Goal: Task Accomplishment & Management: Complete application form

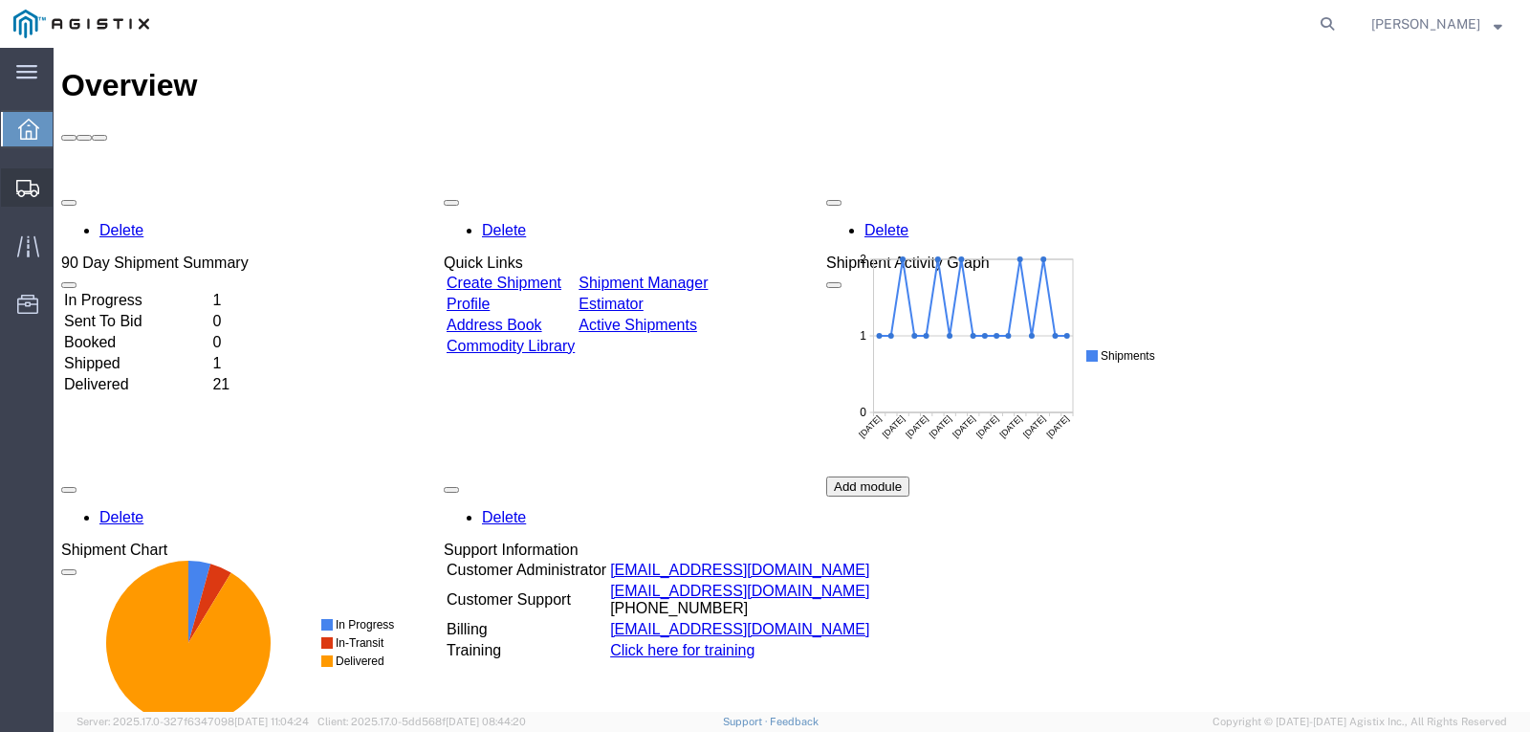
click at [0, 0] on span "Create Shipment" at bounding box center [0, 0] width 0 height 0
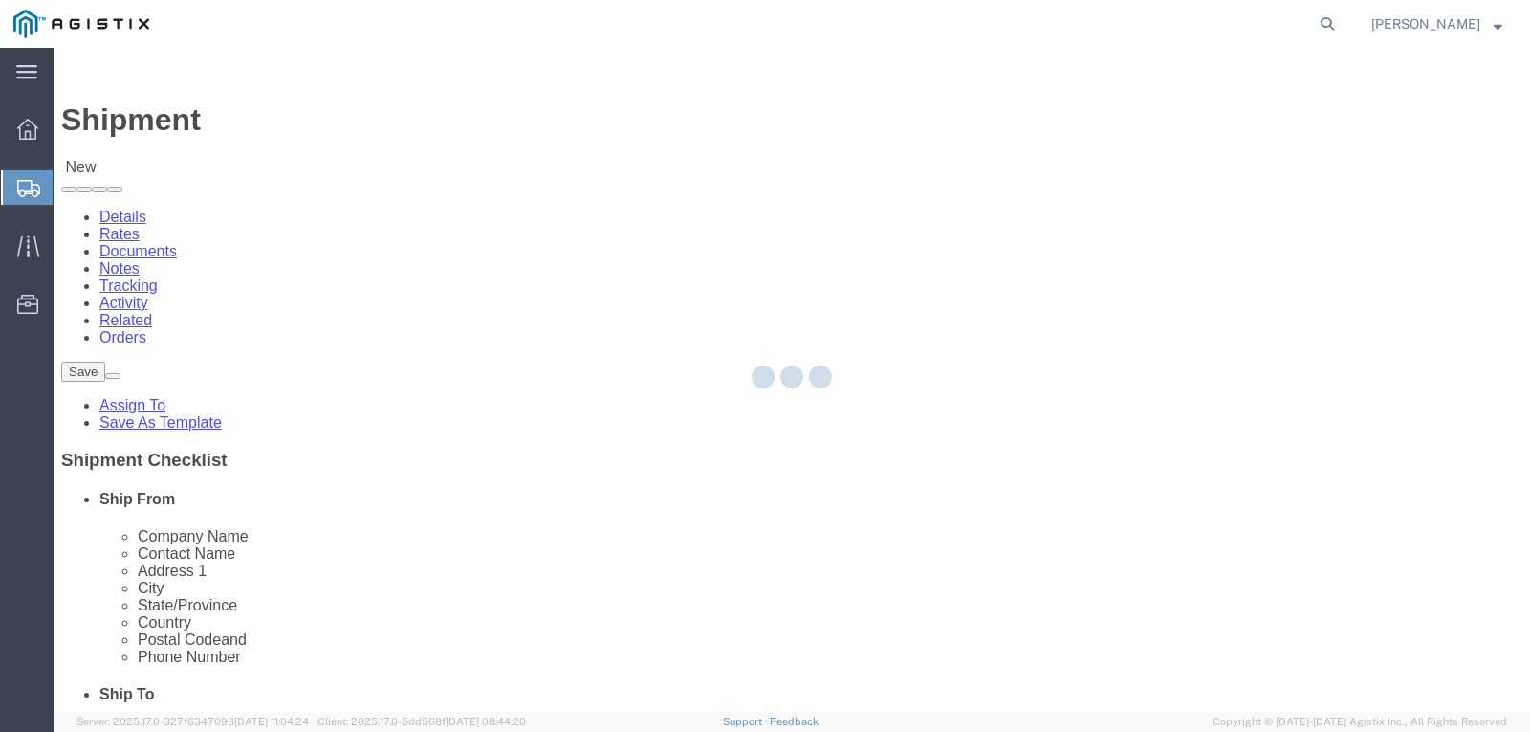
select select
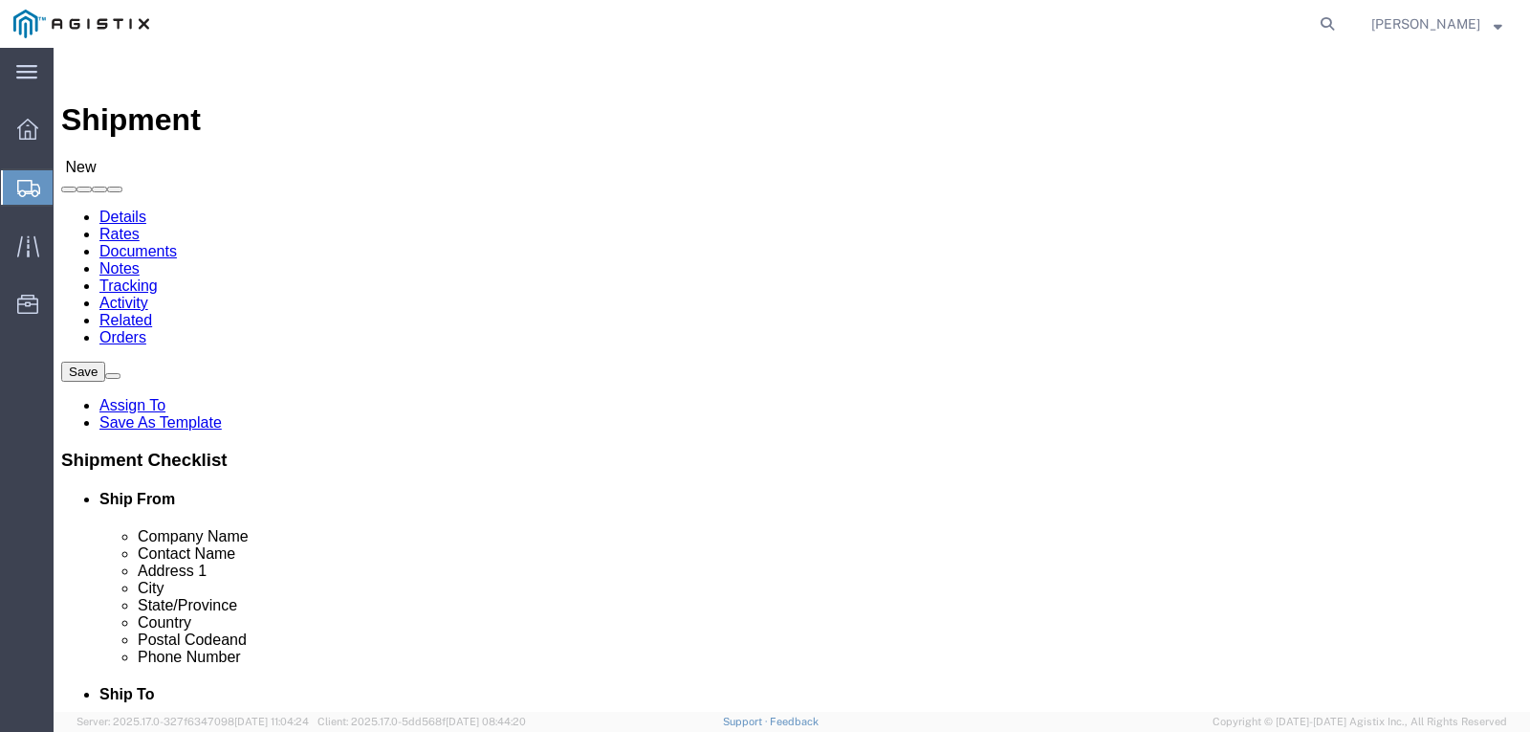
click select "Select Madden Bolt PG&E"
select select "9596"
click select "Select Madden Bolt PG&E"
select select
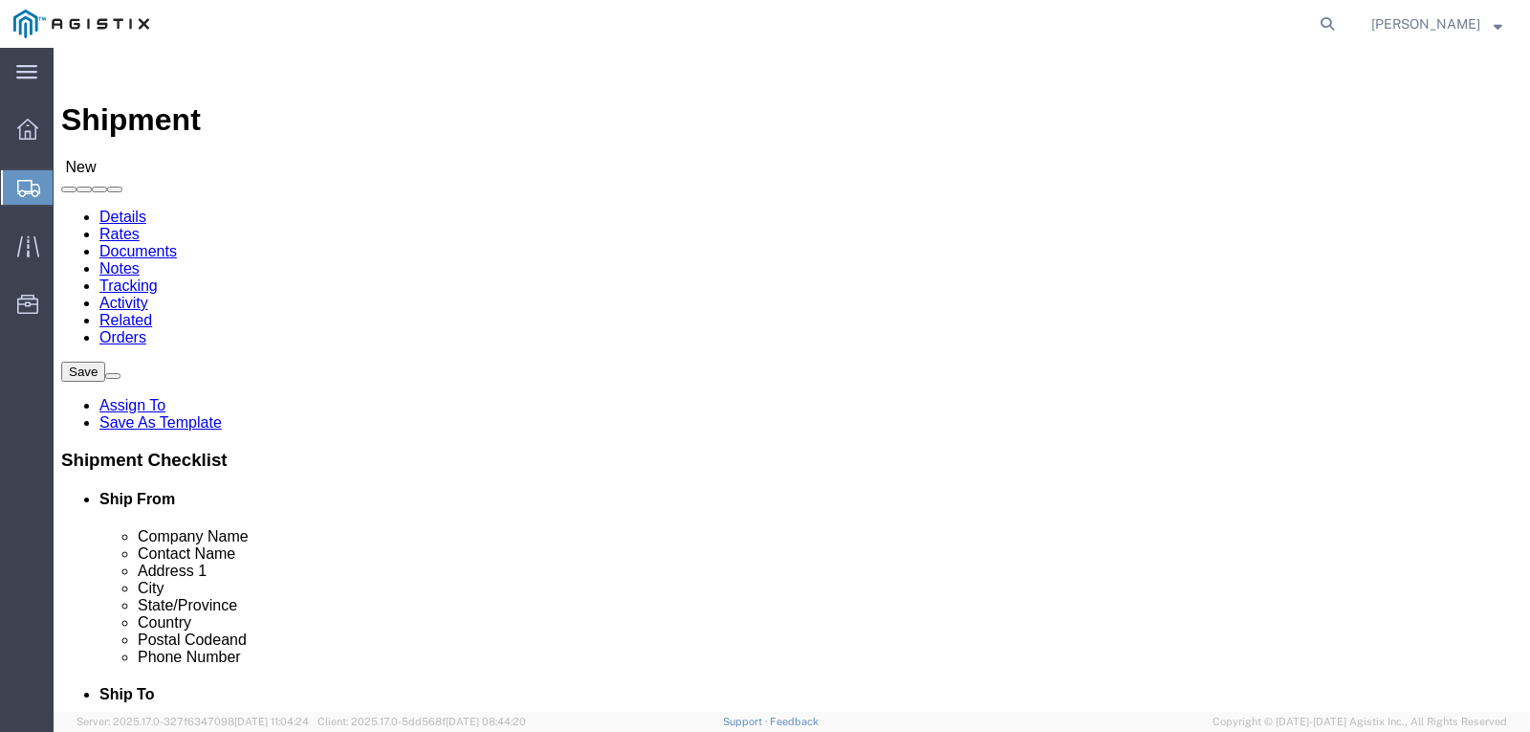
click span
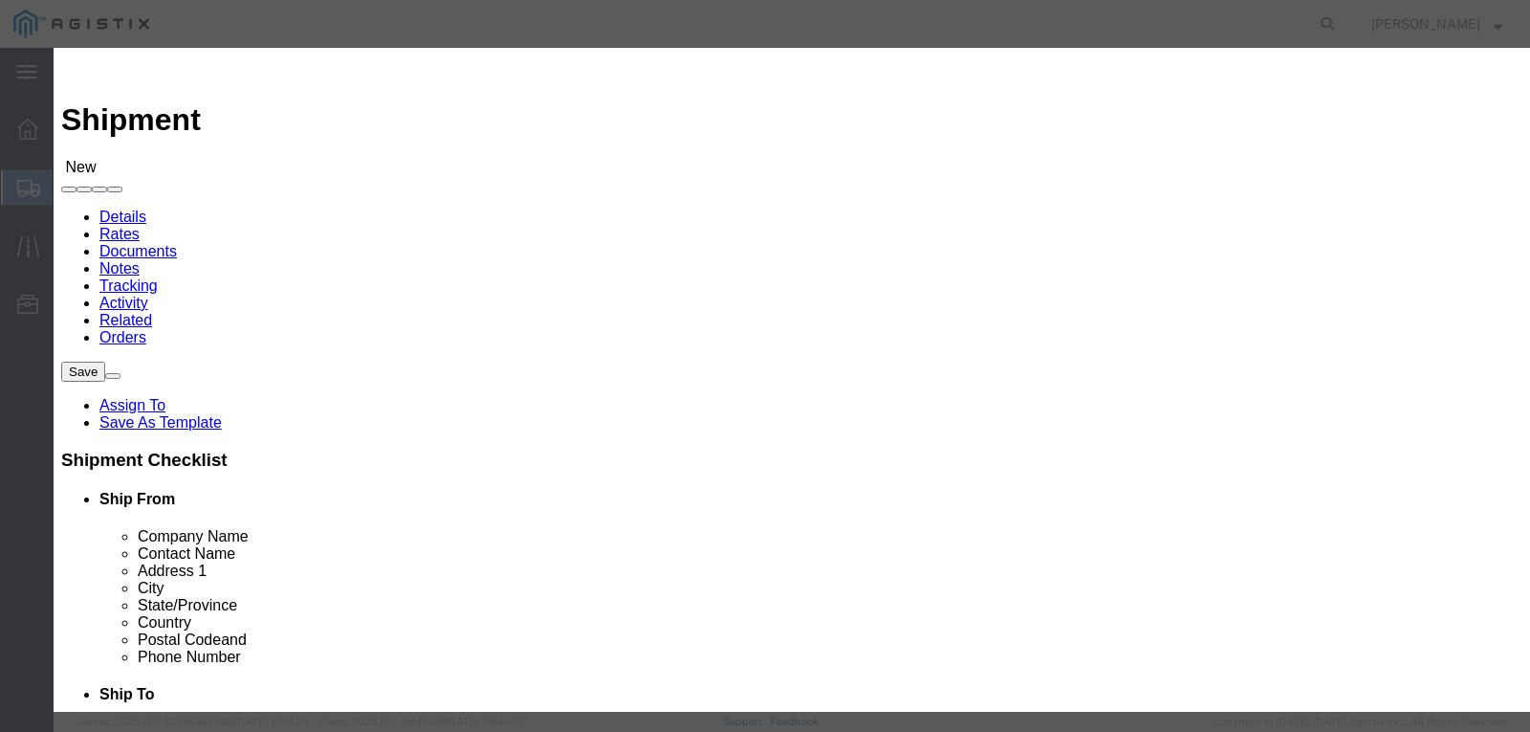
click icon "button"
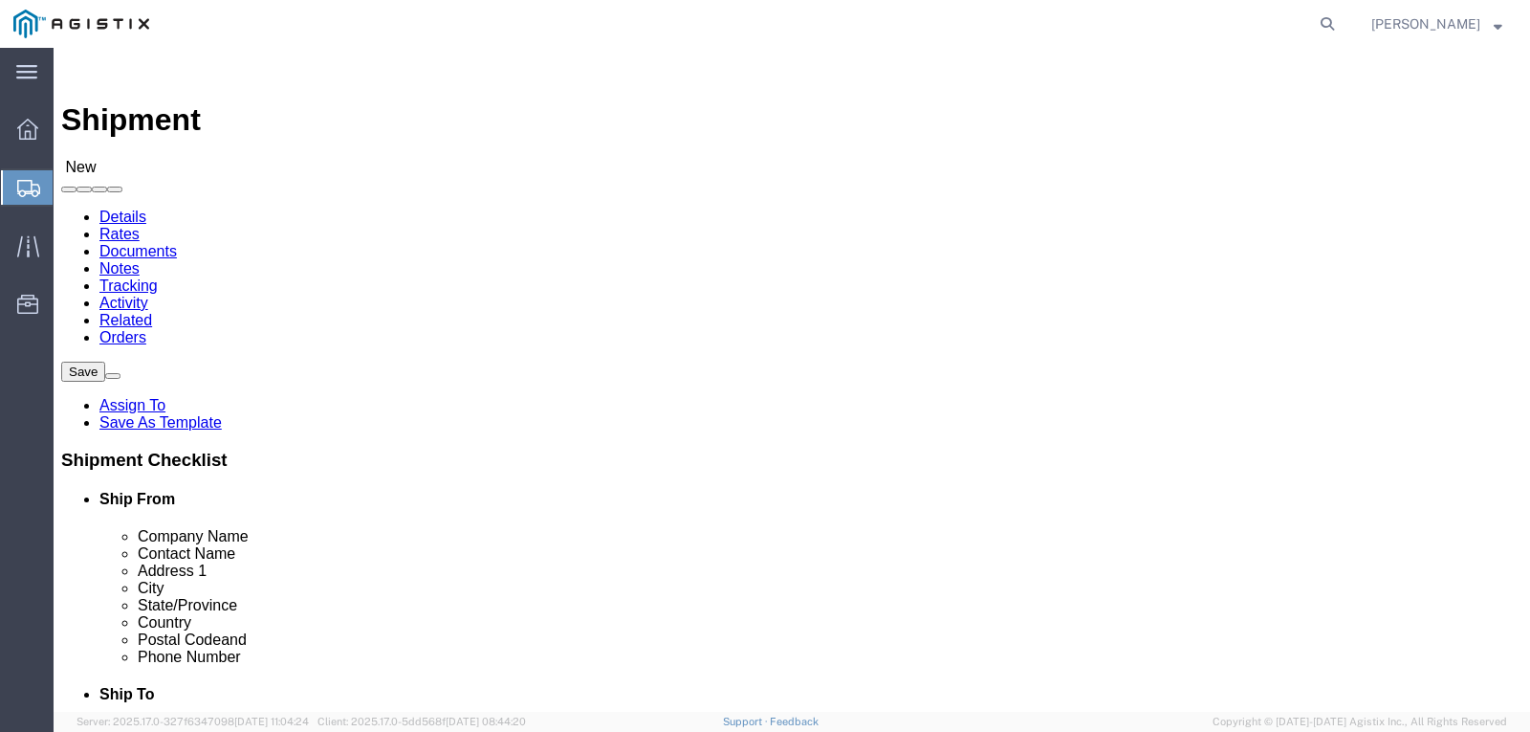
select select "MYPROFILE"
select select "[GEOGRAPHIC_DATA]"
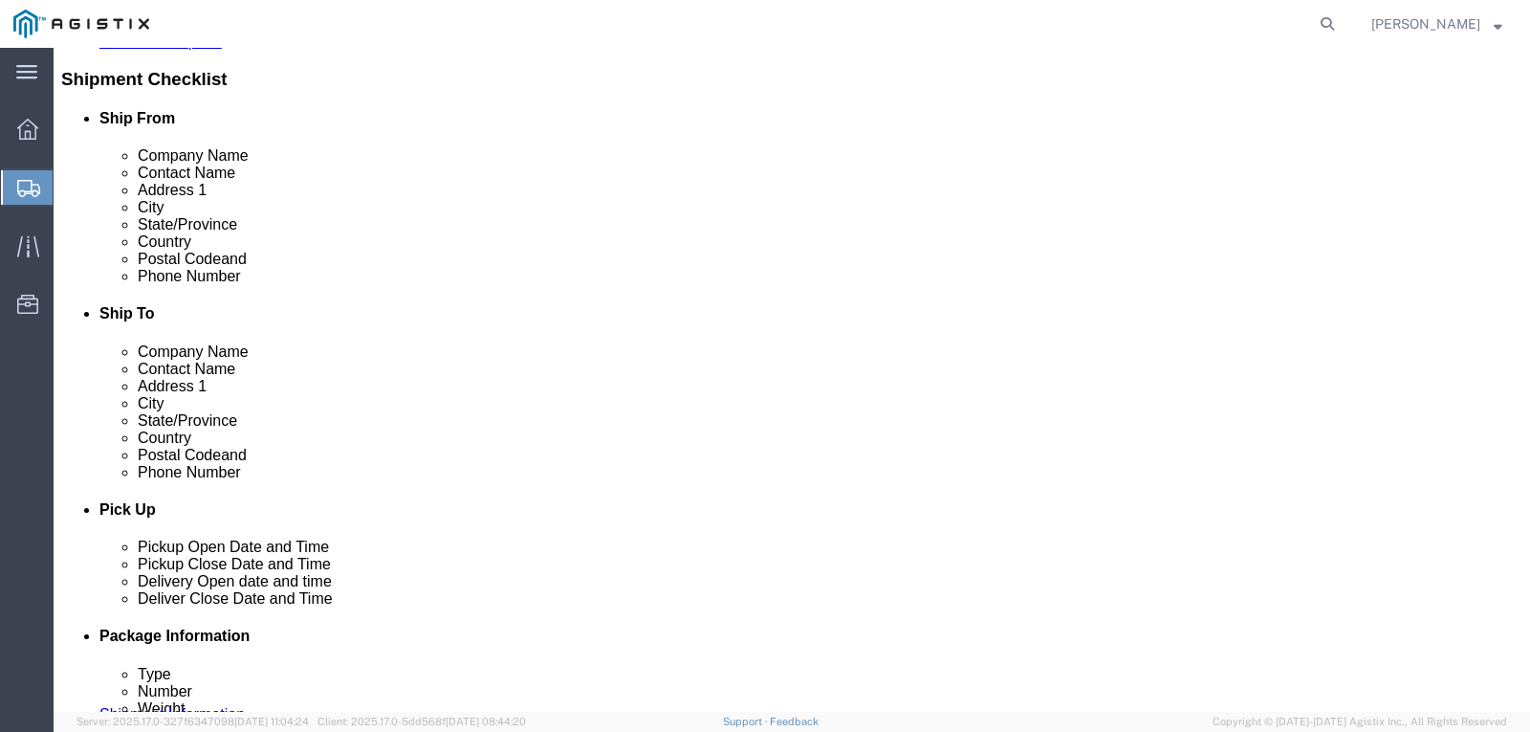
scroll to position [383, 0]
click input "text"
type input "7139399999"
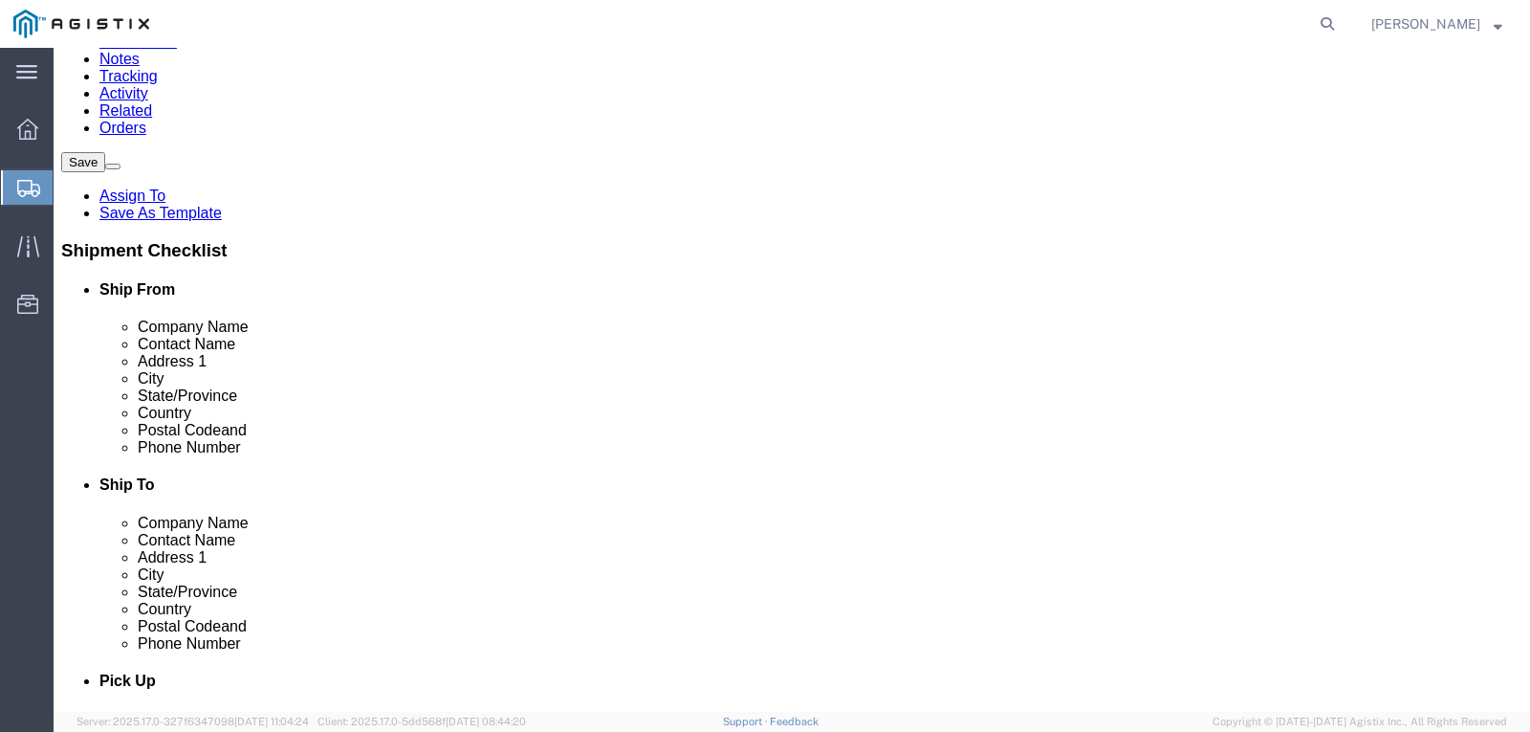
scroll to position [0, 0]
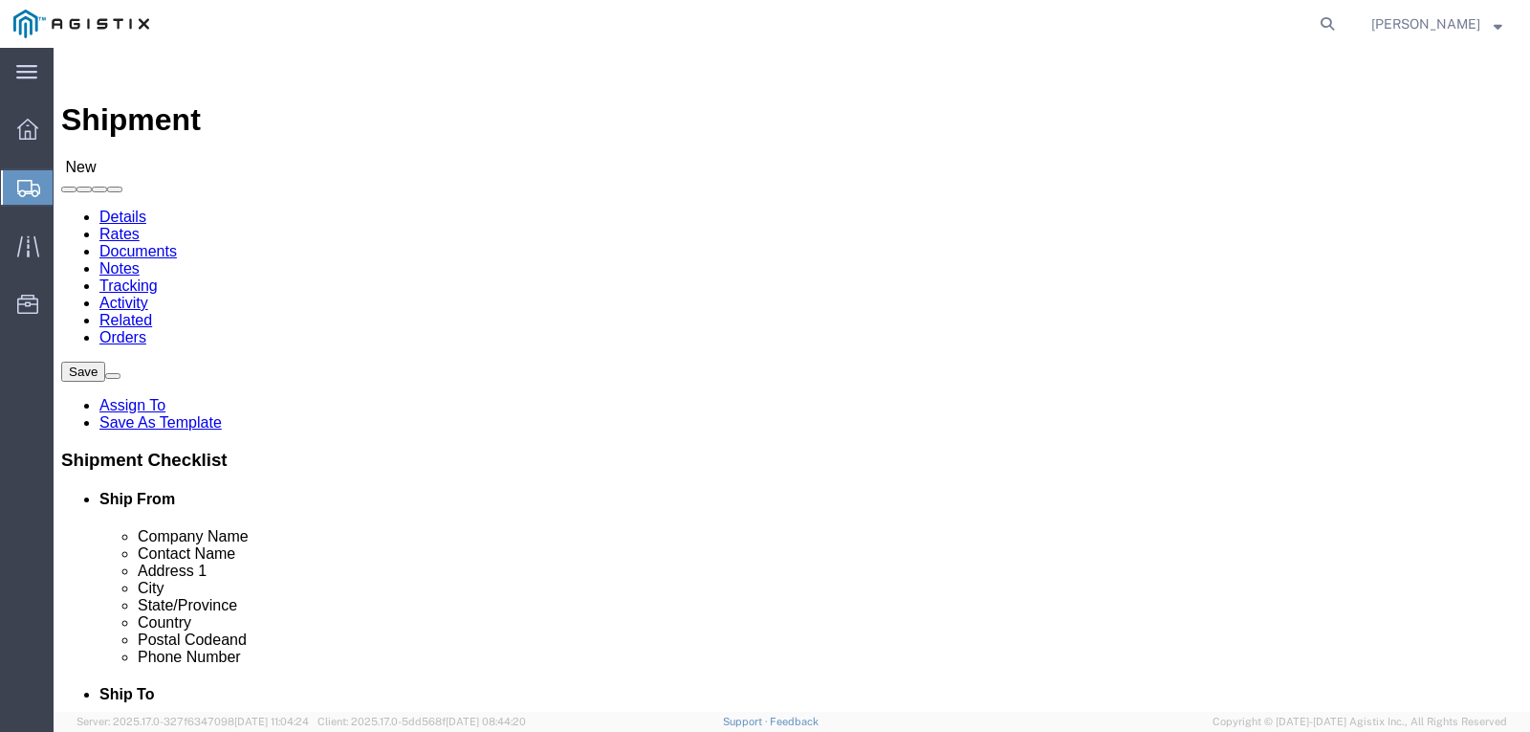
click span
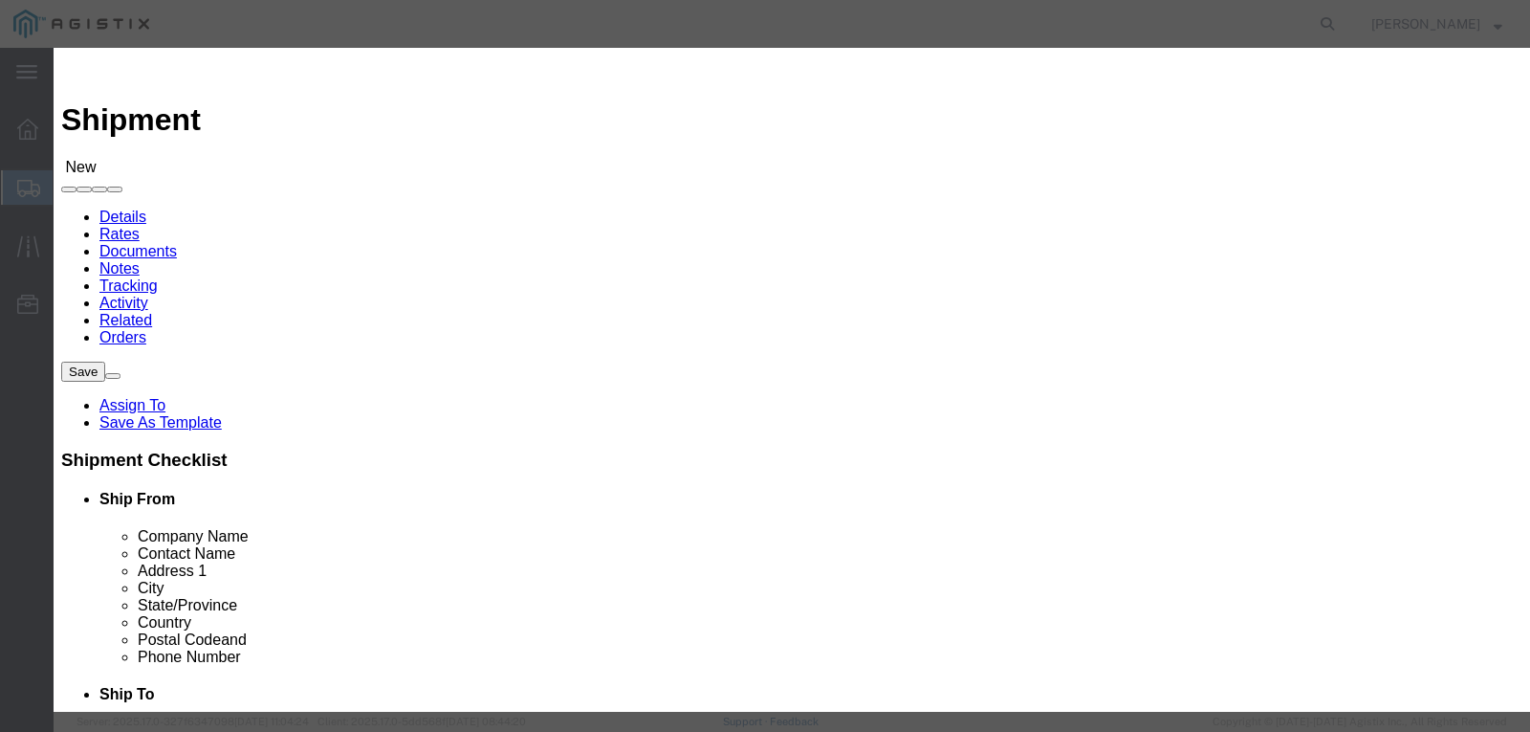
click select "Search by Address Book Name City Company Name Contact Name Country CustomerAlia…"
select select "city"
click select "Search by Address Book Name City Company Name Contact Name Country CustomerAlia…"
click input "text"
type input "[GEOGRAPHIC_DATA][PERSON_NAME]"
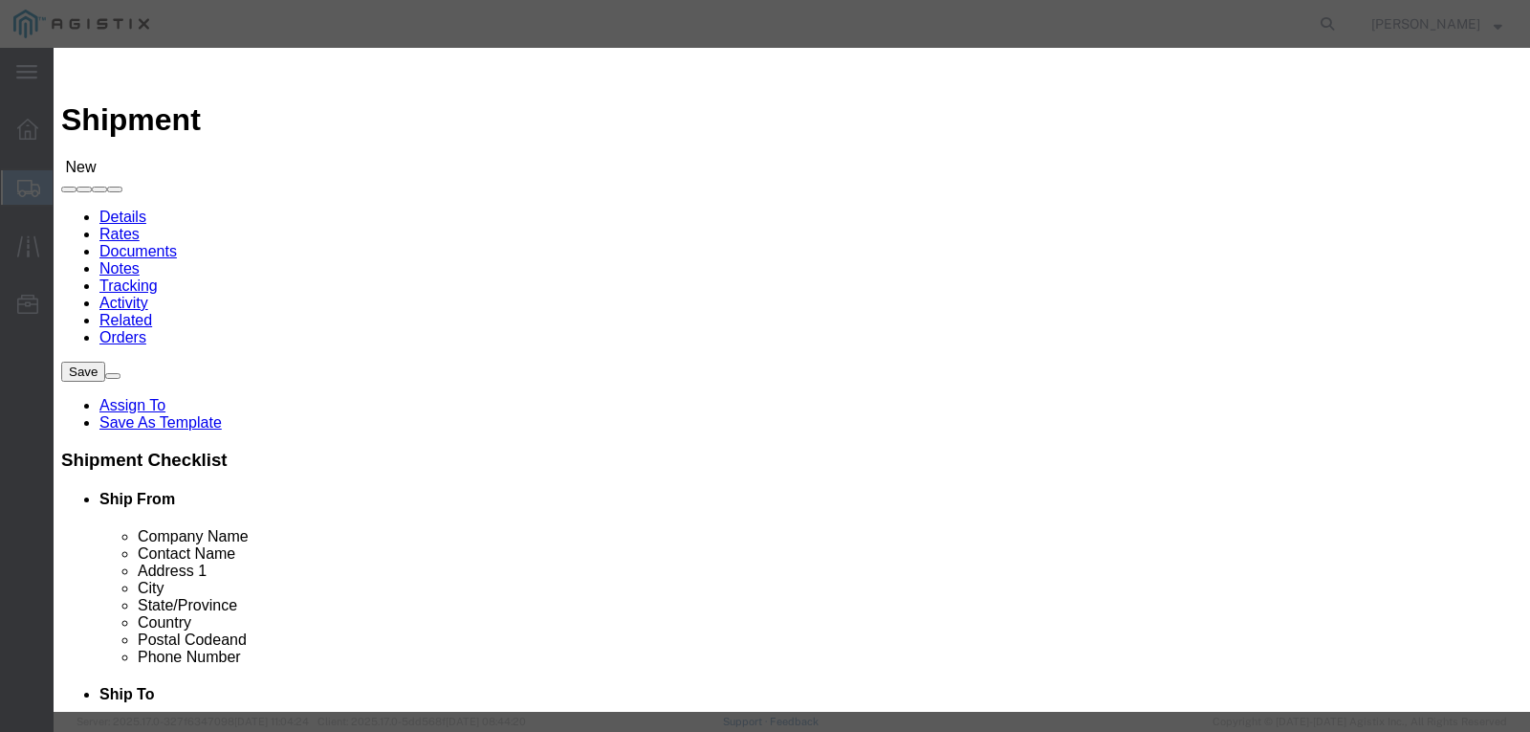
click icon "button"
click button "Close"
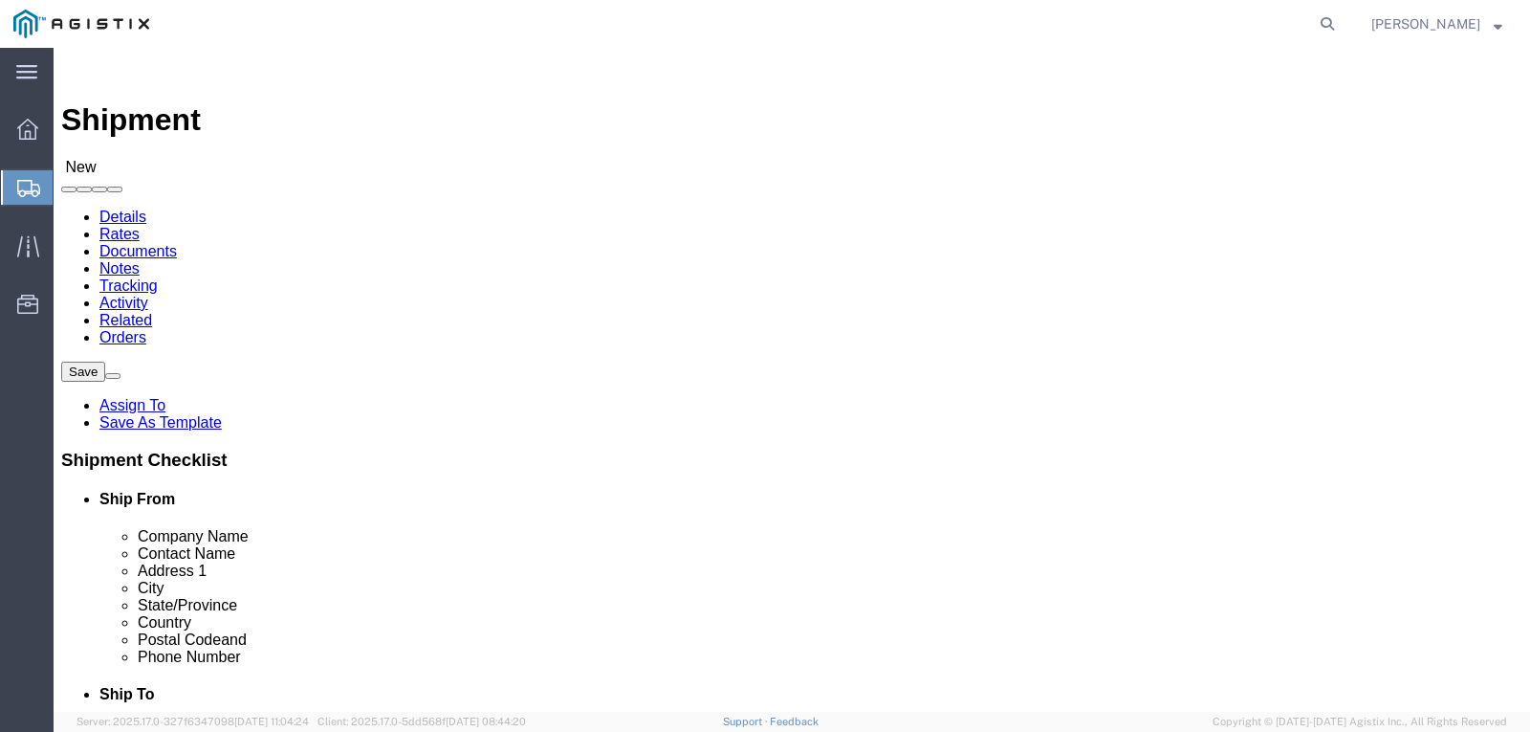
click input "text"
type input "PACIFIC GAS & ELECTRIC"
type input "[STREET_ADDRESS][PERSON_NAME]"
type input "[PERSON_NAME]"
drag, startPoint x: 914, startPoint y: 513, endPoint x: 741, endPoint y: 517, distance: 173.2
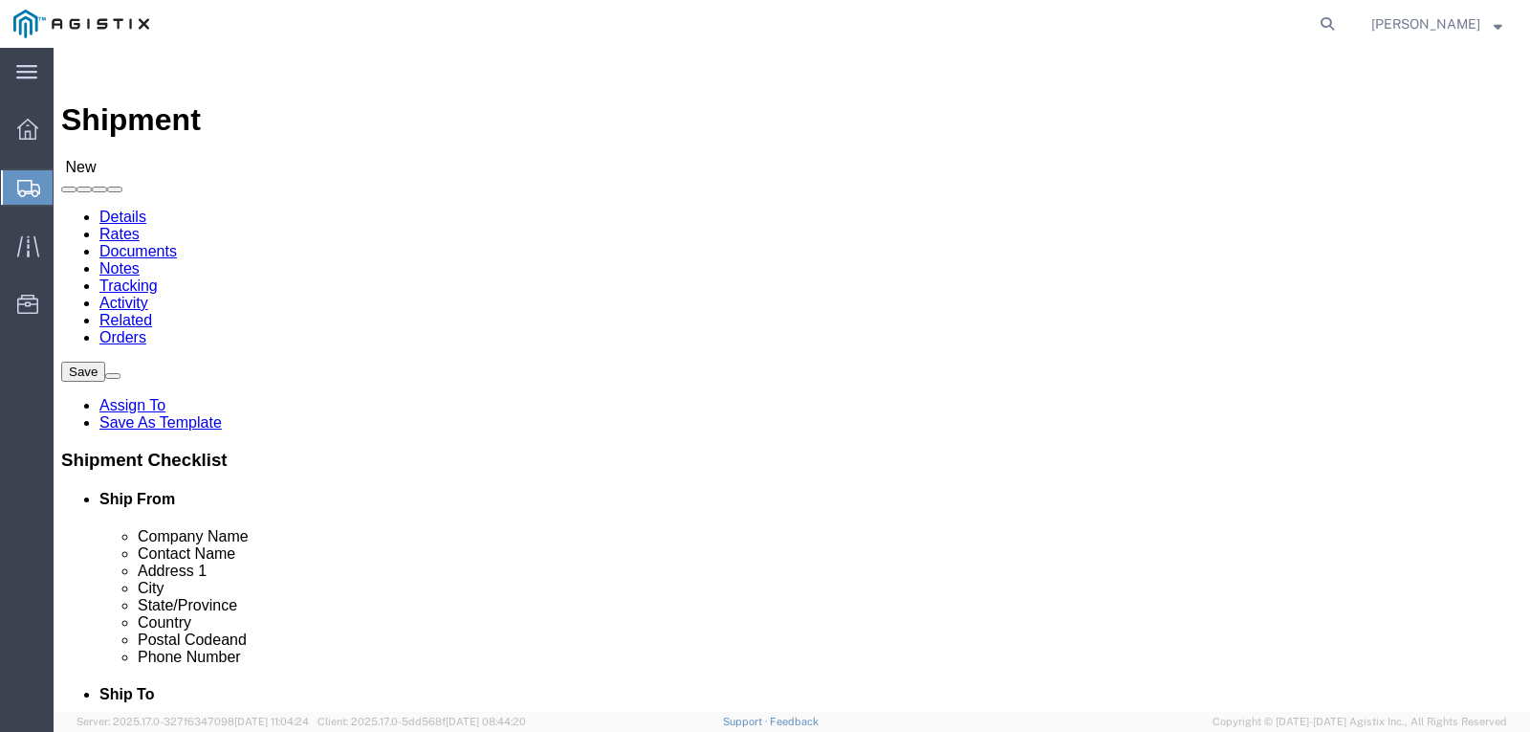
click div "[STREET_ADDRESS][PERSON_NAME]"
click input "text"
paste input "[STREET_ADDRESS][PERSON_NAME]"
type input "[STREET_ADDRESS][PERSON_NAME]"
click input "PACIFIC GAS & ELECTRIC"
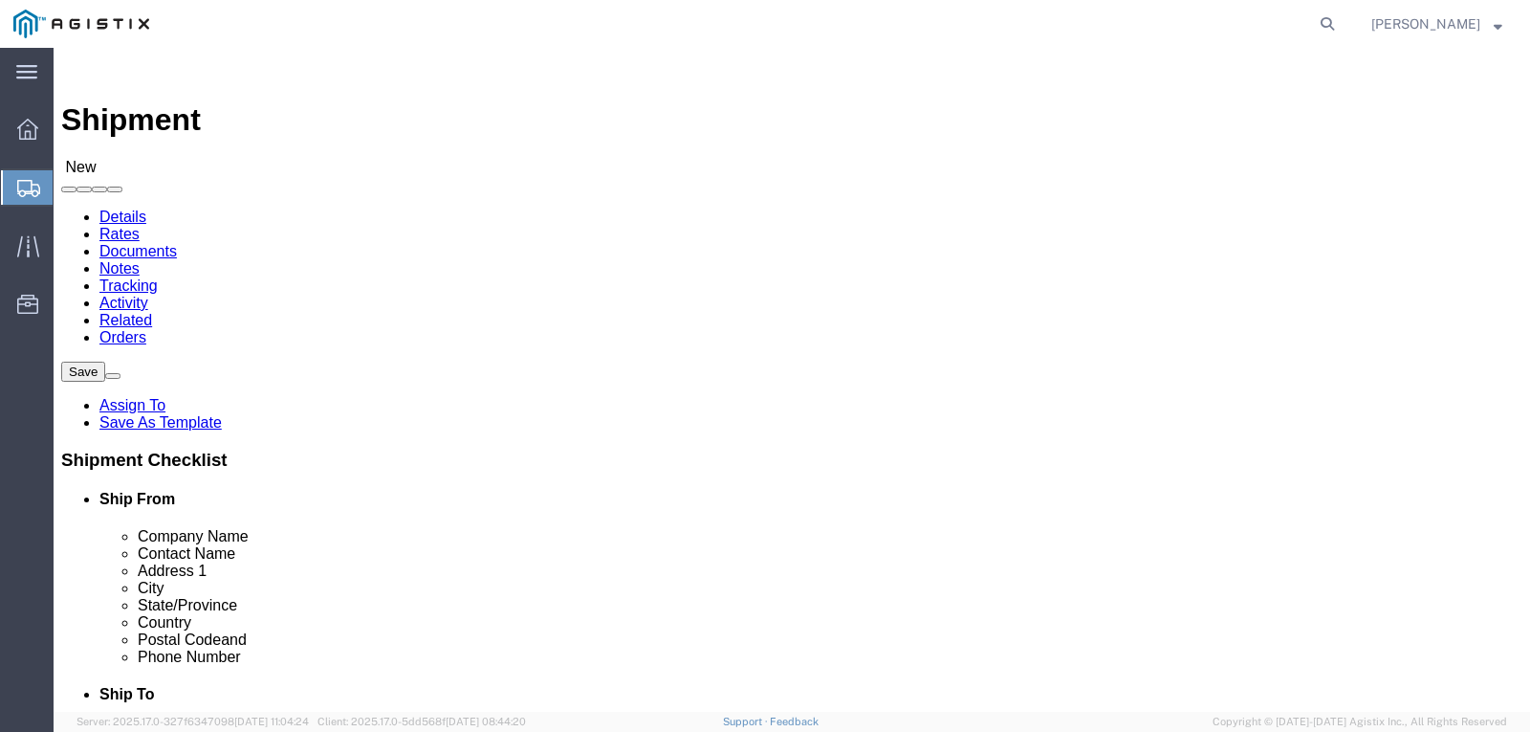
click input "text"
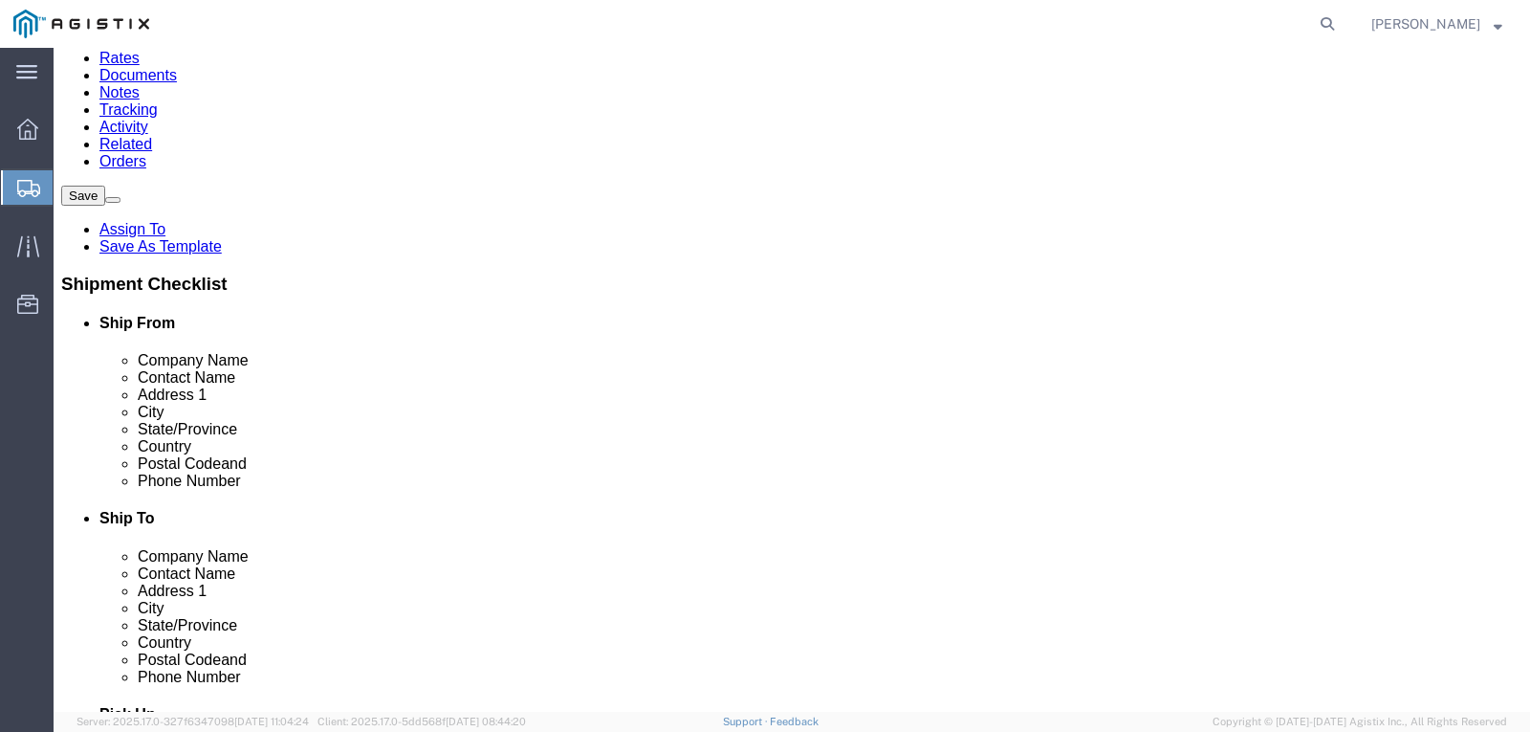
scroll to position [191, 0]
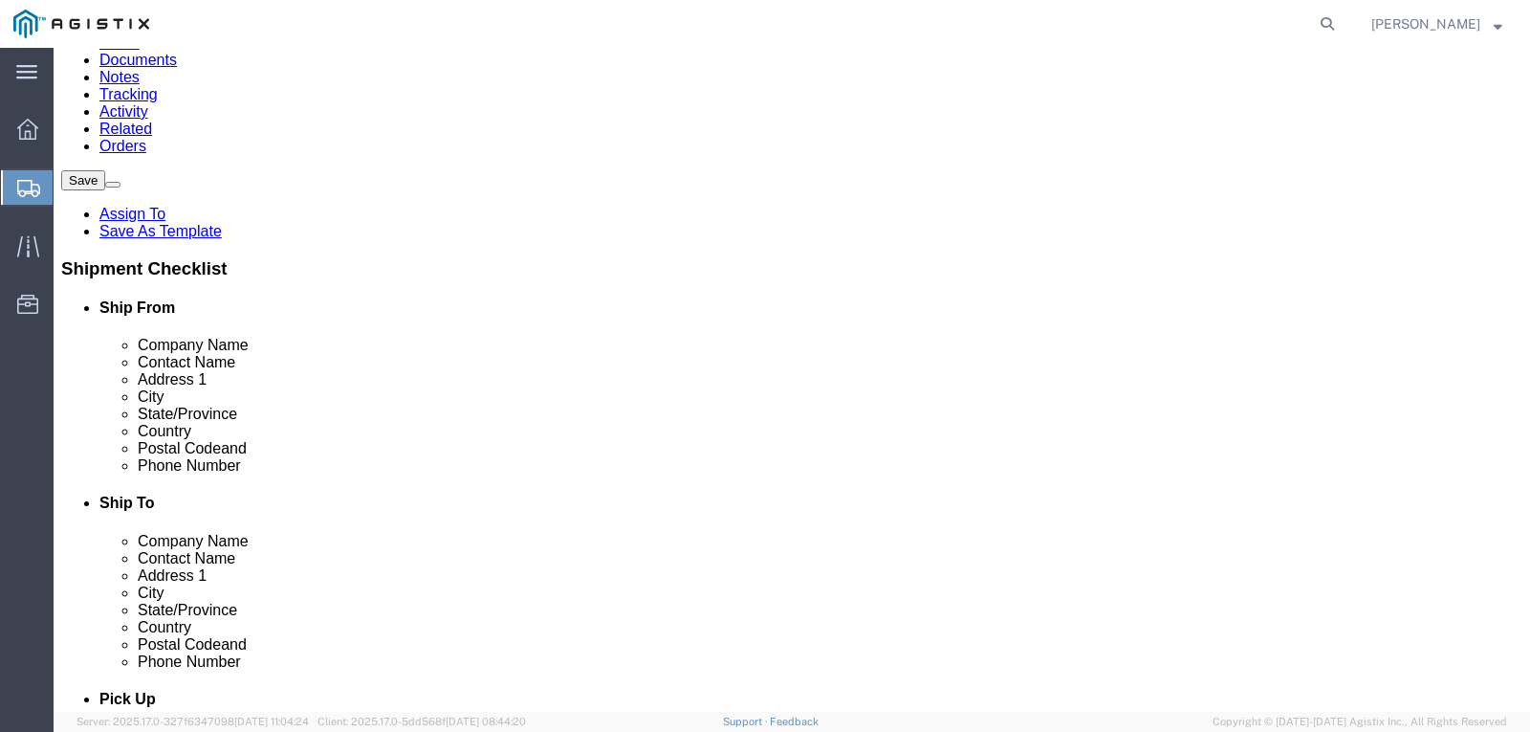
type input "PACIFIC GAS ELECTRIC"
click input "text"
type input "[GEOGRAPHIC_DATA][PERSON_NAME]"
type input "C"
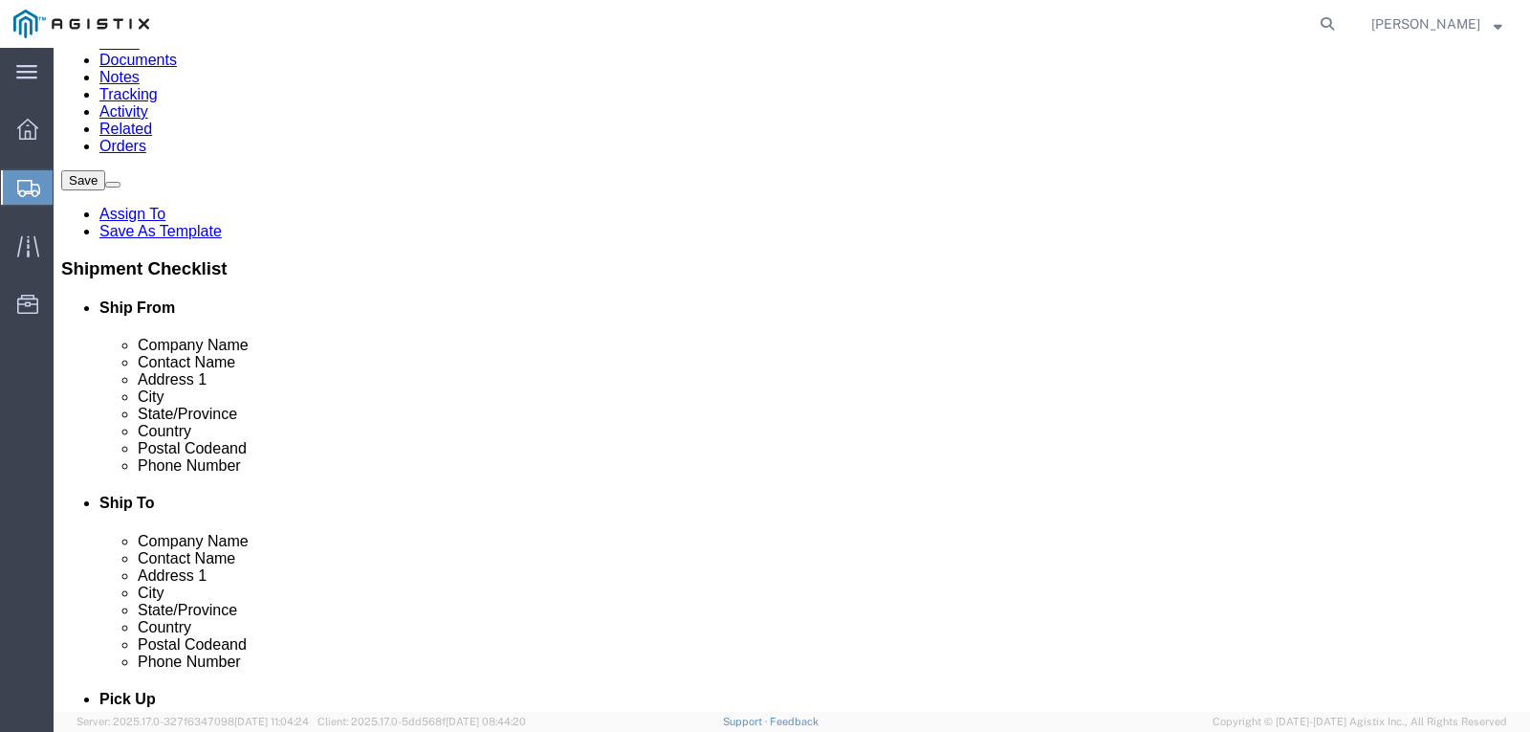
type input "CA"
click input "Postal Code"
type input "95110"
click input "text"
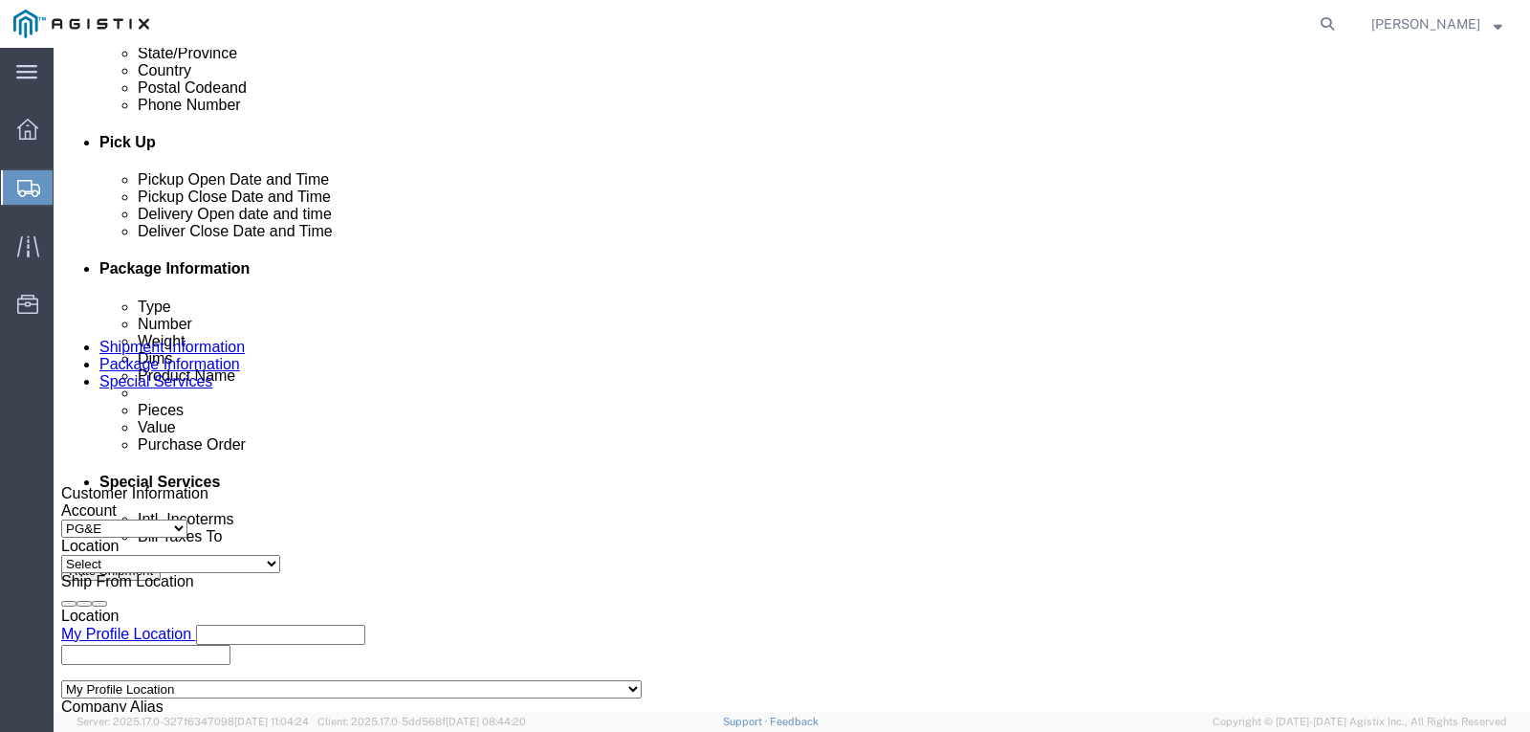
scroll to position [765, 0]
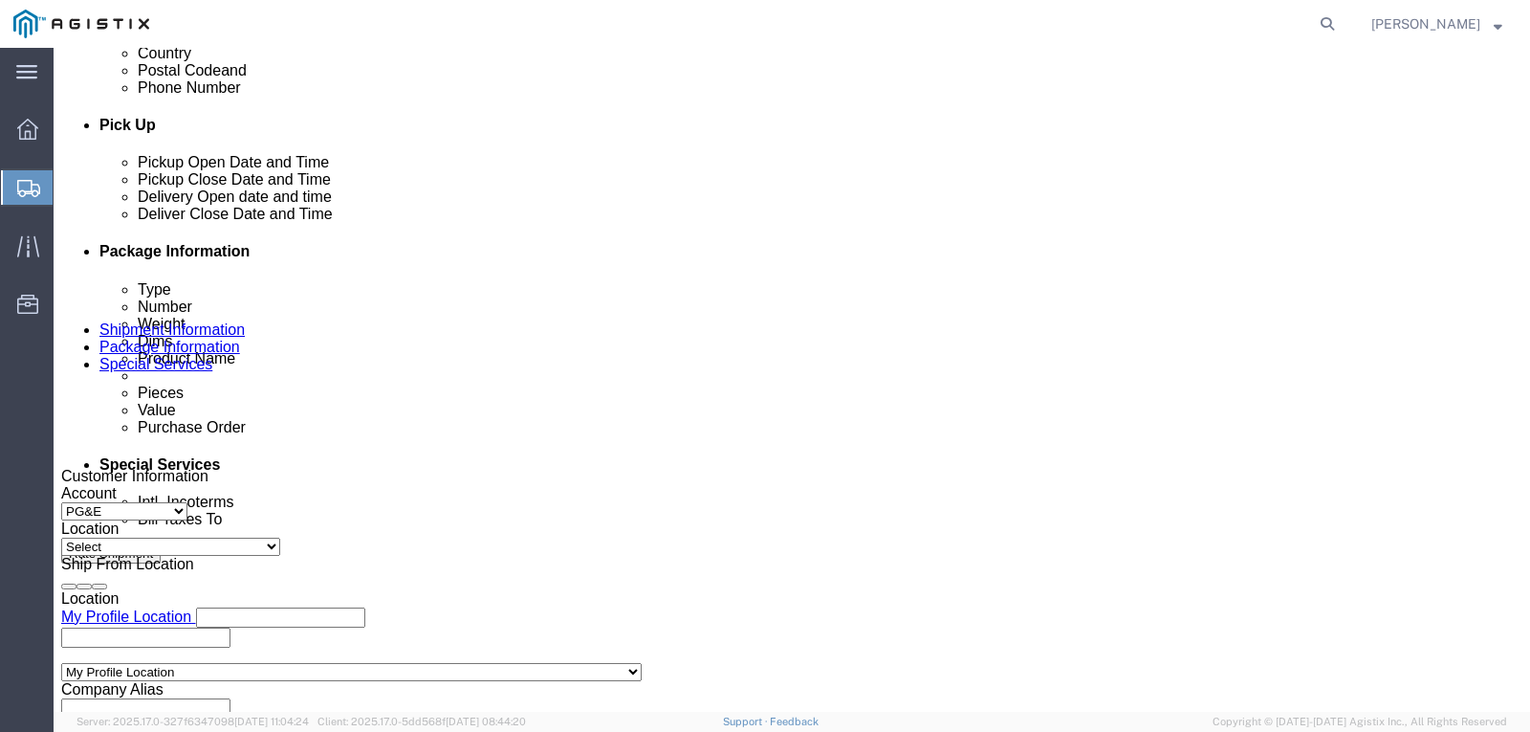
type input "[PHONE_NUMBER]"
click div "[DATE] 11:00 AM"
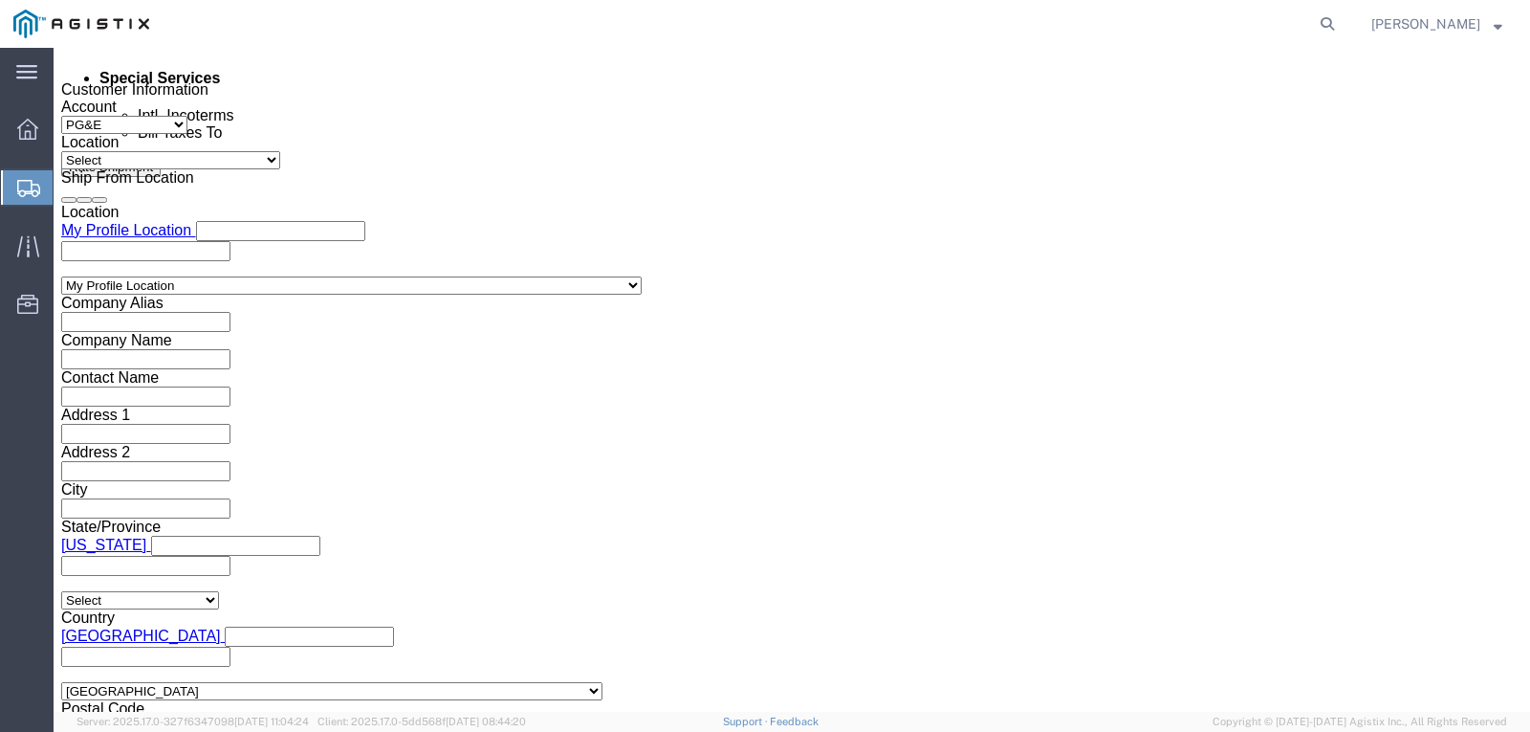
type input "3:30 PM"
click button "Apply"
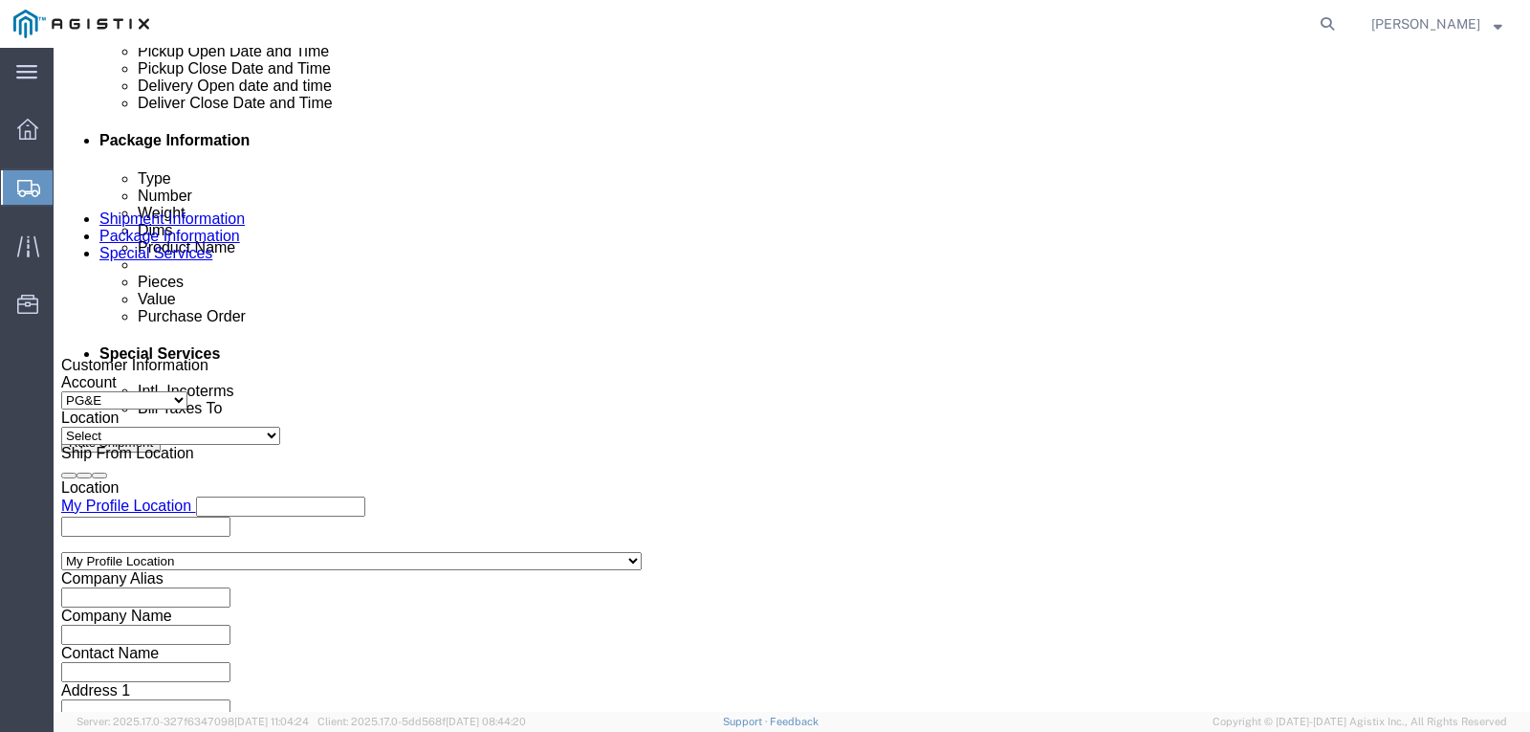
scroll to position [865, 0]
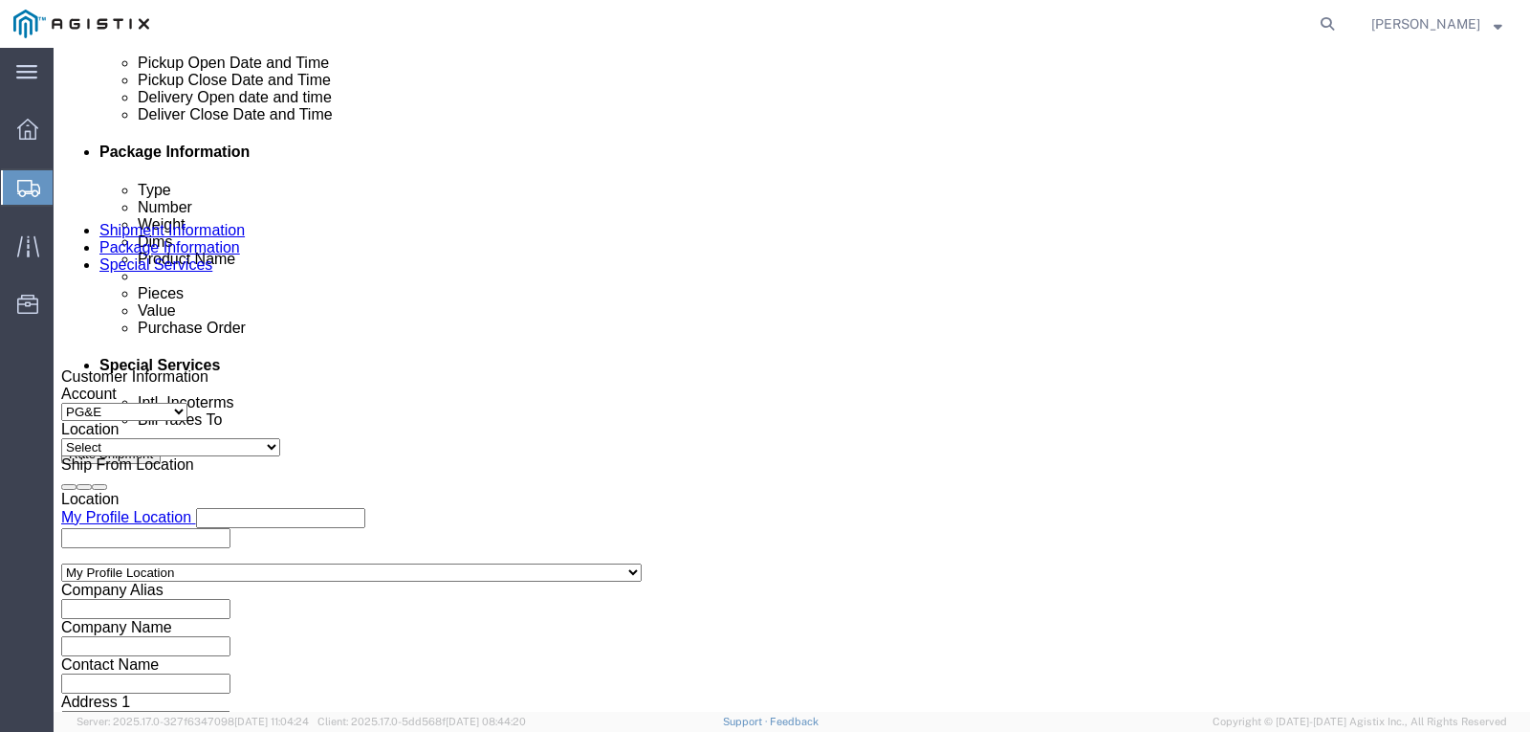
click icon
click div
drag, startPoint x: 647, startPoint y: 649, endPoint x: 660, endPoint y: 649, distance: 13.4
click input "4:30 PM"
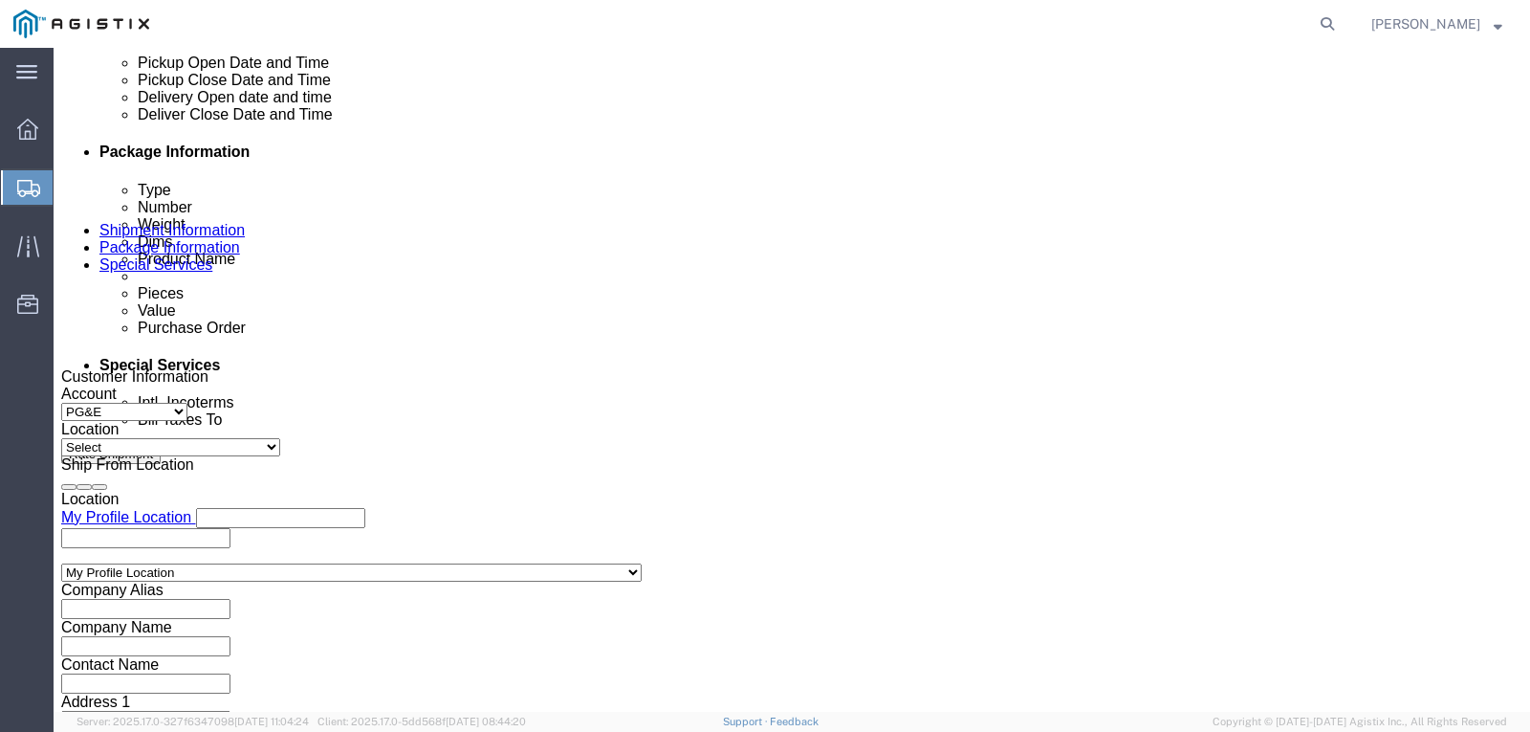
type input "8:00 AM"
click button "Apply"
click div
click input "9:00 AM"
type input "3:30 PM"
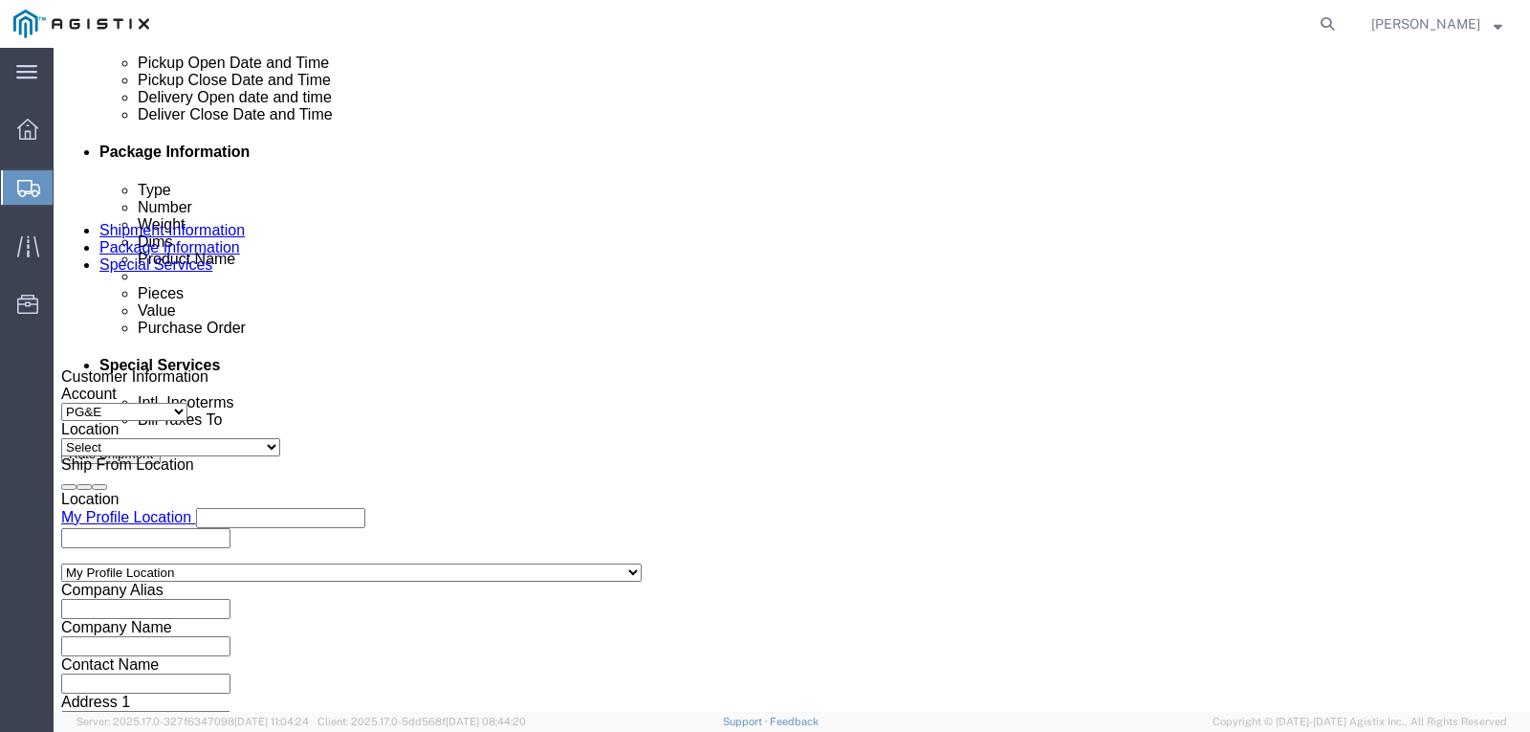
click button "Apply"
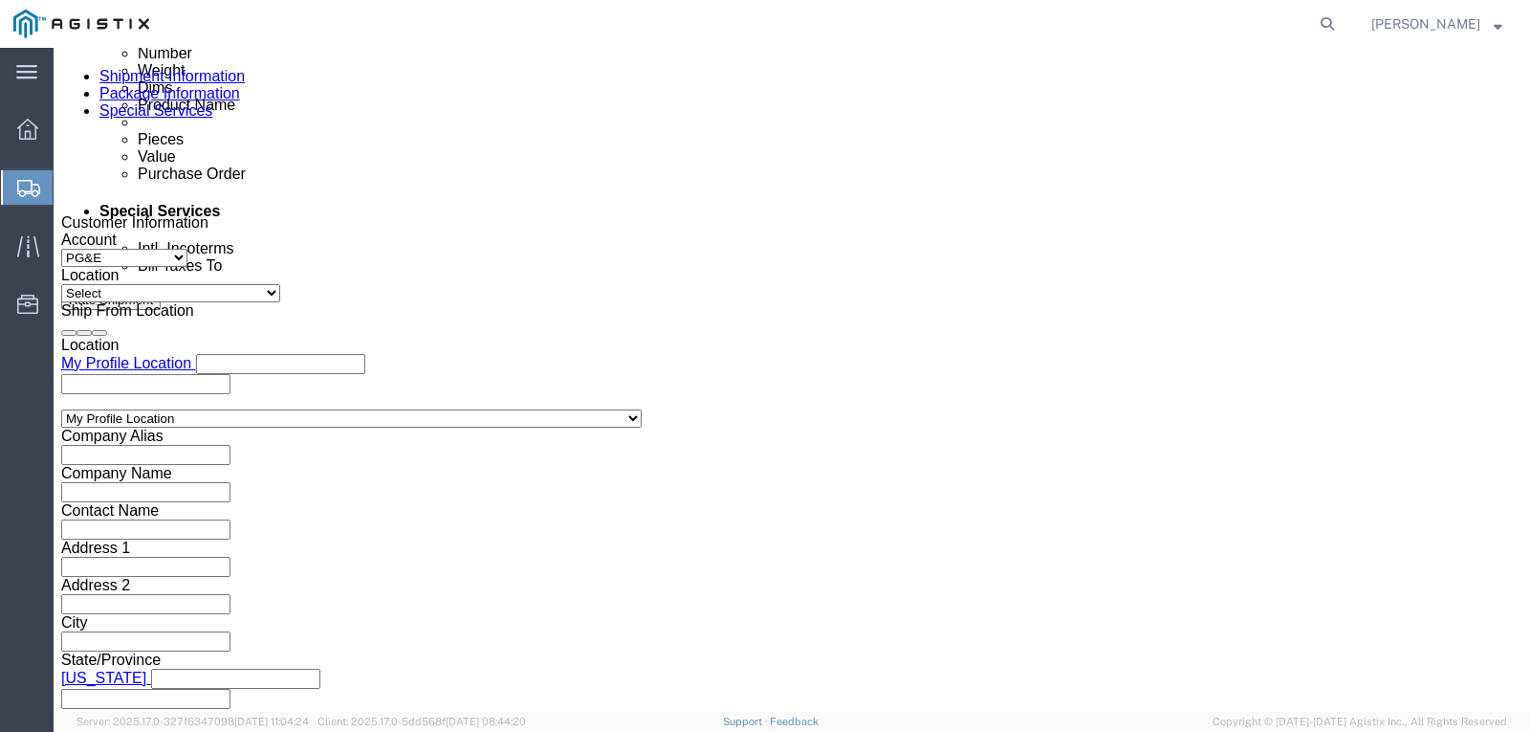
scroll to position [1052, 0]
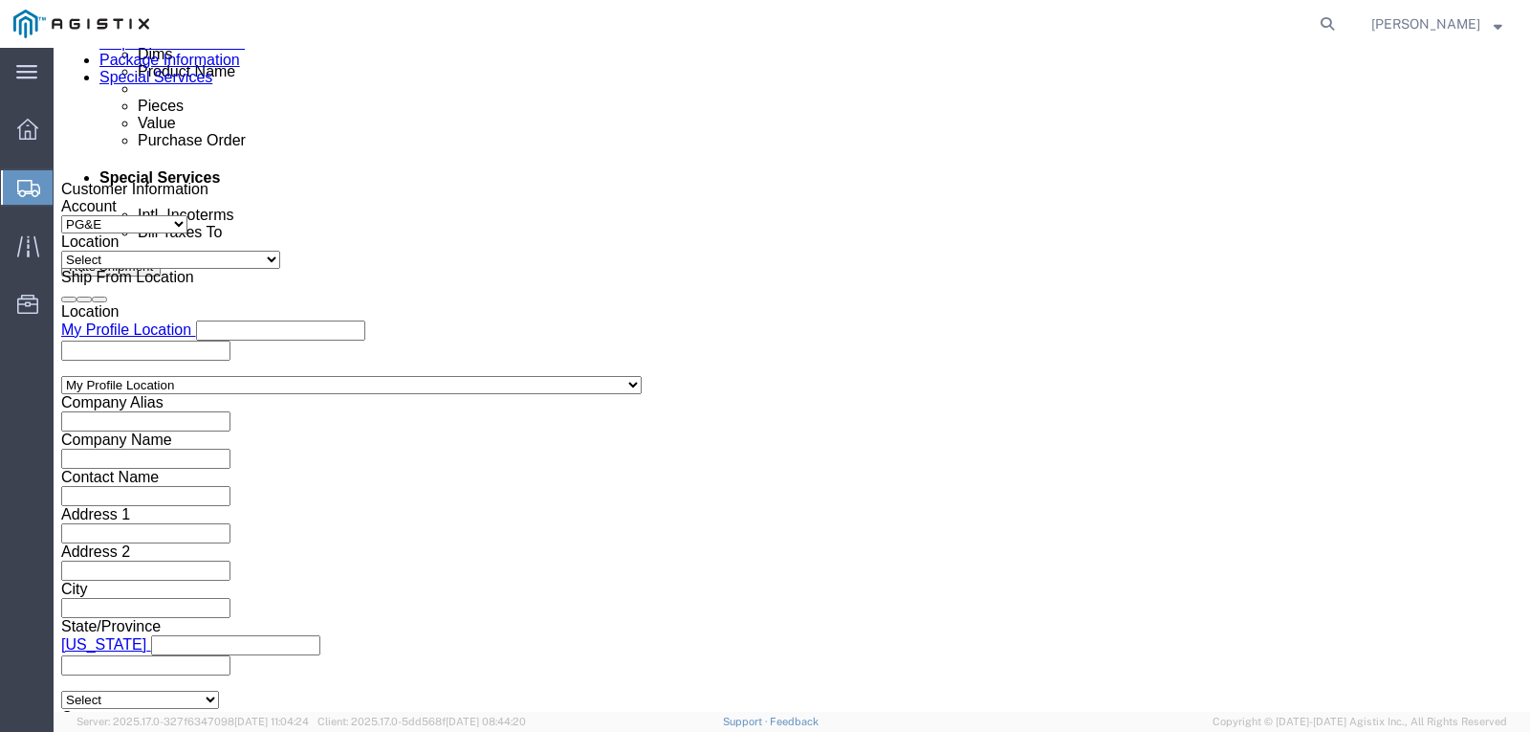
click input "text"
type input "642876-2-1"
click select "Select Account Type Activity ID Airline Appointment Number ASN Batch Request # …"
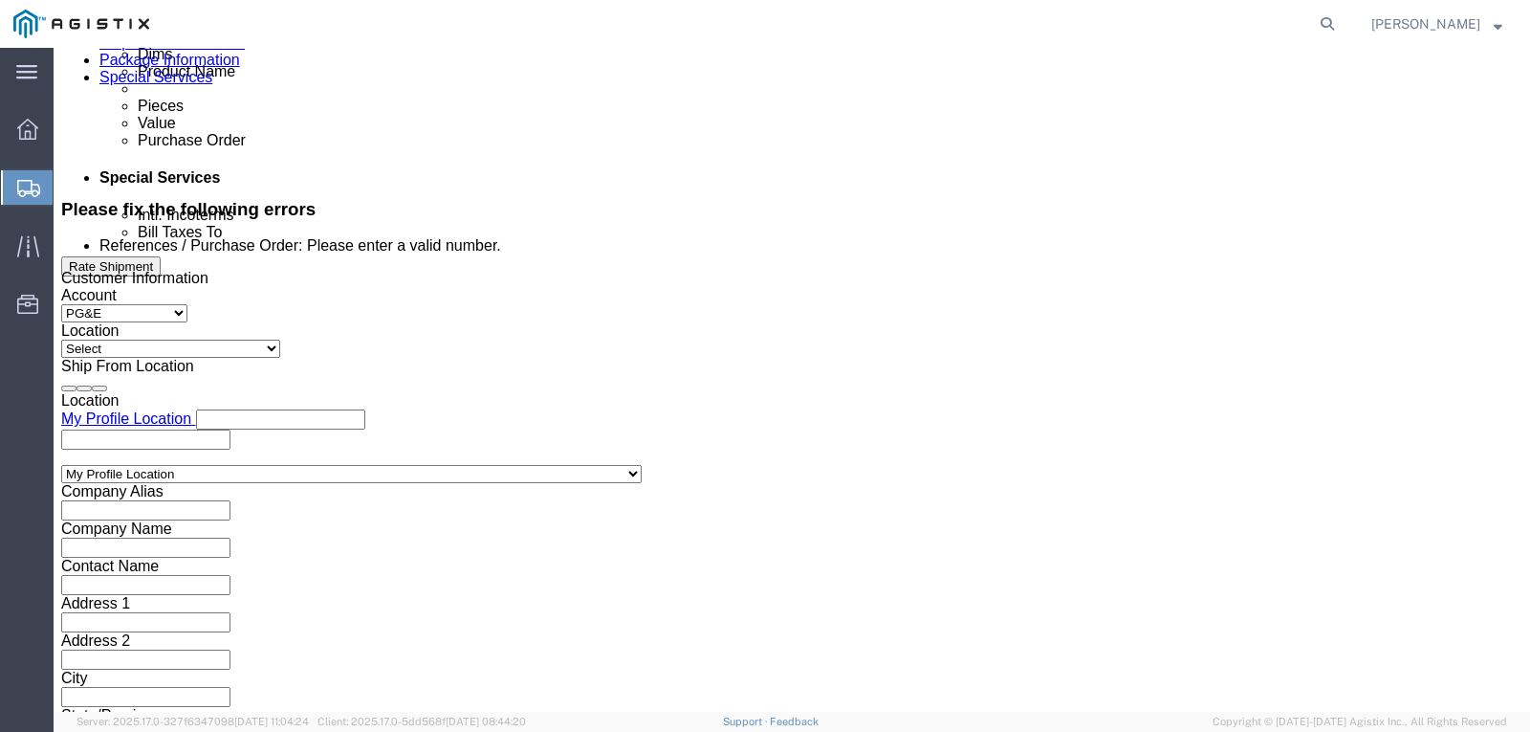
scroll to position [1133, 0]
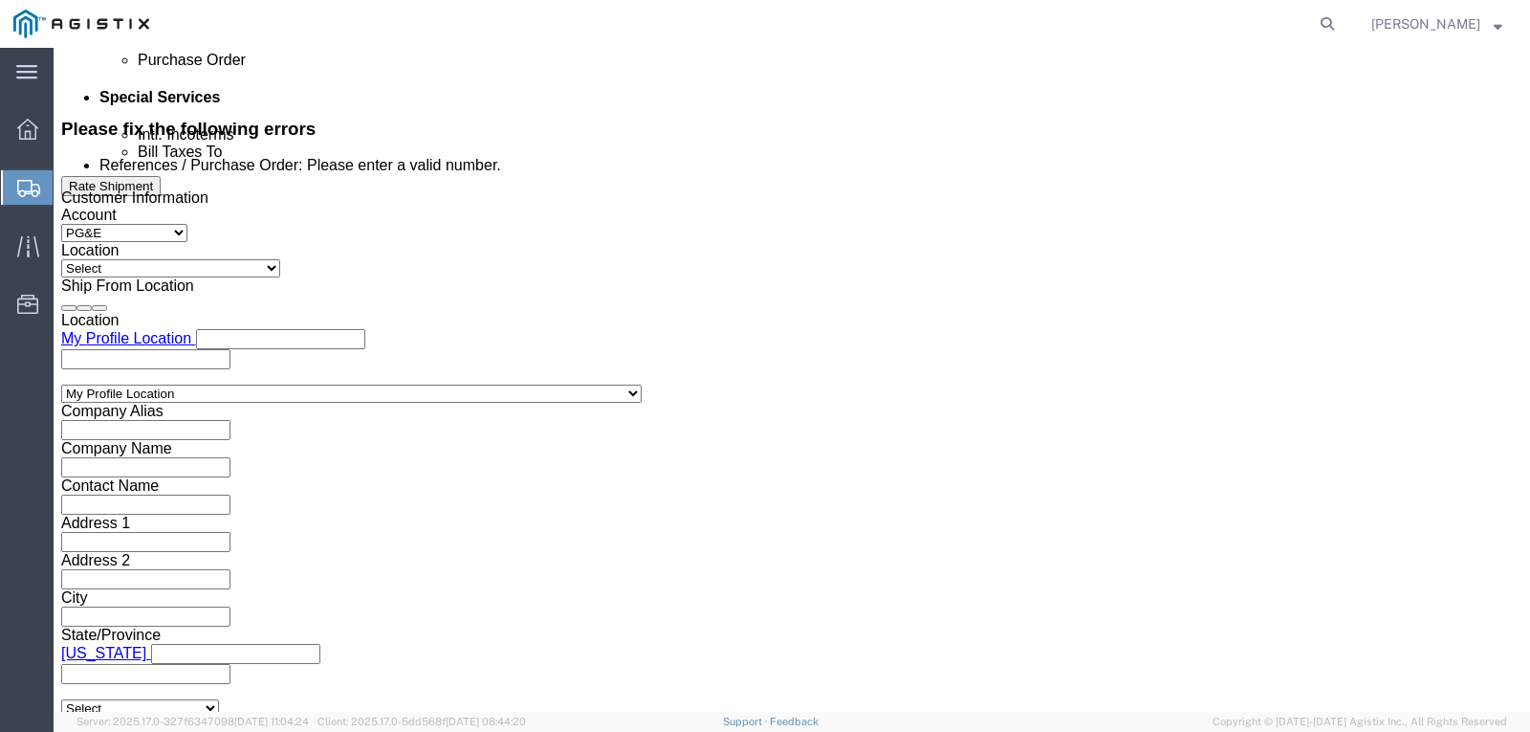
select select "CUSTREF"
click select "Select Account Type Activity ID Airline Appointment Number ASN Batch Request # …"
click input "text"
type input "151637"
click select "Select Account Type Activity ID Airline Appointment Number ASN Batch Request # …"
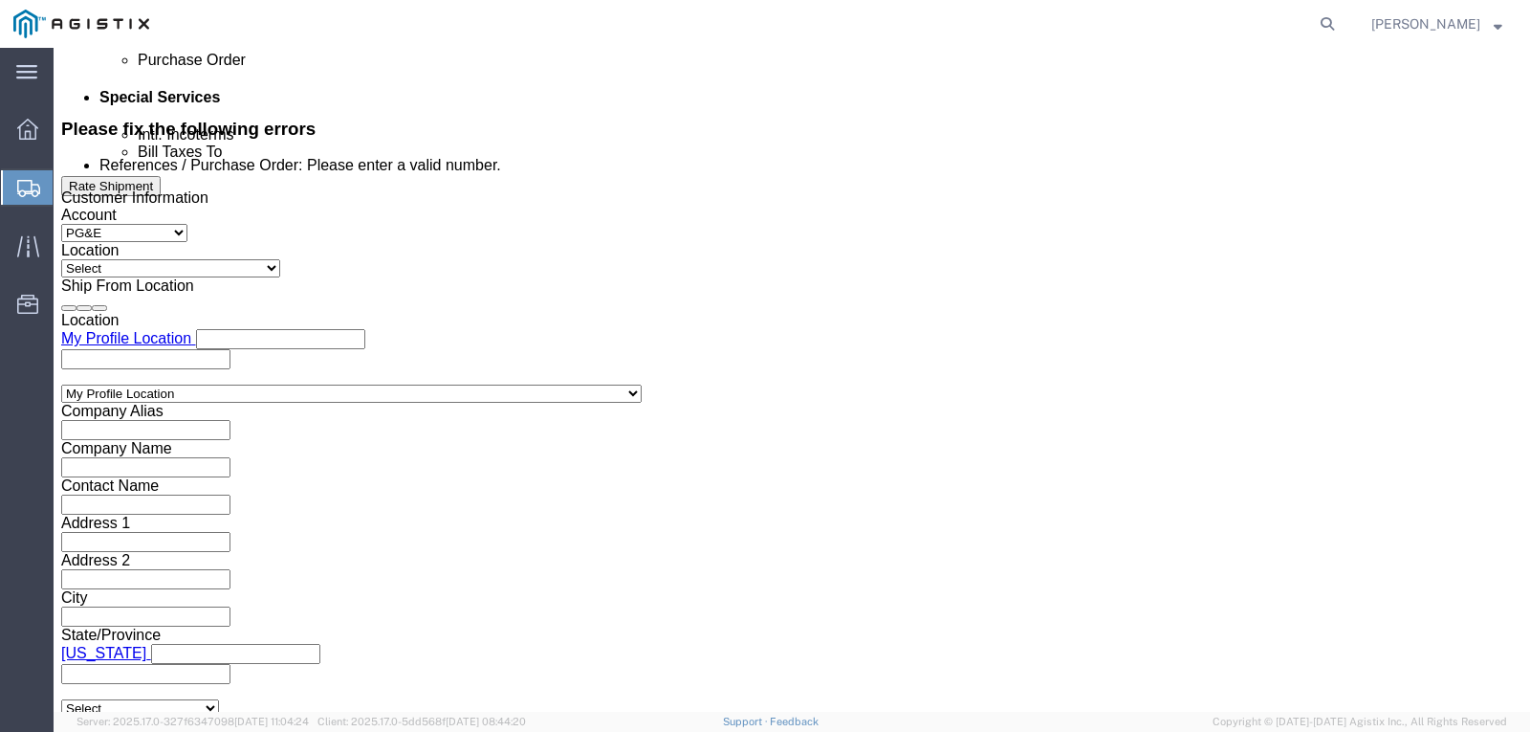
select select "PURCHORD"
click select "Select Account Type Activity ID Airline Appointment Number ASN Batch Request # …"
click input "text"
type input "5329"
drag, startPoint x: 286, startPoint y: 294, endPoint x: 153, endPoint y: 292, distance: 133.0
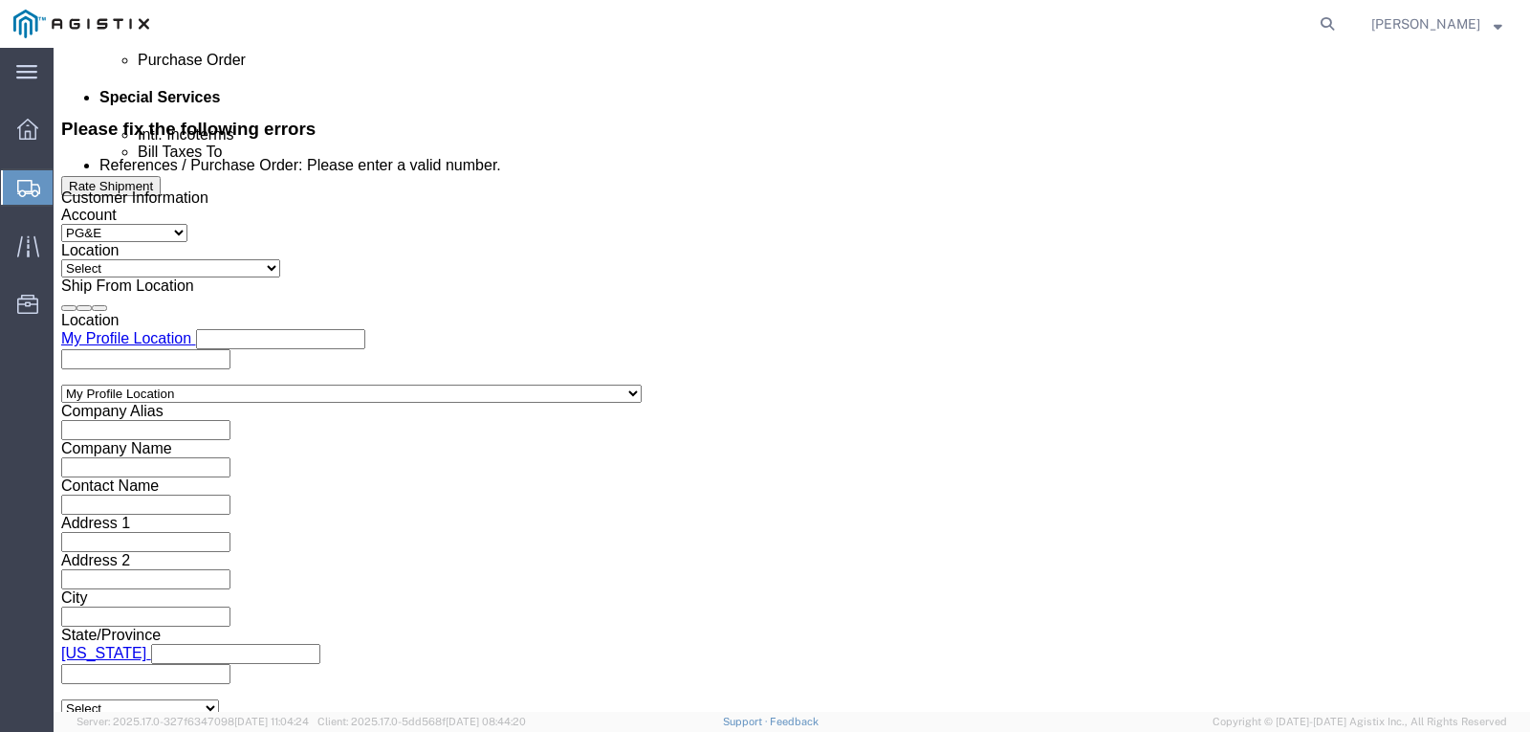
click div "Select Account Type Activity ID Airline Appointment Number ASN Batch Request # …"
drag, startPoint x: 986, startPoint y: 302, endPoint x: 855, endPoint y: 291, distance: 131.5
click div "Select Account Type Activity ID Airline Appointment Number ASN Batch Request # …"
paste input "642876-2-1"
type input "642876-2-1"
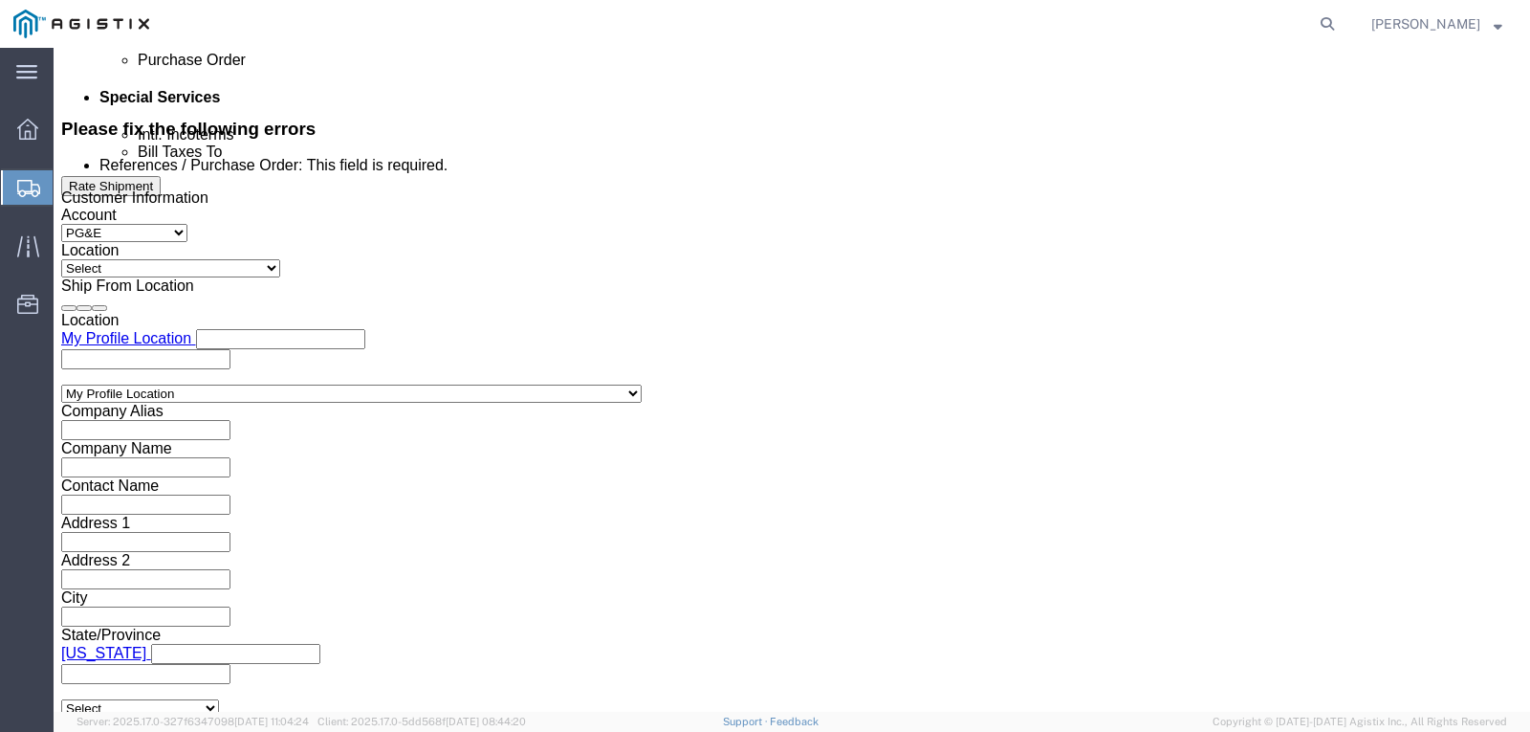
click input "References / Purchase Order: This field is required."
type input "5329"
drag, startPoint x: 259, startPoint y: 297, endPoint x: 172, endPoint y: 297, distance: 87.0
click div "Select Account Type Activity ID Airline Appointment Number ASN Batch Request # …"
type input "642876-2-1"
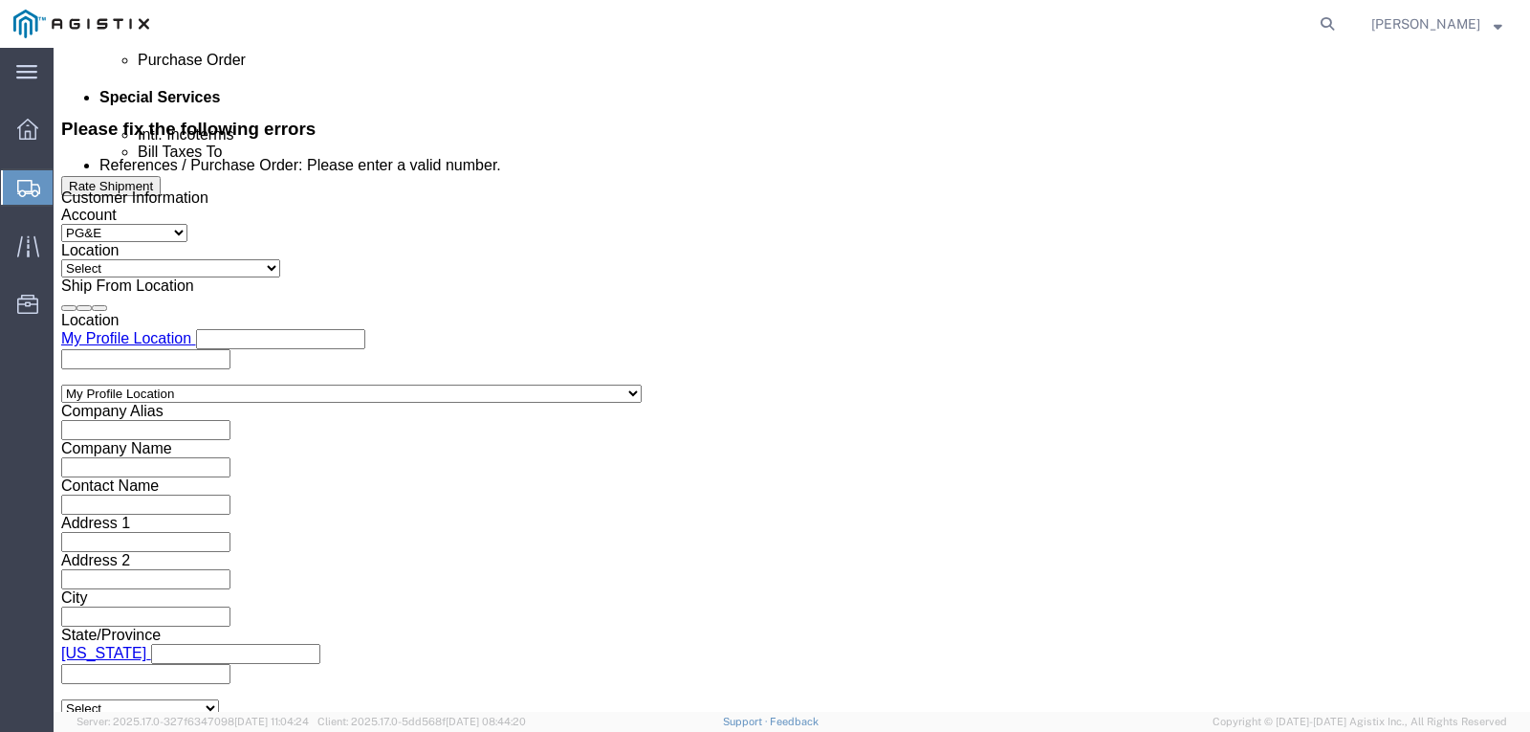
drag, startPoint x: 977, startPoint y: 300, endPoint x: 683, endPoint y: 302, distance: 293.7
click div "Select Account Type Activity ID Airline Appointment Number ASN Batch Request # …"
type input "5329"
click select "Select Air Less than Truckload Multi-Leg Ocean Freight Rail Small Parcel Truckl…"
select select "LTL"
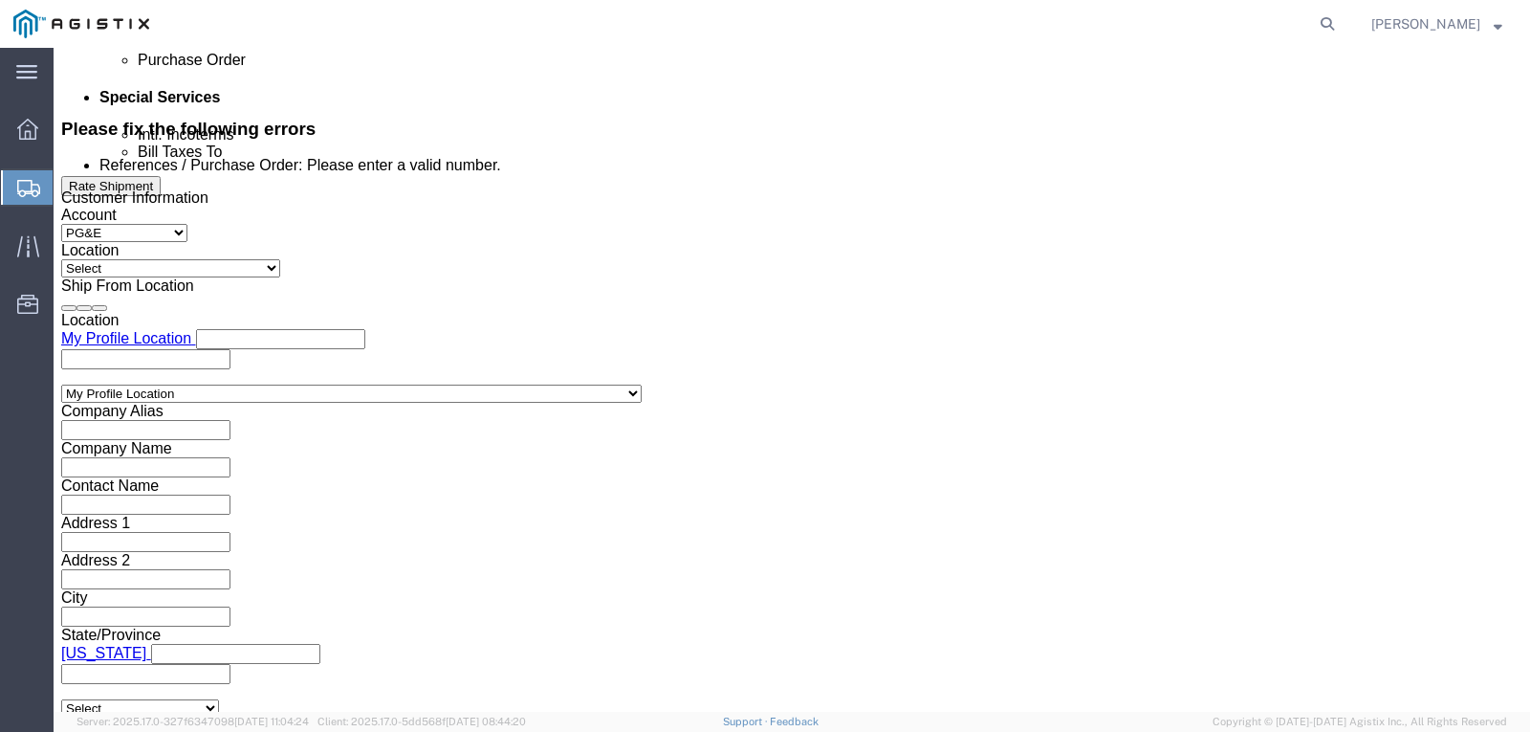
click select "Select Air Less than Truckload Multi-Leg Ocean Freight Rail Small Parcel Truckl…"
click input "text"
click div "Vehicle Select Straight Truck Size Container Number Owner Select Shipper Vessel"
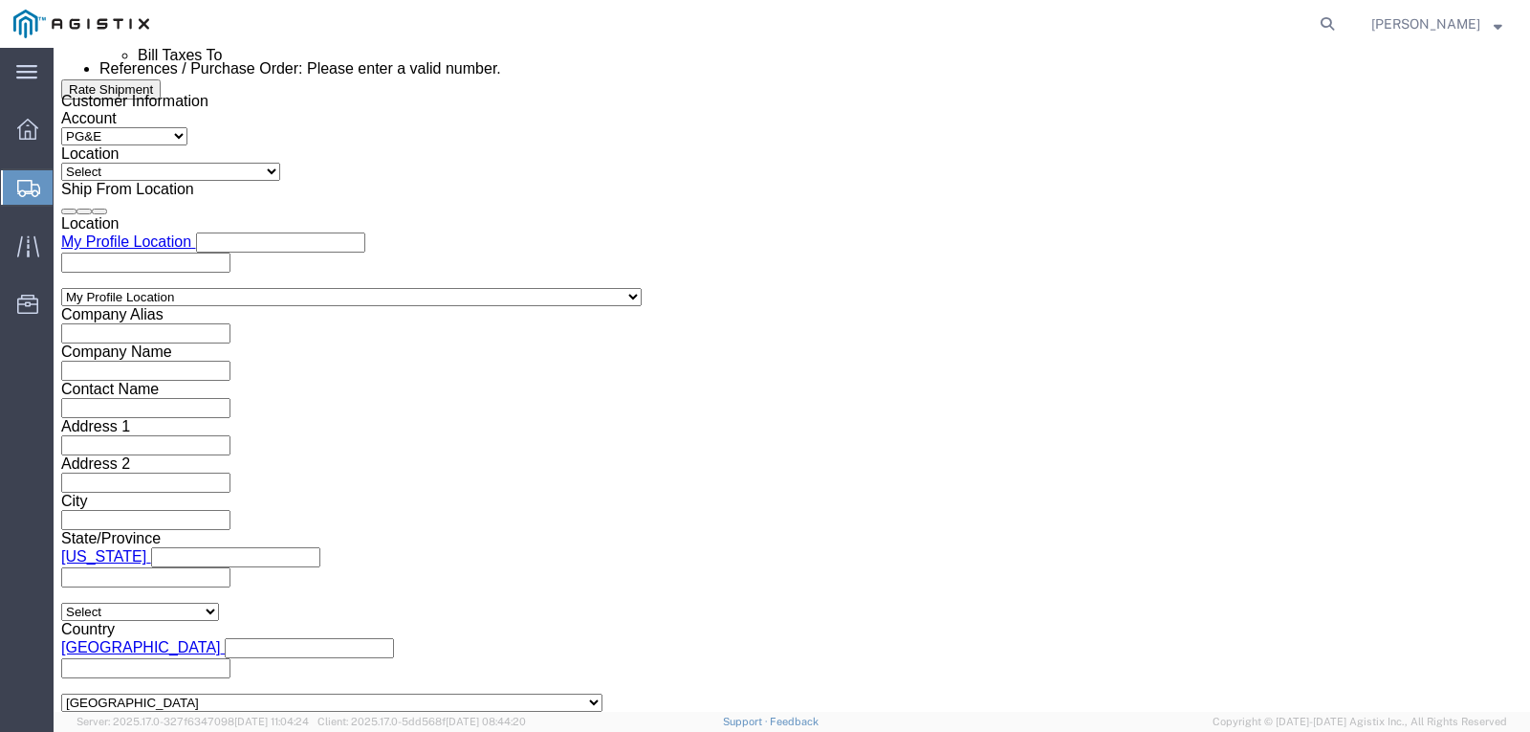
scroll to position [1232, 0]
click button "Continue"
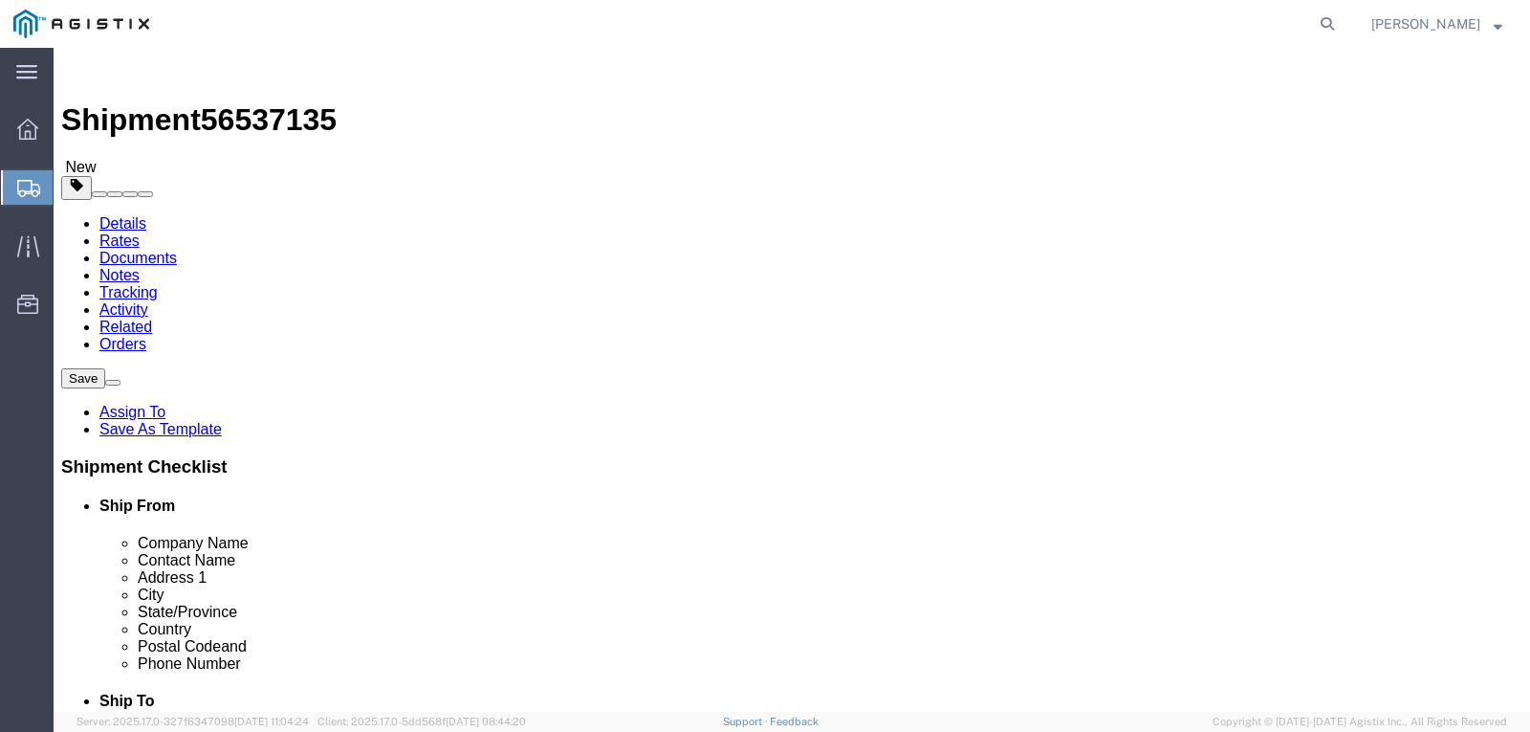
click select "Select Bulk Bundle(s) Cardboard Box(es) Carton(s) Crate(s) Drum(s) (Fiberboard)…"
select select "PSNS"
click select "Select Bulk Bundle(s) Cardboard Box(es) Carton(s) Crate(s) Drum(s) (Fiberboard)…"
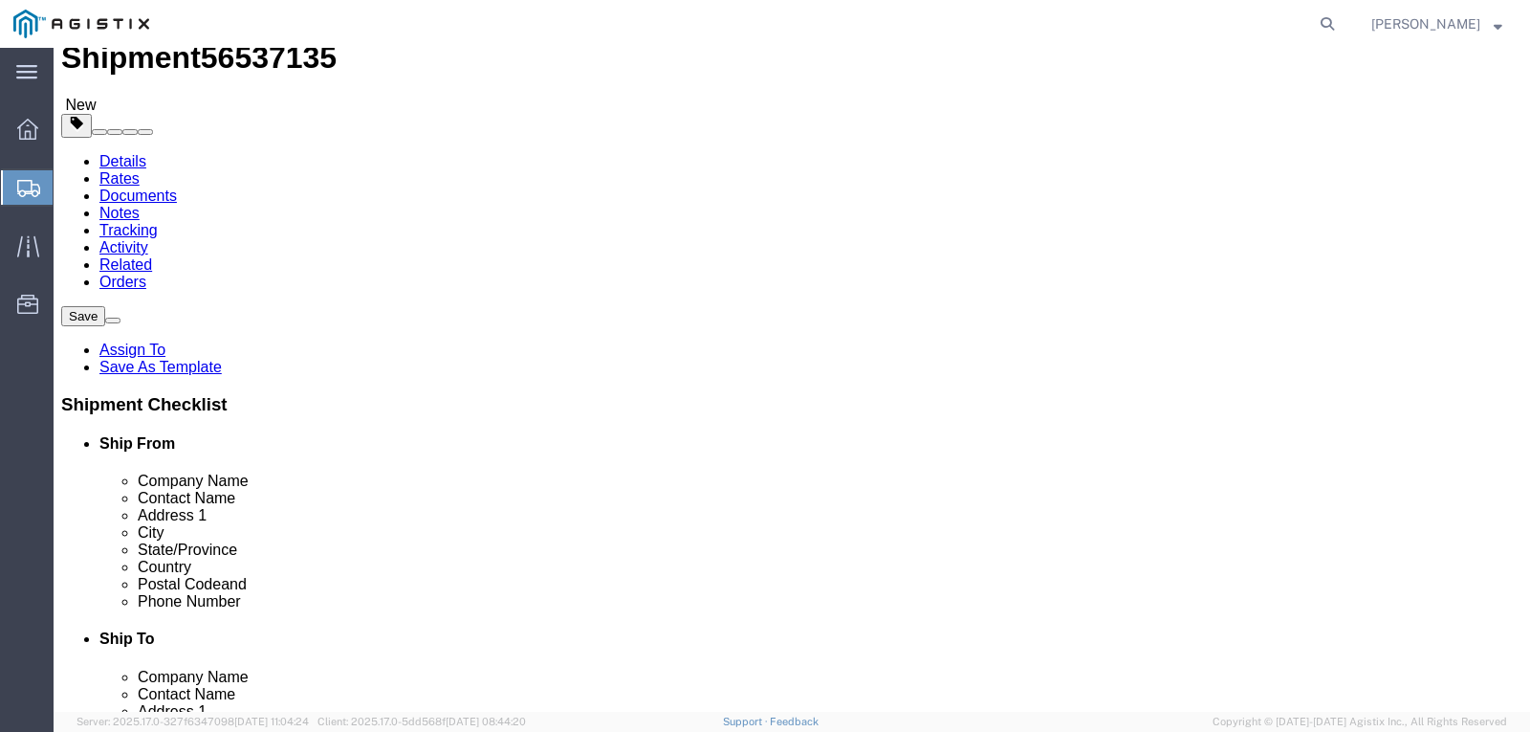
scroll to position [96, 0]
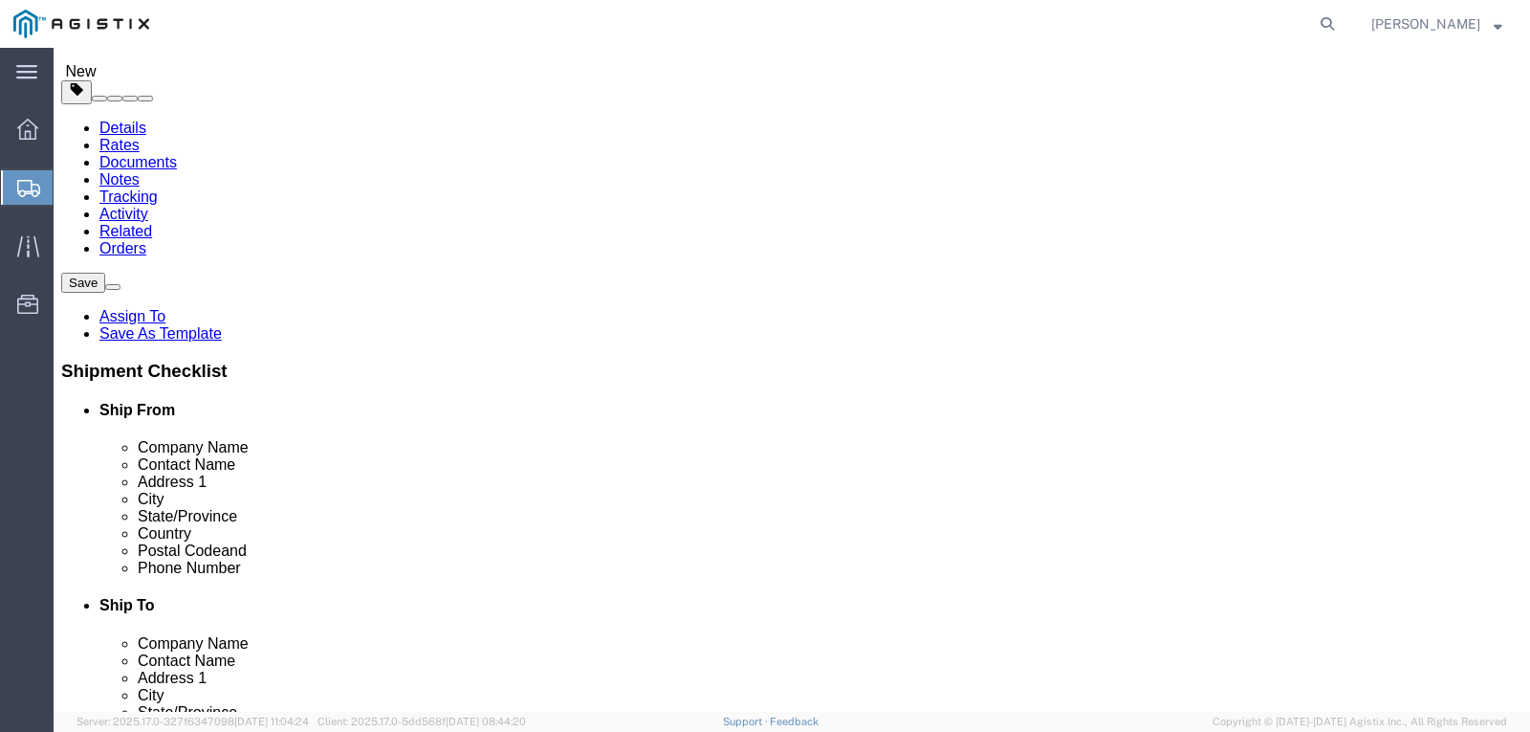
click input "Length : This field is required."
type input "96"
type input "48"
type input "13"
click input "0.00"
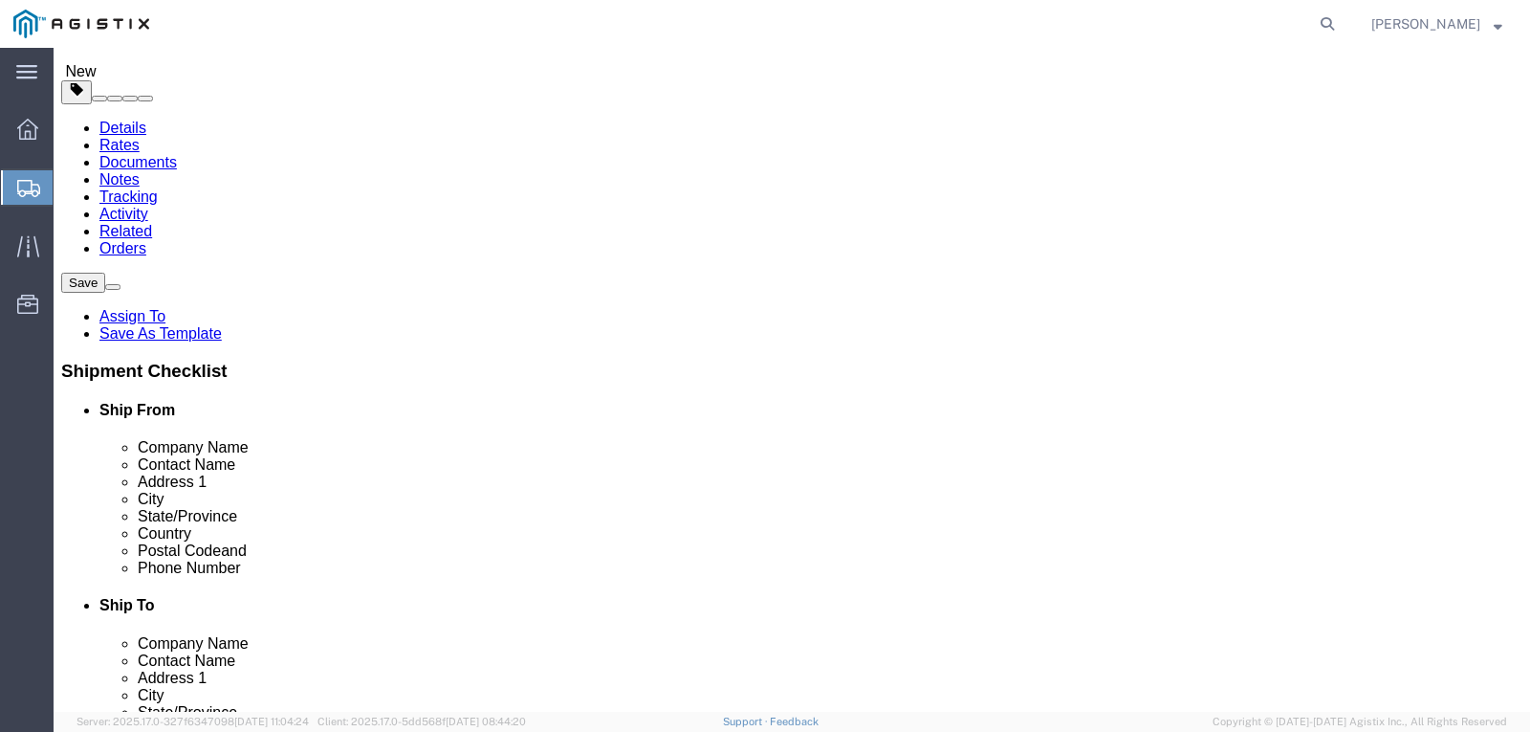
drag, startPoint x: 240, startPoint y: 496, endPoint x: 176, endPoint y: 497, distance: 64.1
click div "Weight 0.00 Select kgs lbs Ship. t°"
type input "1546"
click link "Add Content"
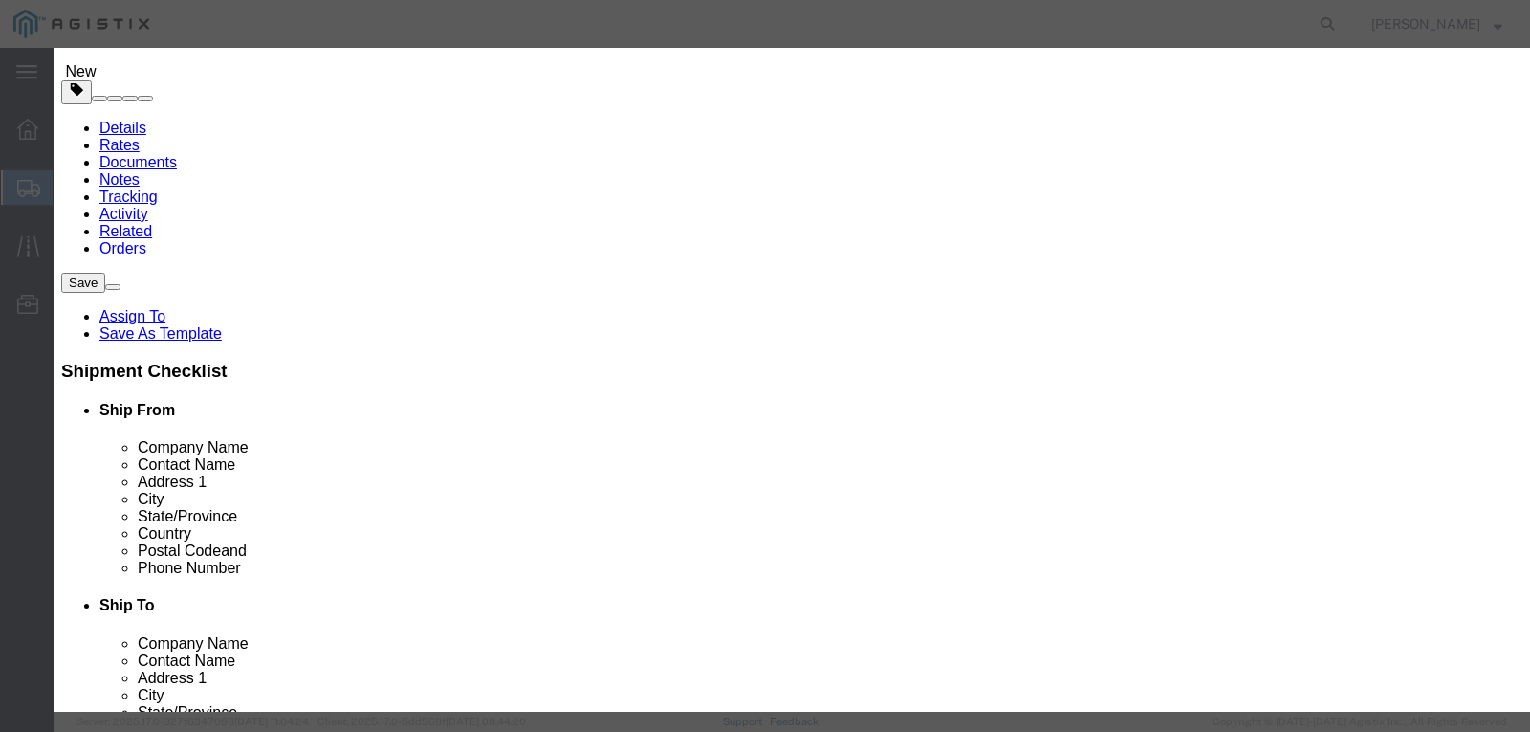
click input "text"
type input "STEEL RODS"
click input "0"
type input "1"
click select "Select 50 55 60 65 70 85 92.5 100 125 175 250 300 400"
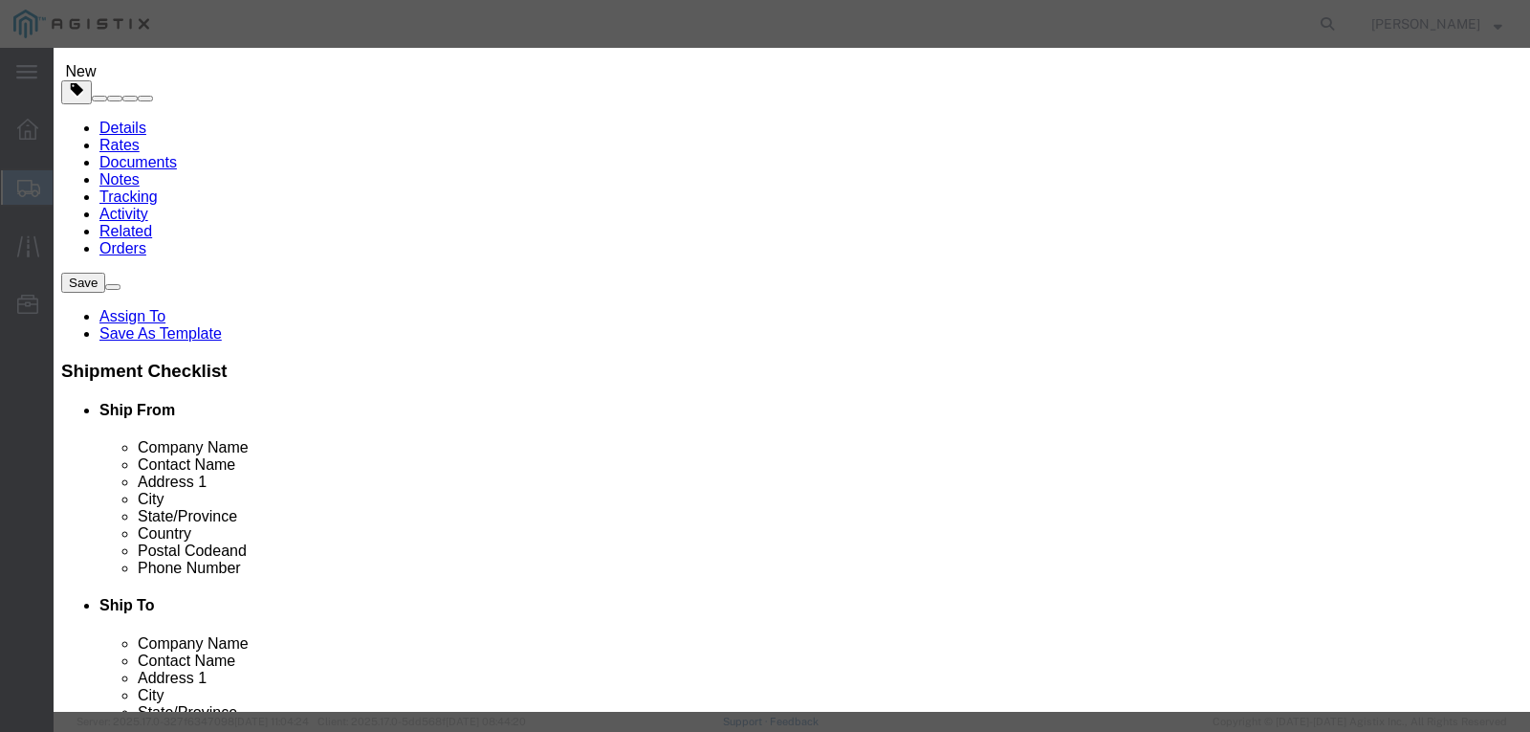
select select "50"
click select "Select 50 55 60 65 70 85 92.5 100 125 175 250 300 400"
click input "text"
type input "6035"
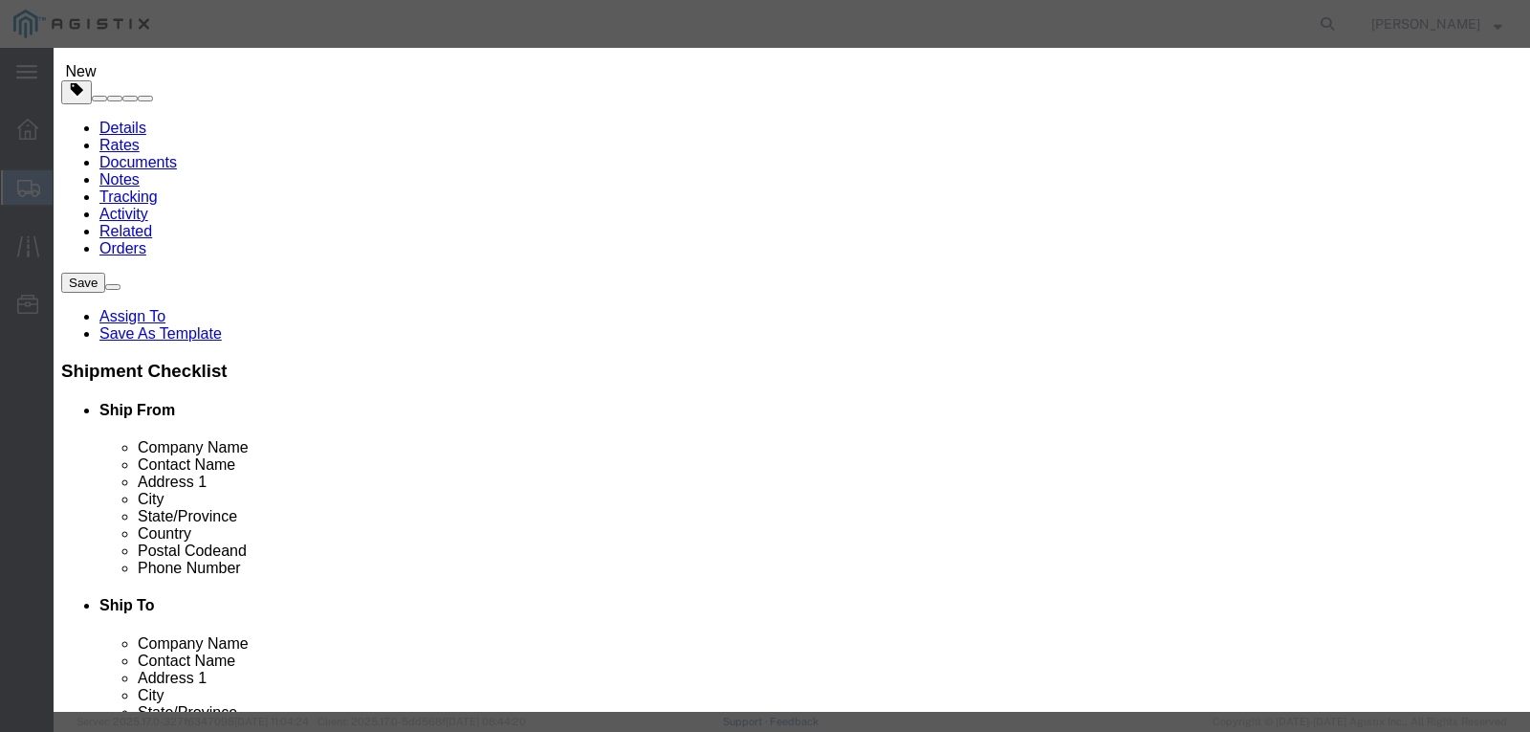
click button "Save & Close"
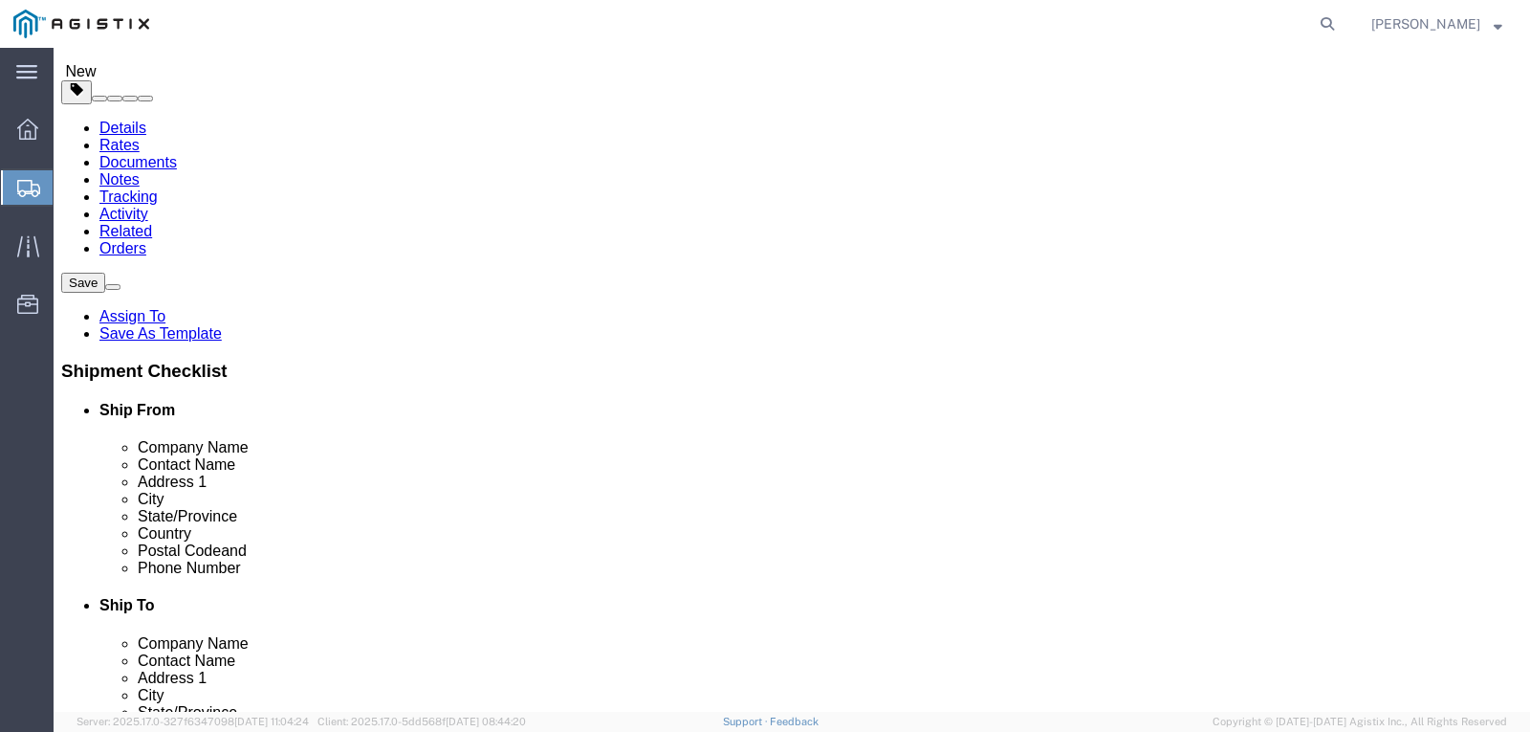
click link "Add Package"
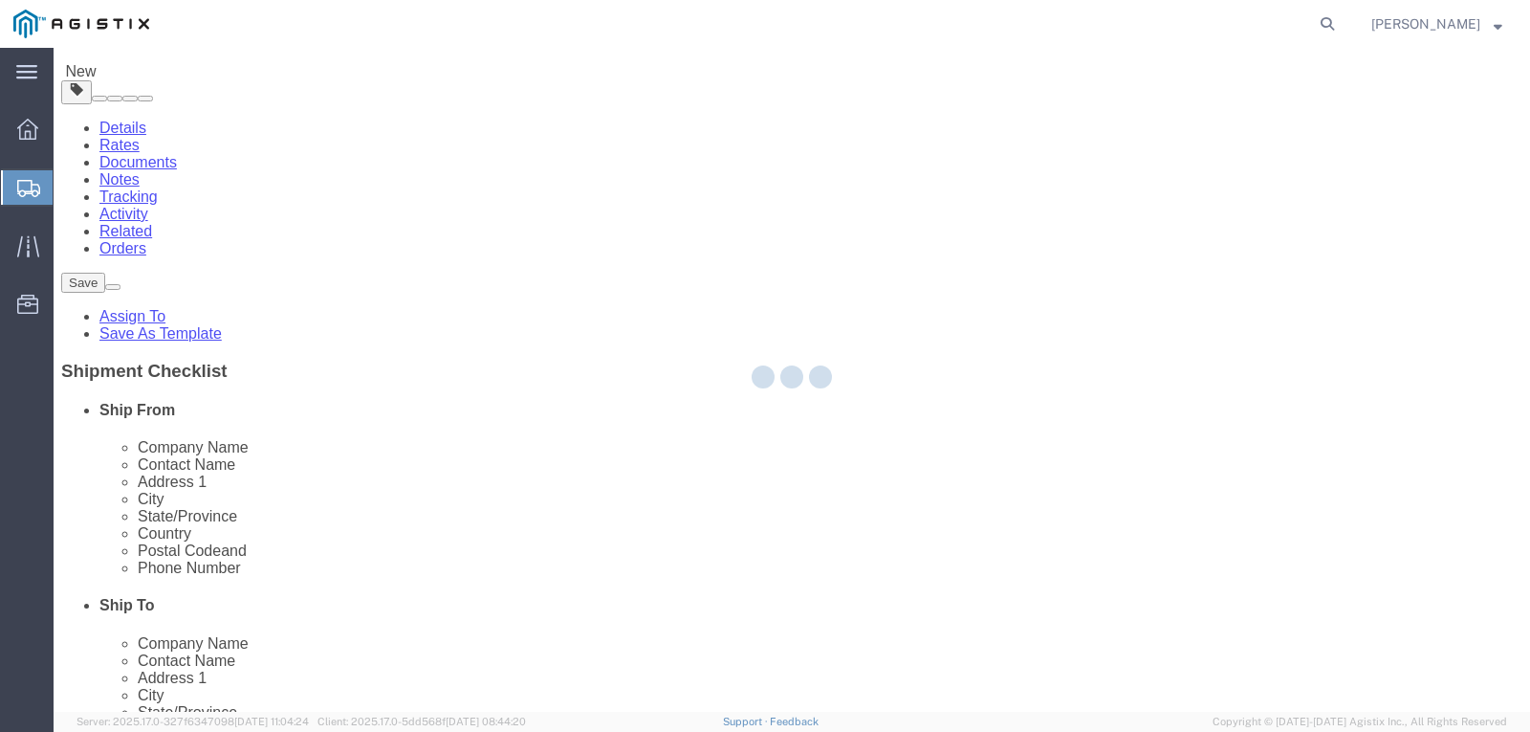
scroll to position [0, 0]
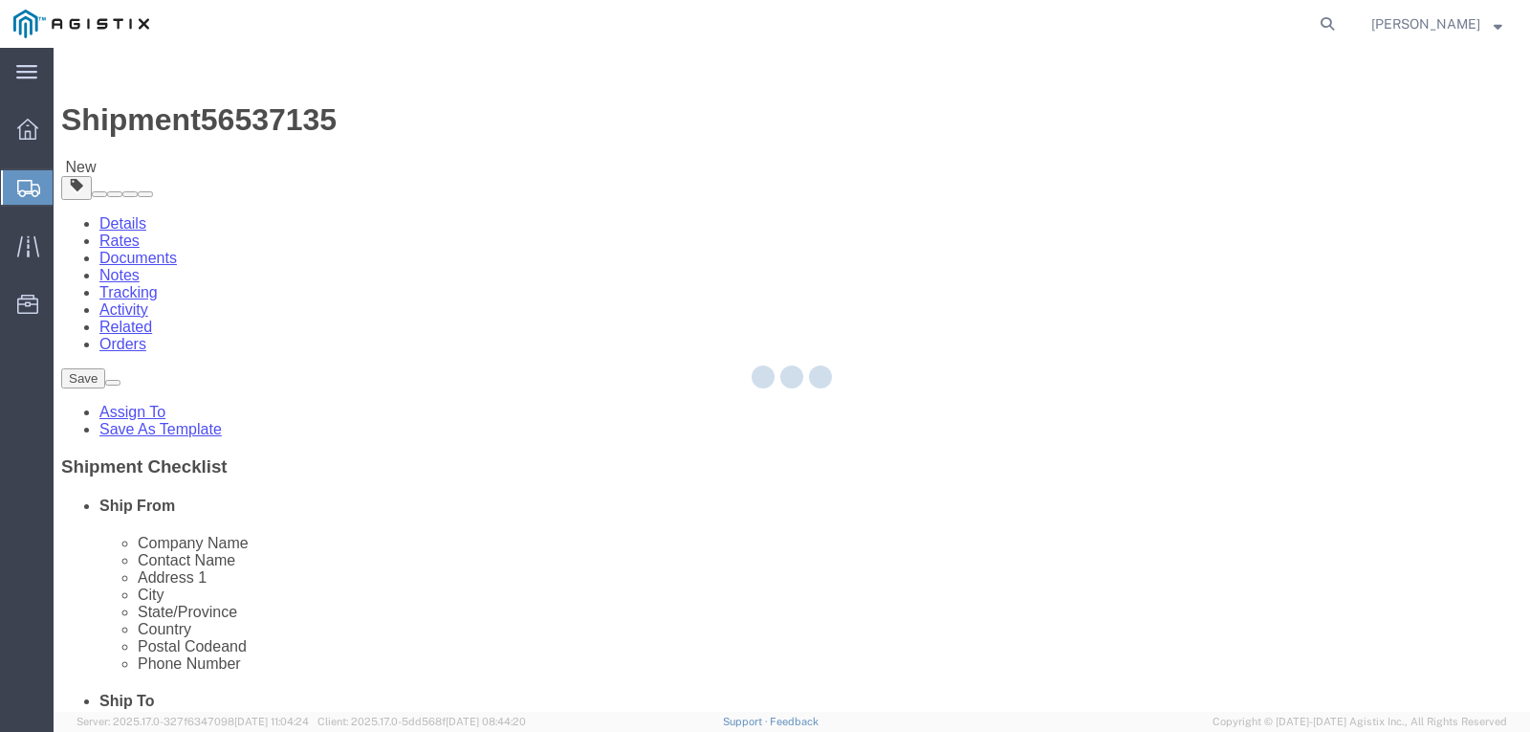
select select "PSNS"
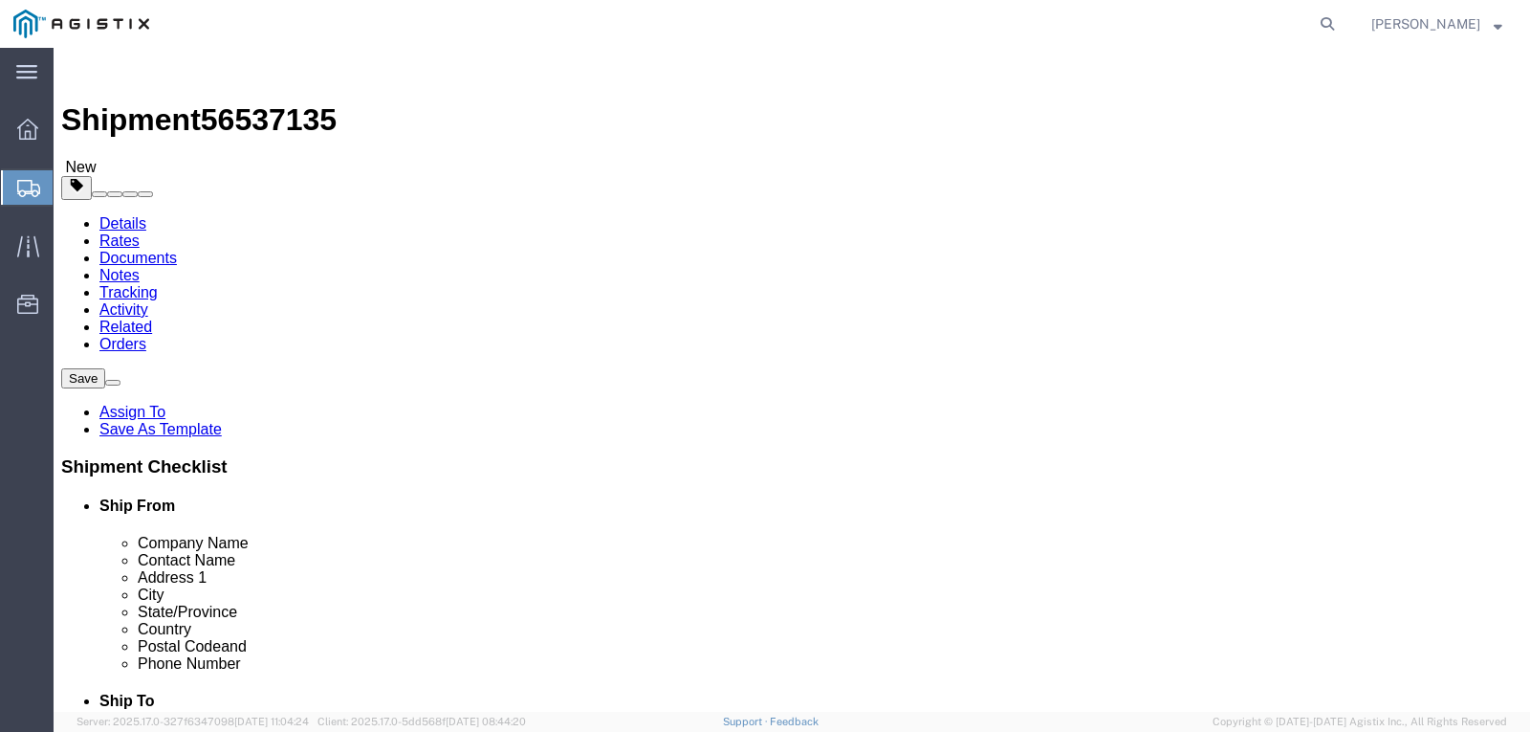
click select "Select Bulk Bundle(s) Cardboard Box(es) Carton(s) Crate(s) Drum(s) (Fiberboard)…"
select select "PSNS"
click select "Select Bulk Bundle(s) Cardboard Box(es) Carton(s) Crate(s) Drum(s) (Fiberboard)…"
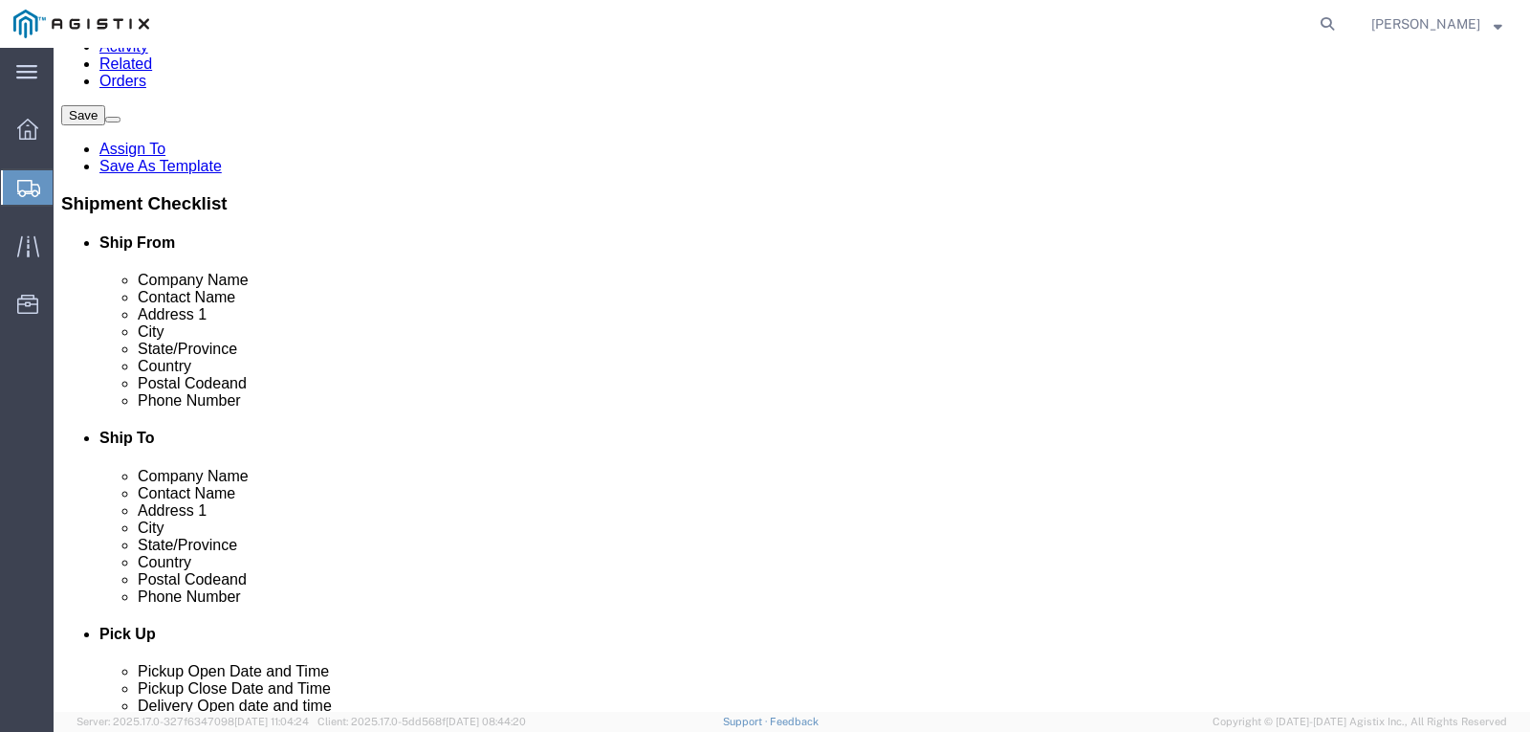
scroll to position [287, 0]
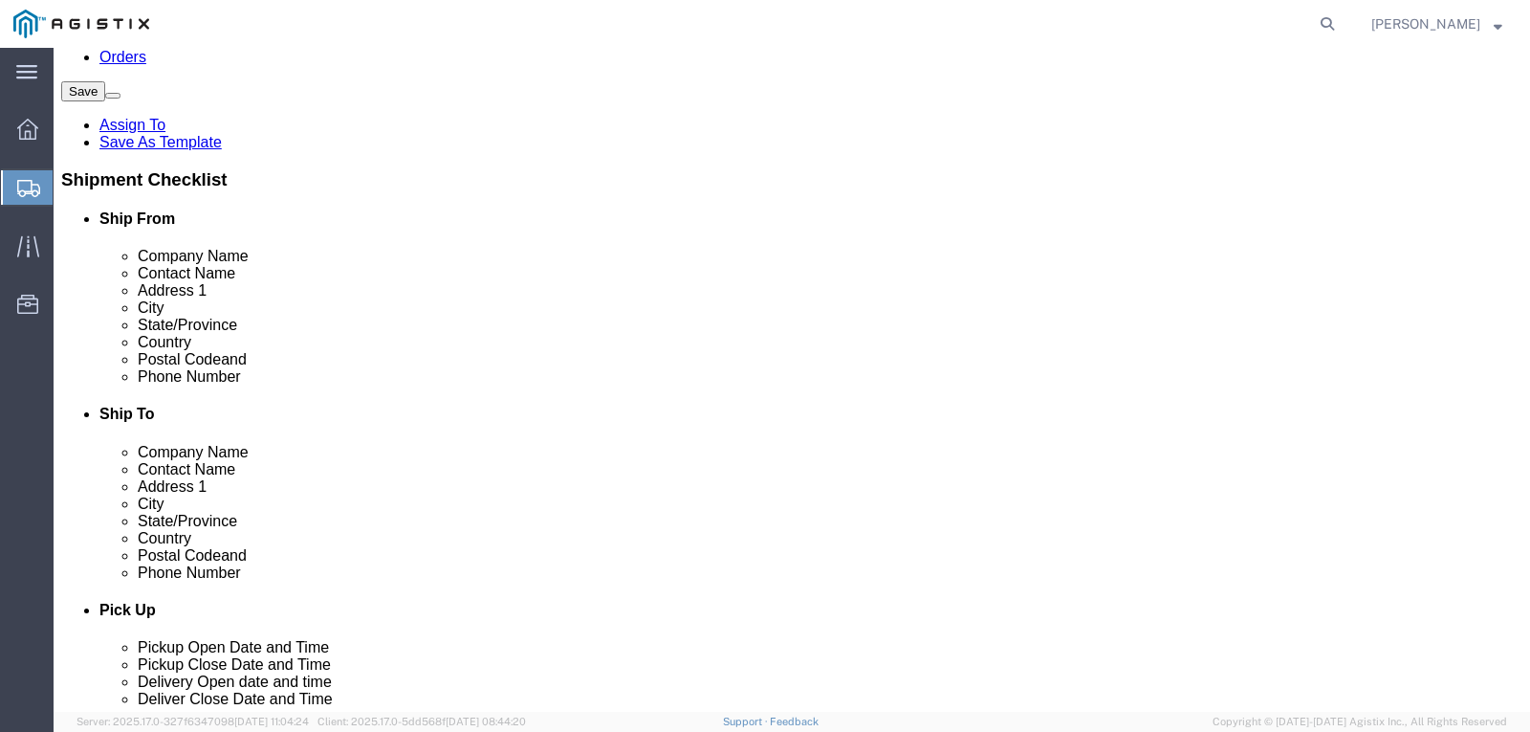
click input "Length : This field is required."
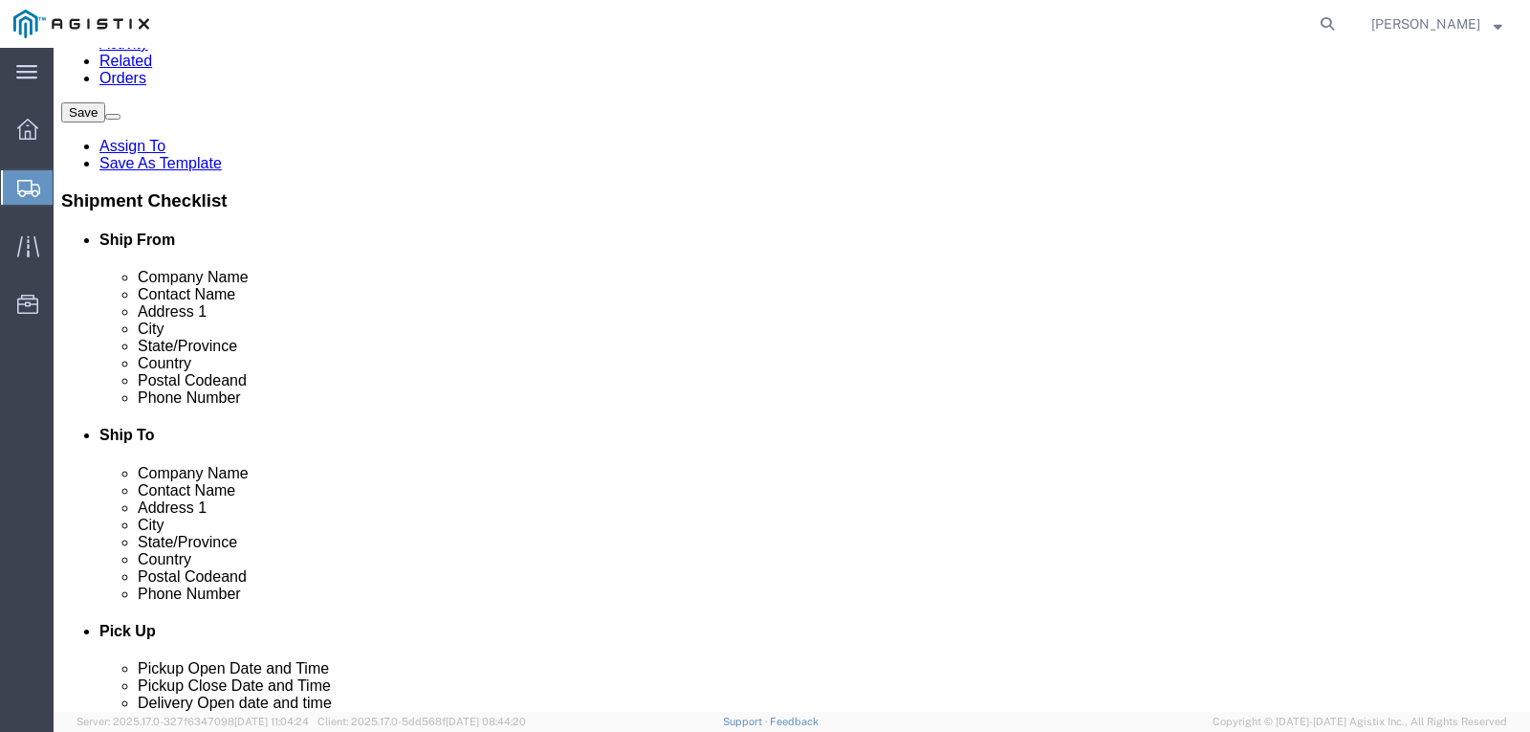
type input "102"
type input "48"
type input "18"
drag, startPoint x: 737, startPoint y: 345, endPoint x: 544, endPoint y: 313, distance: 195.0
click div "Package Type Select Bulk Bundle(s) Cardboard Box(es) Carton(s) Crate(s) Drum(s)…"
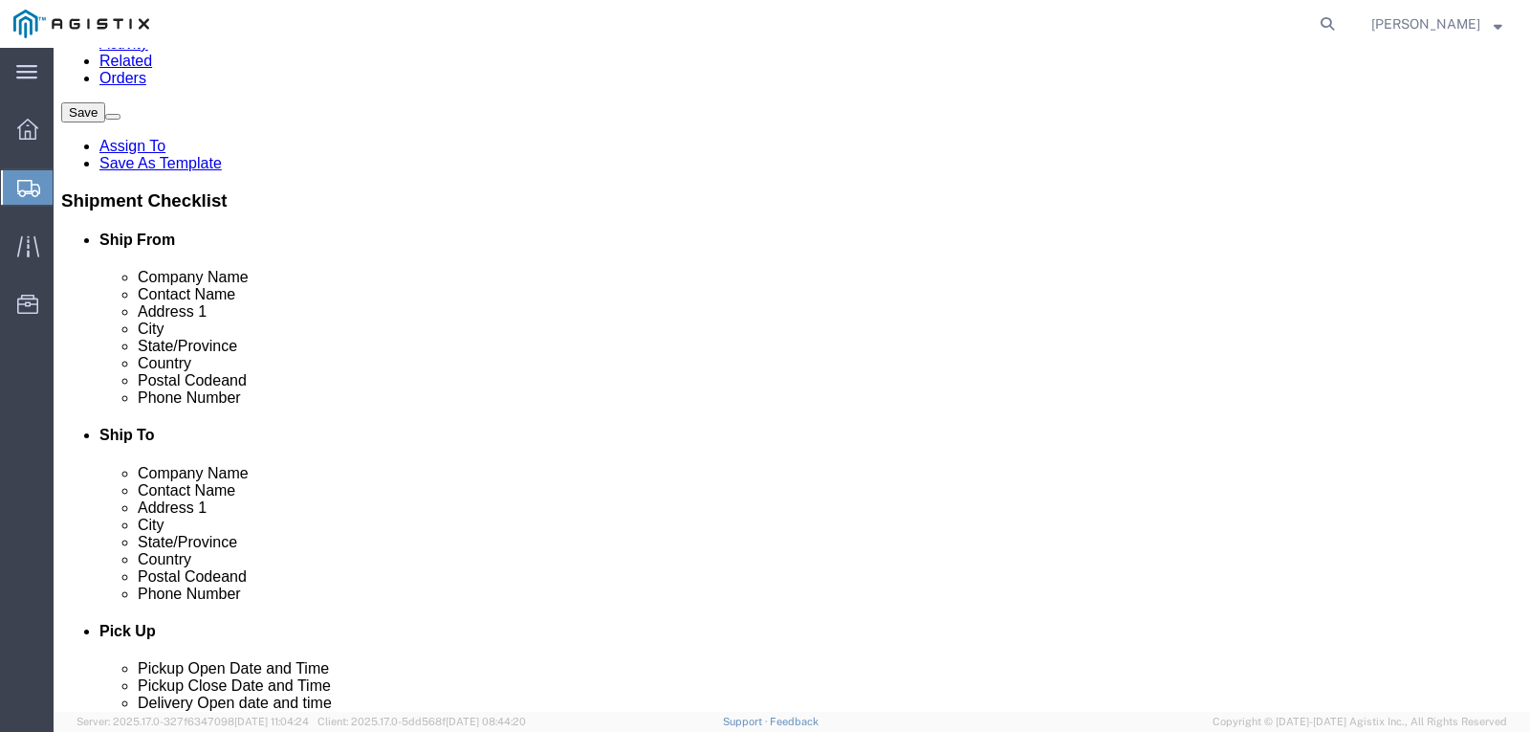
type input "2007"
click link "Add Content"
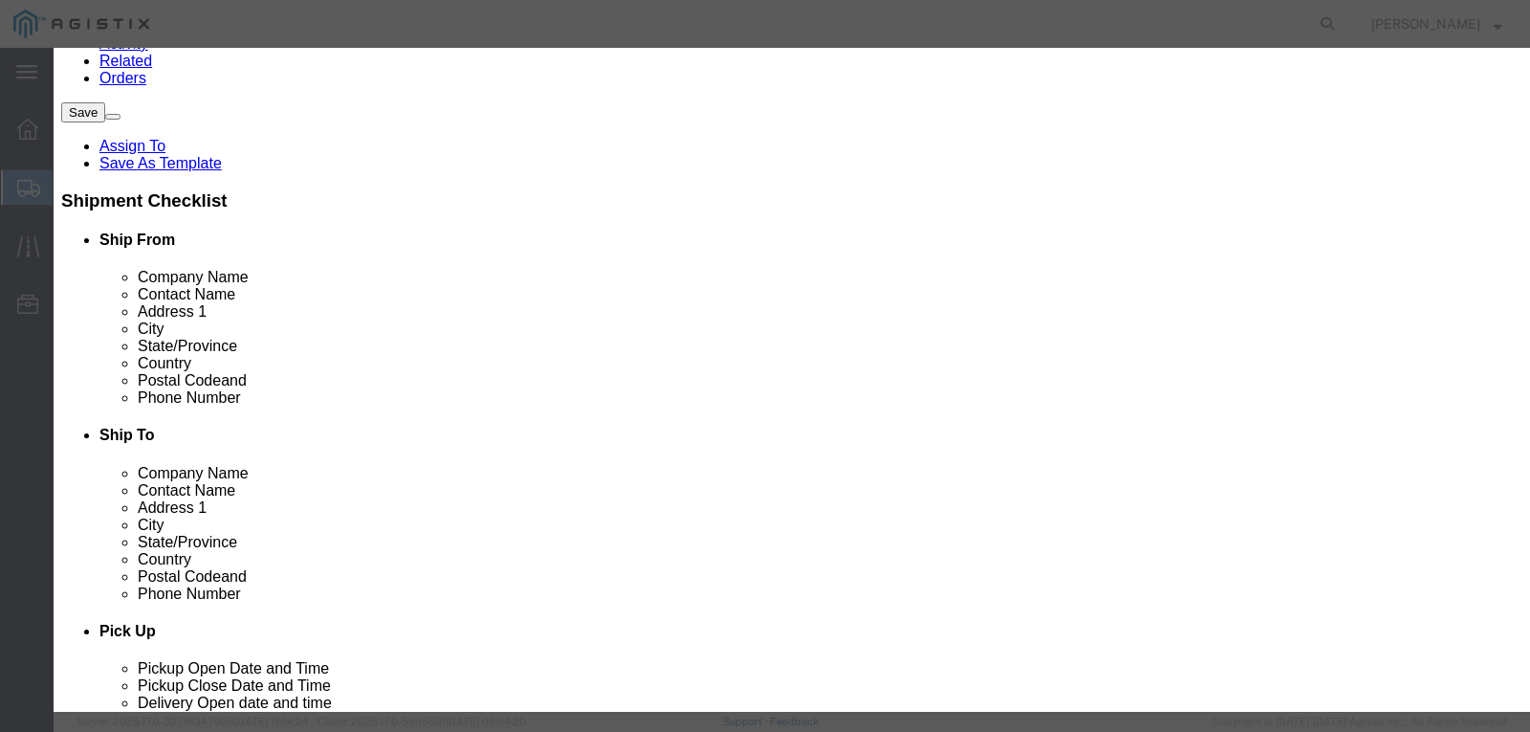
click input "text"
type input "STEEL RODS"
click input "0"
type input "1"
click input "text"
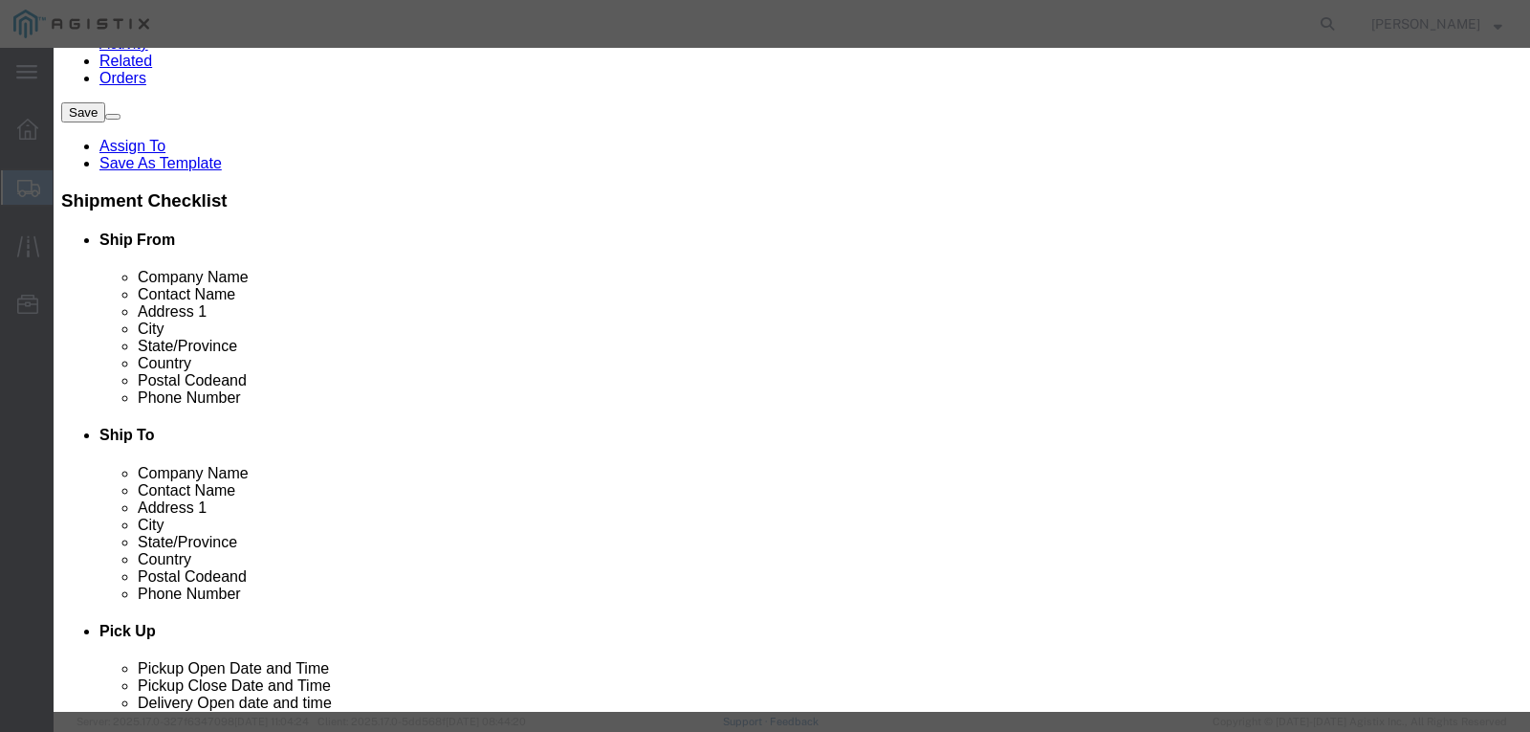
type input "6035"
click select "Select 50 55 60 65 70 85 92.5 100 125 175 250 300 400"
select select "50"
click select "Select 50 55 60 65 70 85 92.5 100 125 175 250 300 400"
click button "Save & Close"
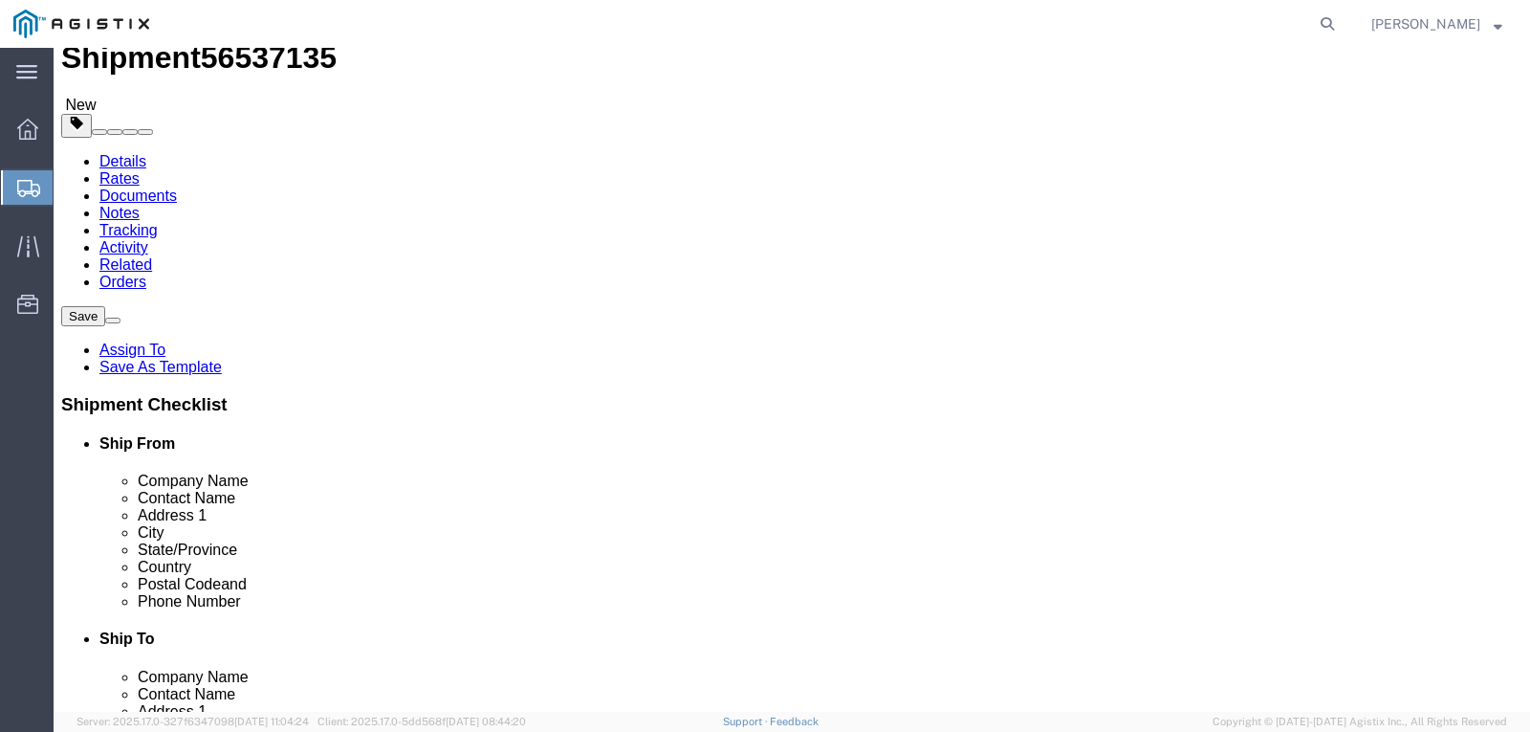
scroll to position [0, 0]
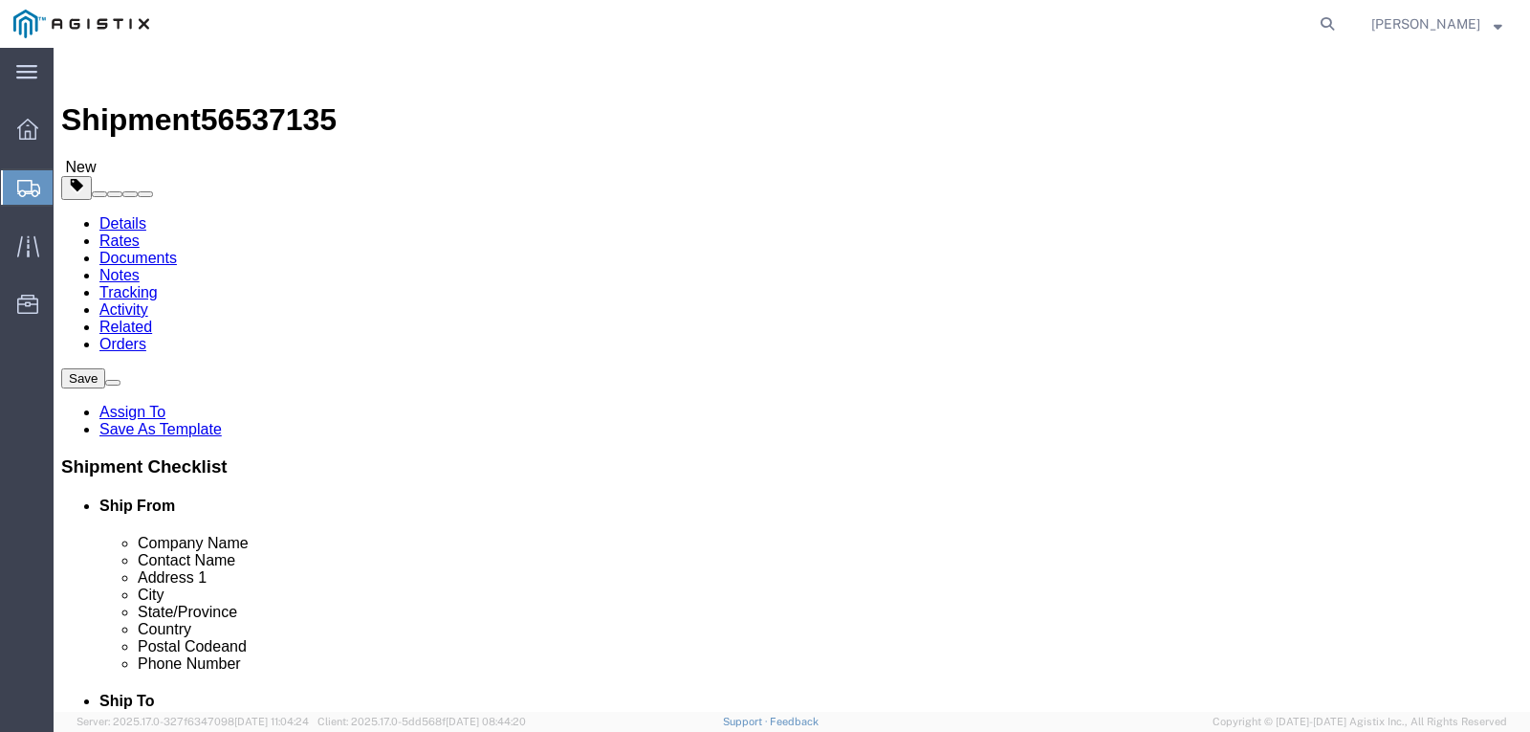
click label "References / Purchase Order: Please enter a valid number."
click input "642876-2-1"
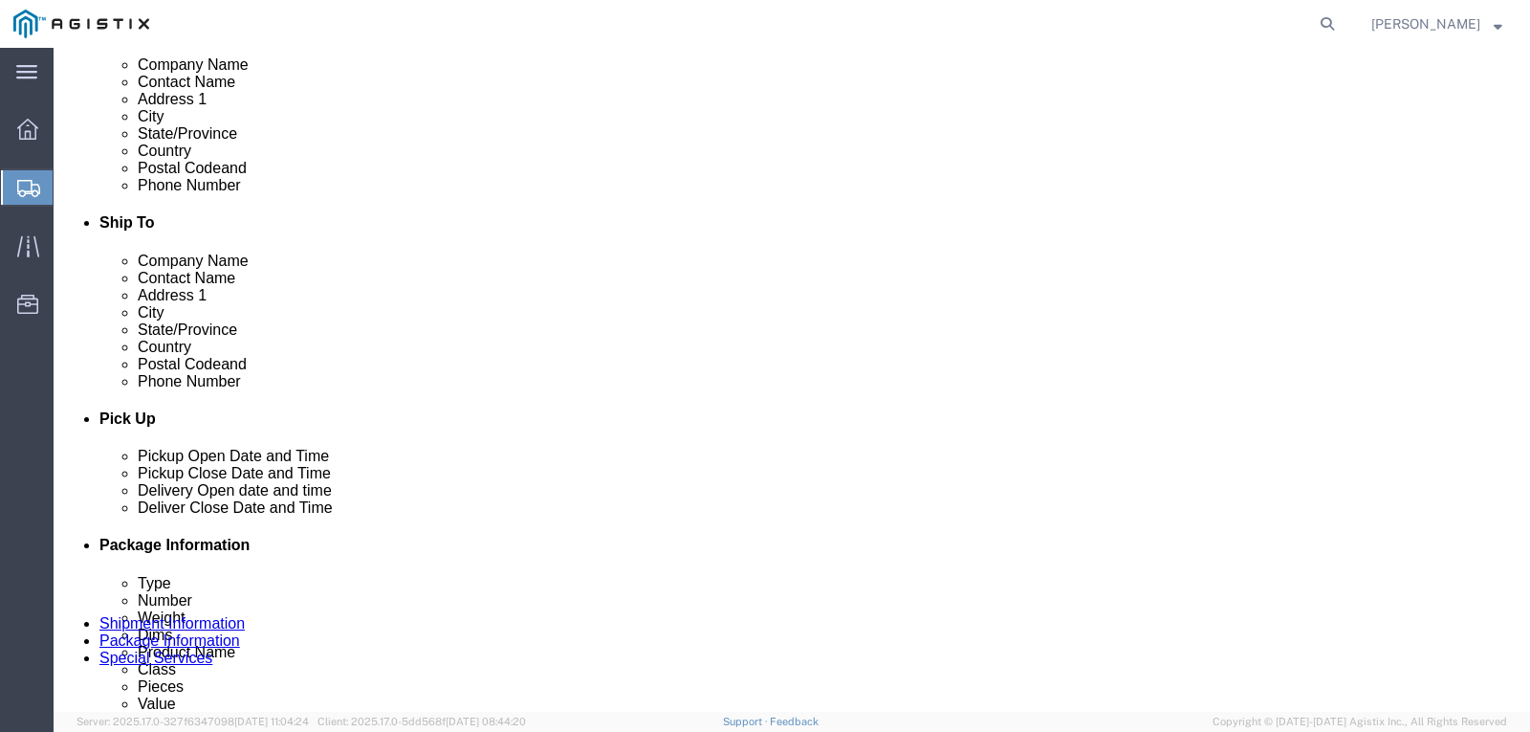
click button "Continue"
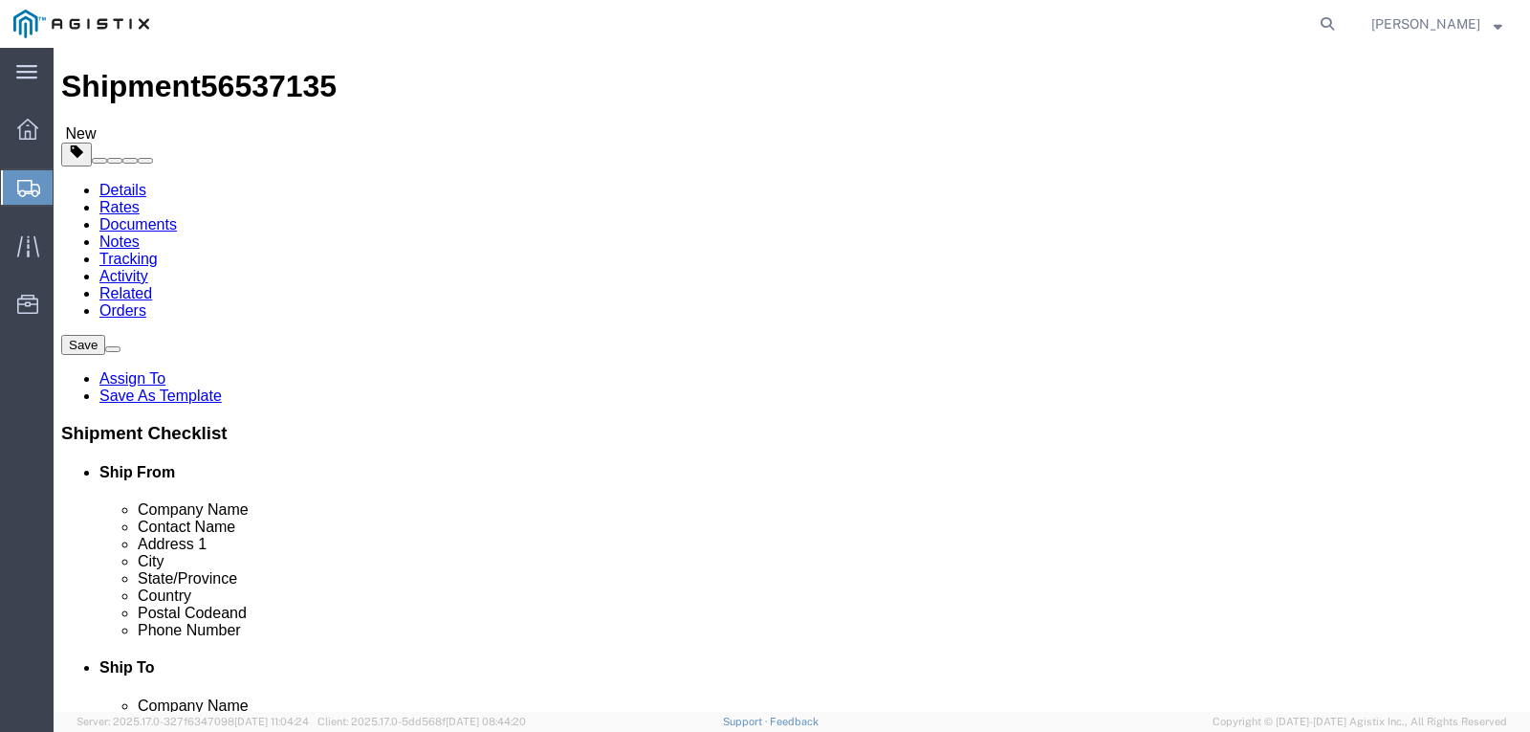
scroll to position [0, 0]
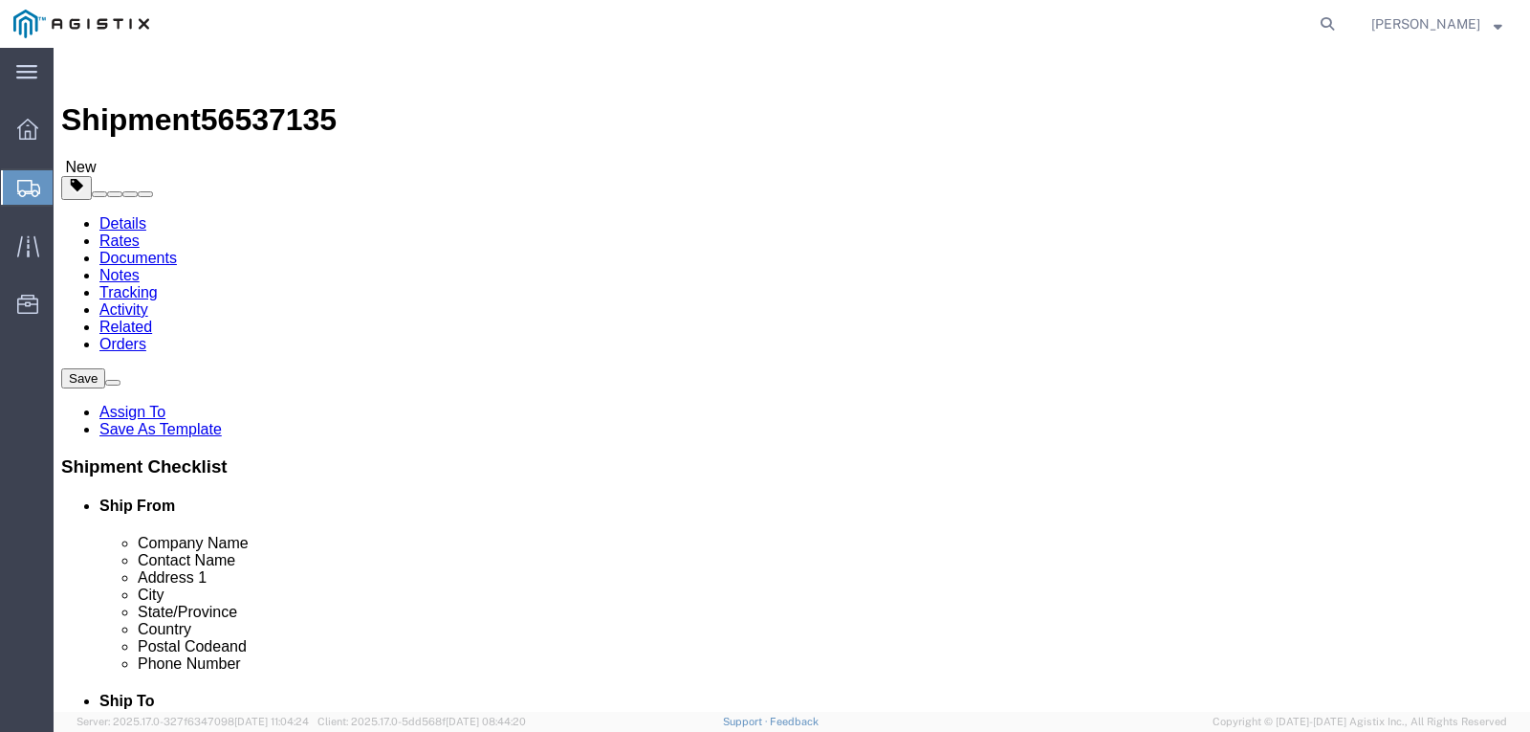
click select "Select 1 Day 2 Day 3-5 Day Economy 5+ Day"
select select "3-5 Day Economy"
click select "Select 1 Day 2 Day 3-5 Day Economy 5+ Day"
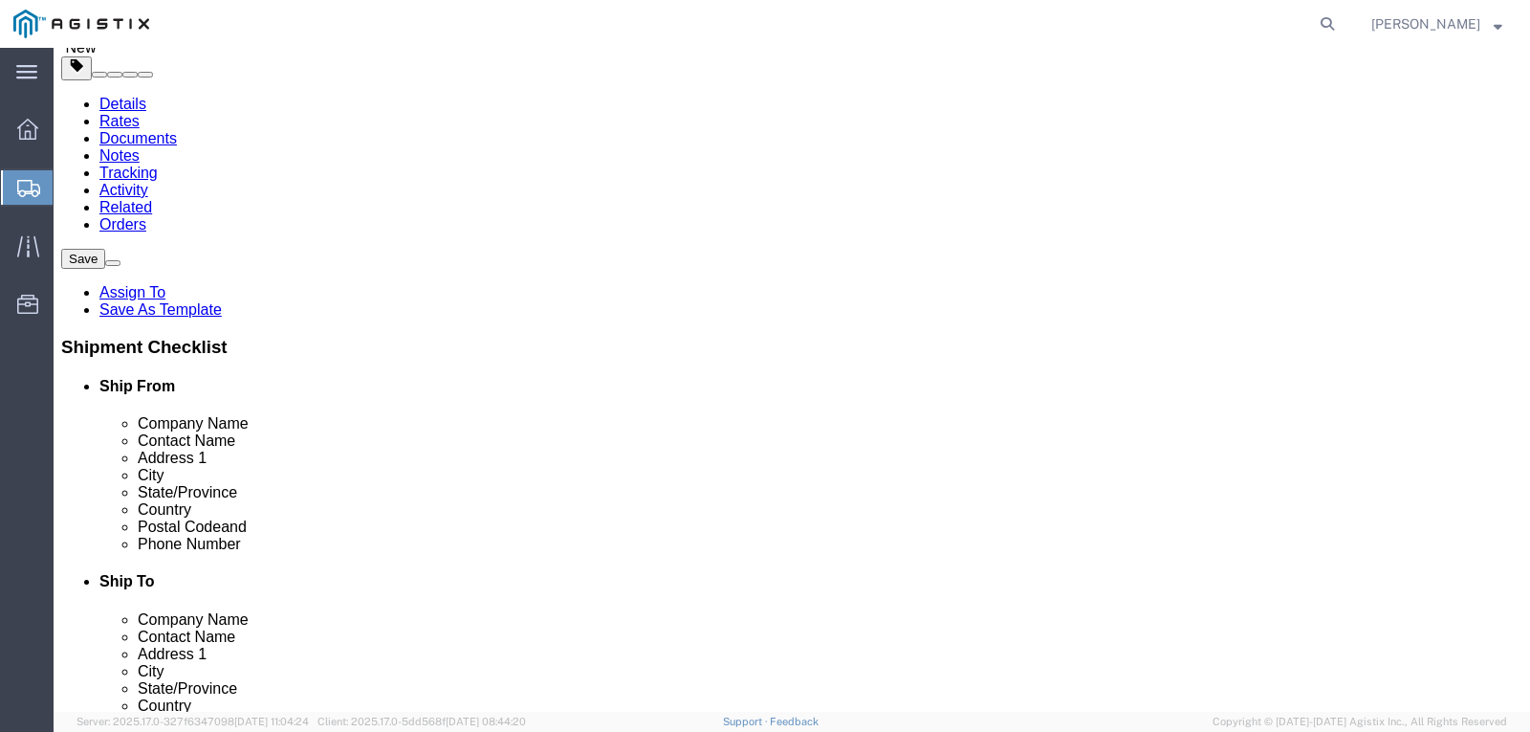
scroll to position [191, 0]
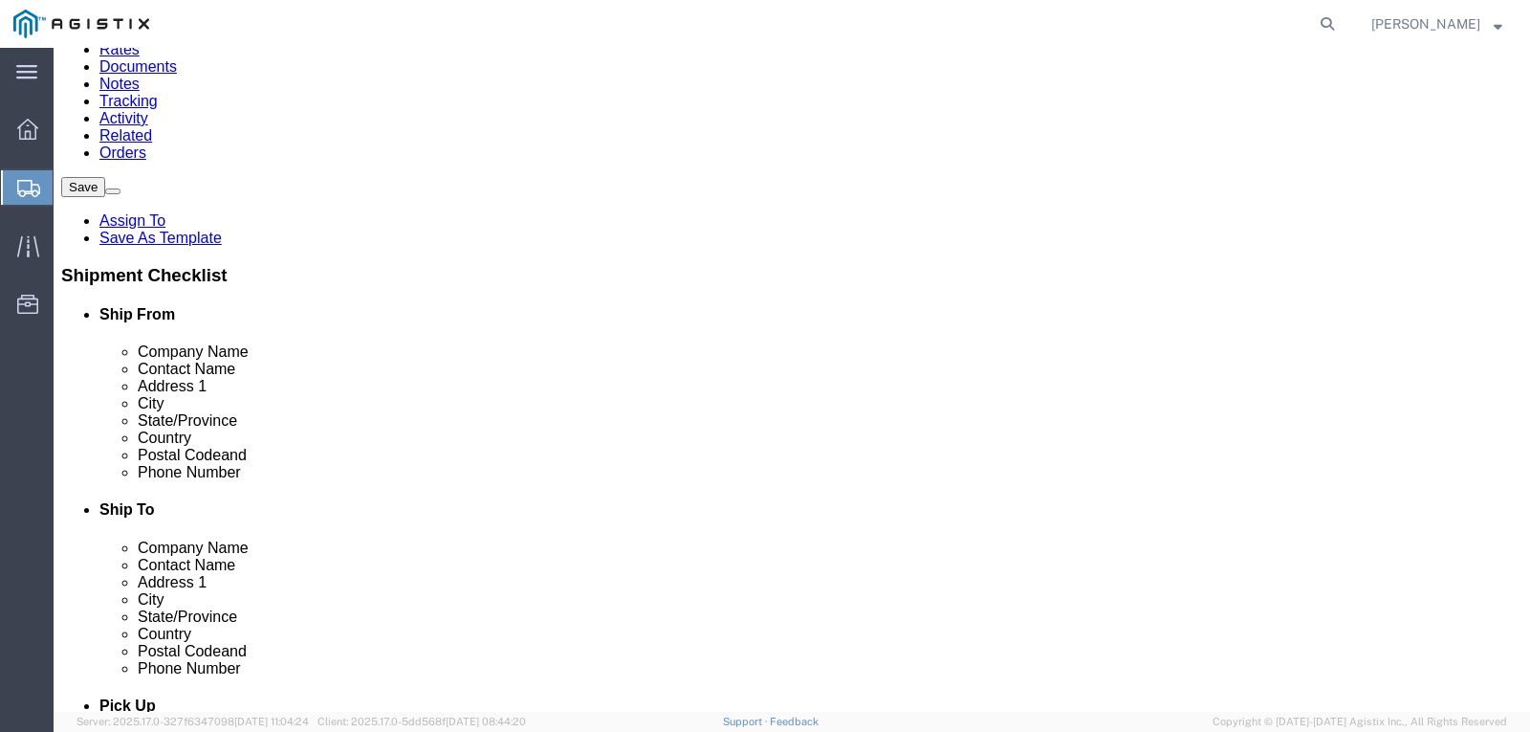
click select "Select ATA DTA DTD"
click input "text"
type input "[EMAIL_ADDRESS][DOMAIN_NAME]"
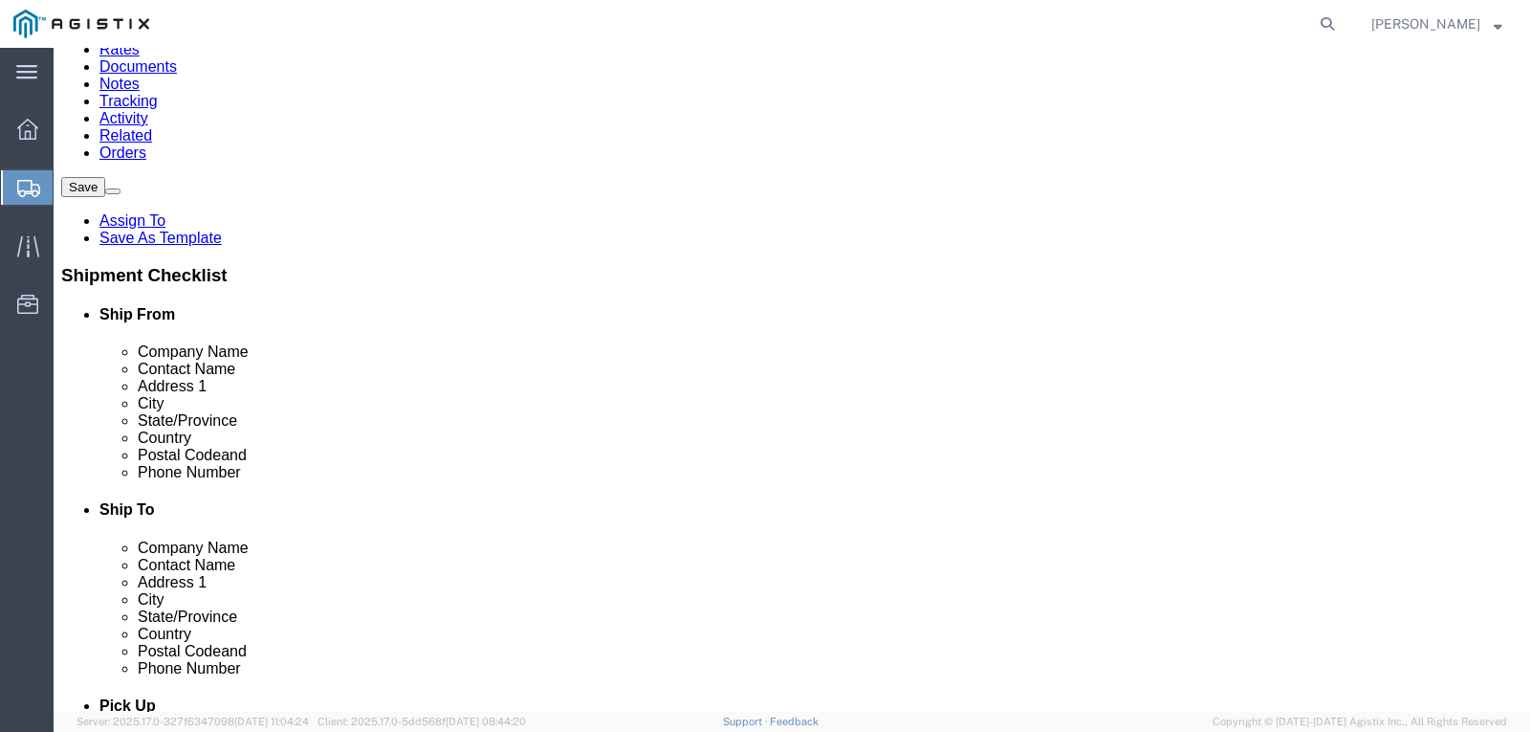
type input "[EMAIL_ADDRESS][DOMAIN_NAME]"
click input "BOL"
checkbox input "true"
click input "Packing List"
checkbox input "true"
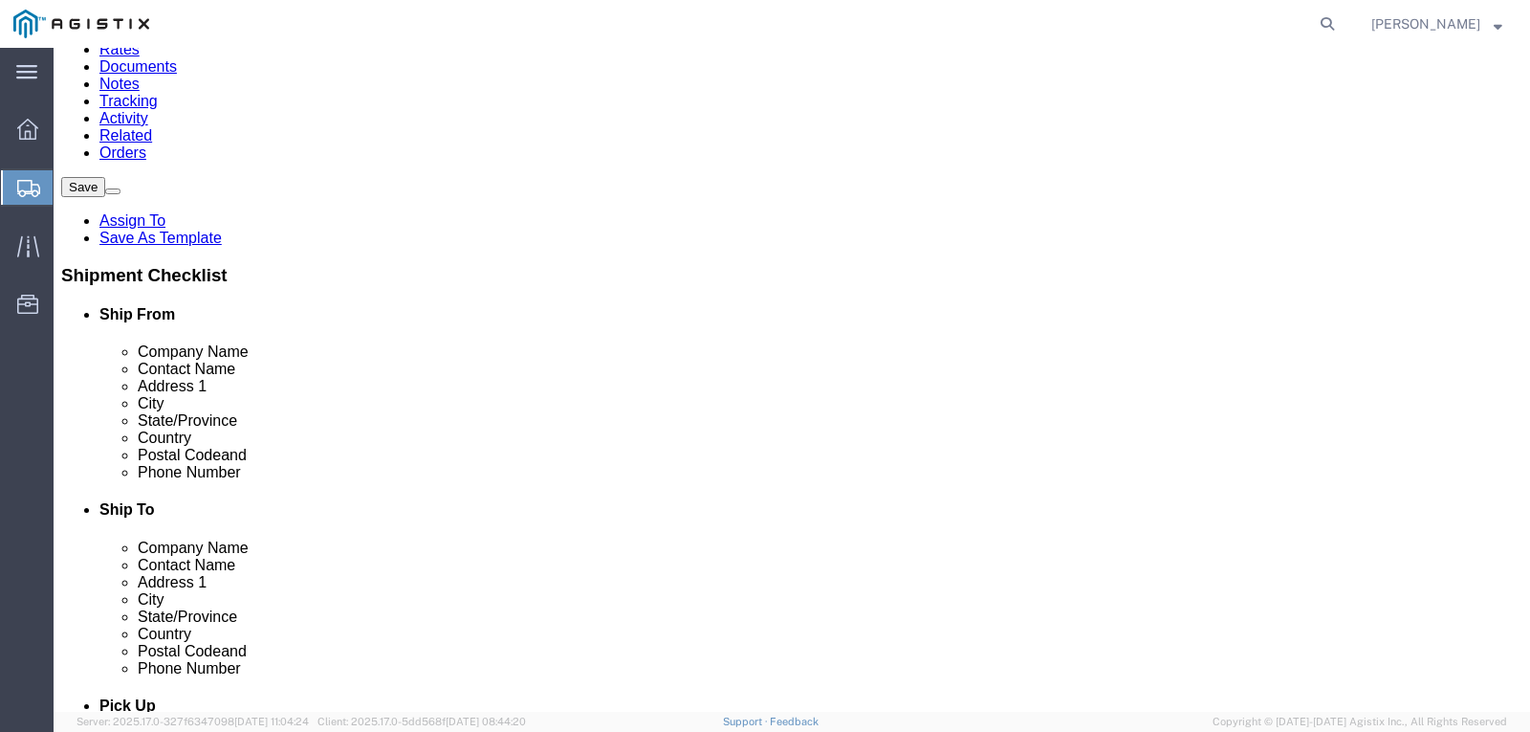
click label "Shipping Label"
click input "Shipping Label"
checkbox input "true"
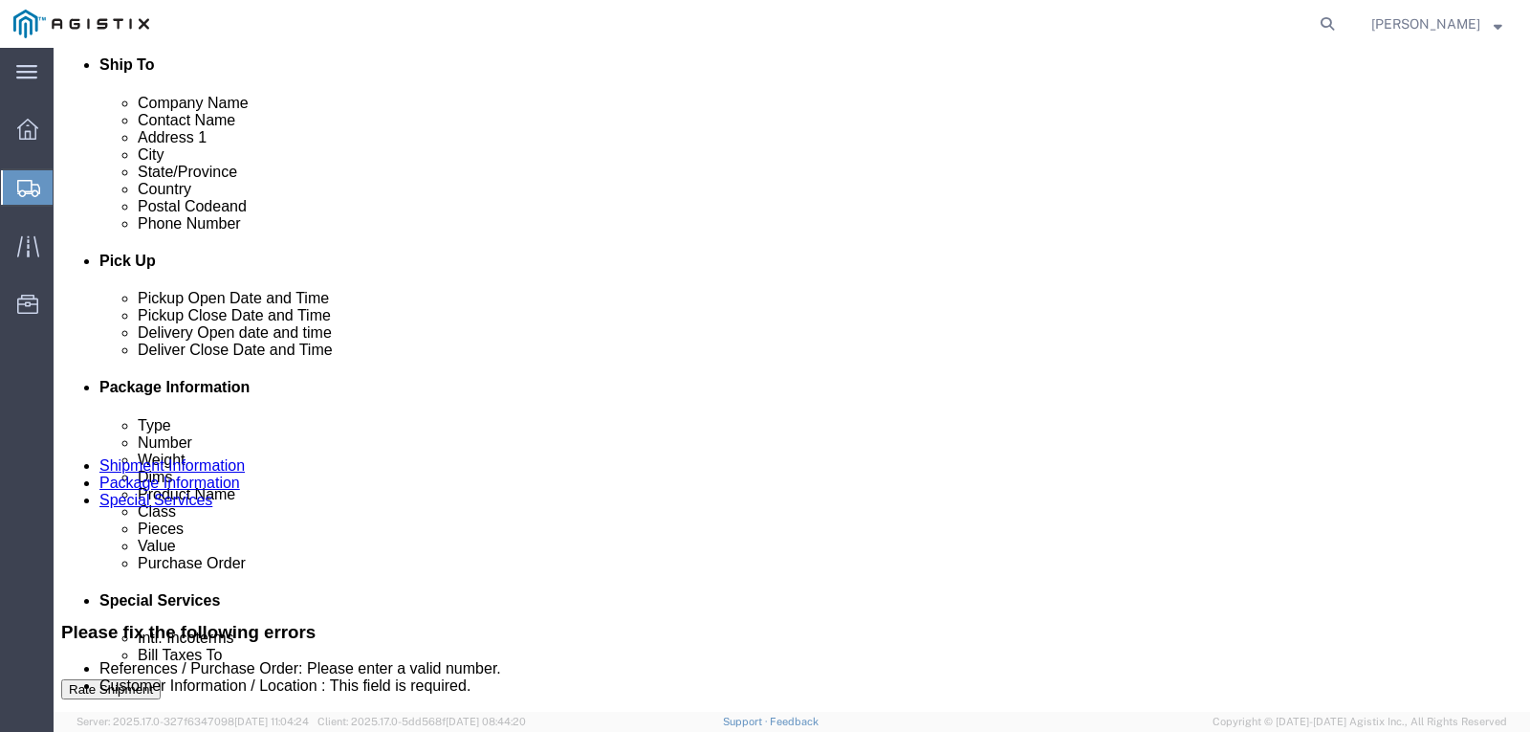
scroll to position [540, 0]
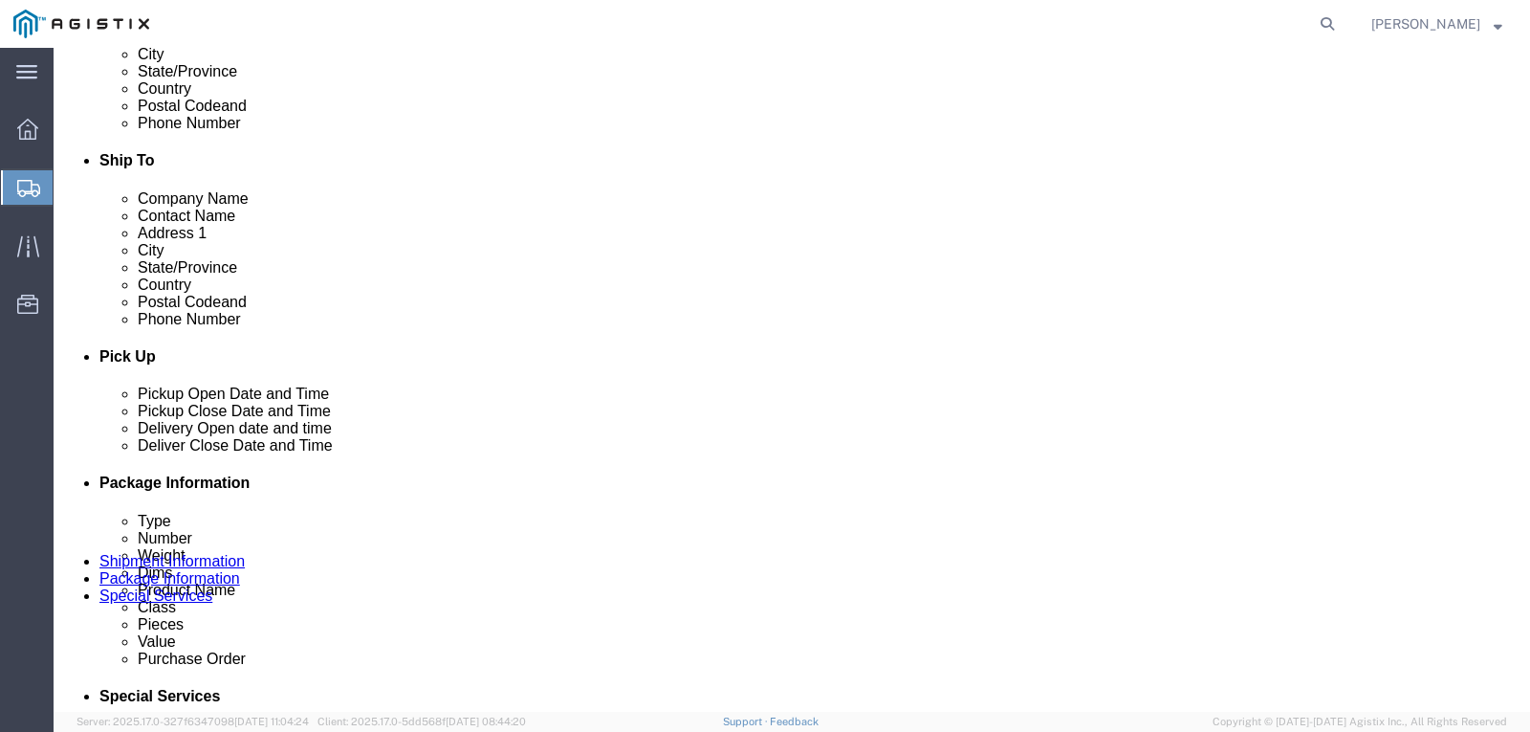
select select "MYPROFILE"
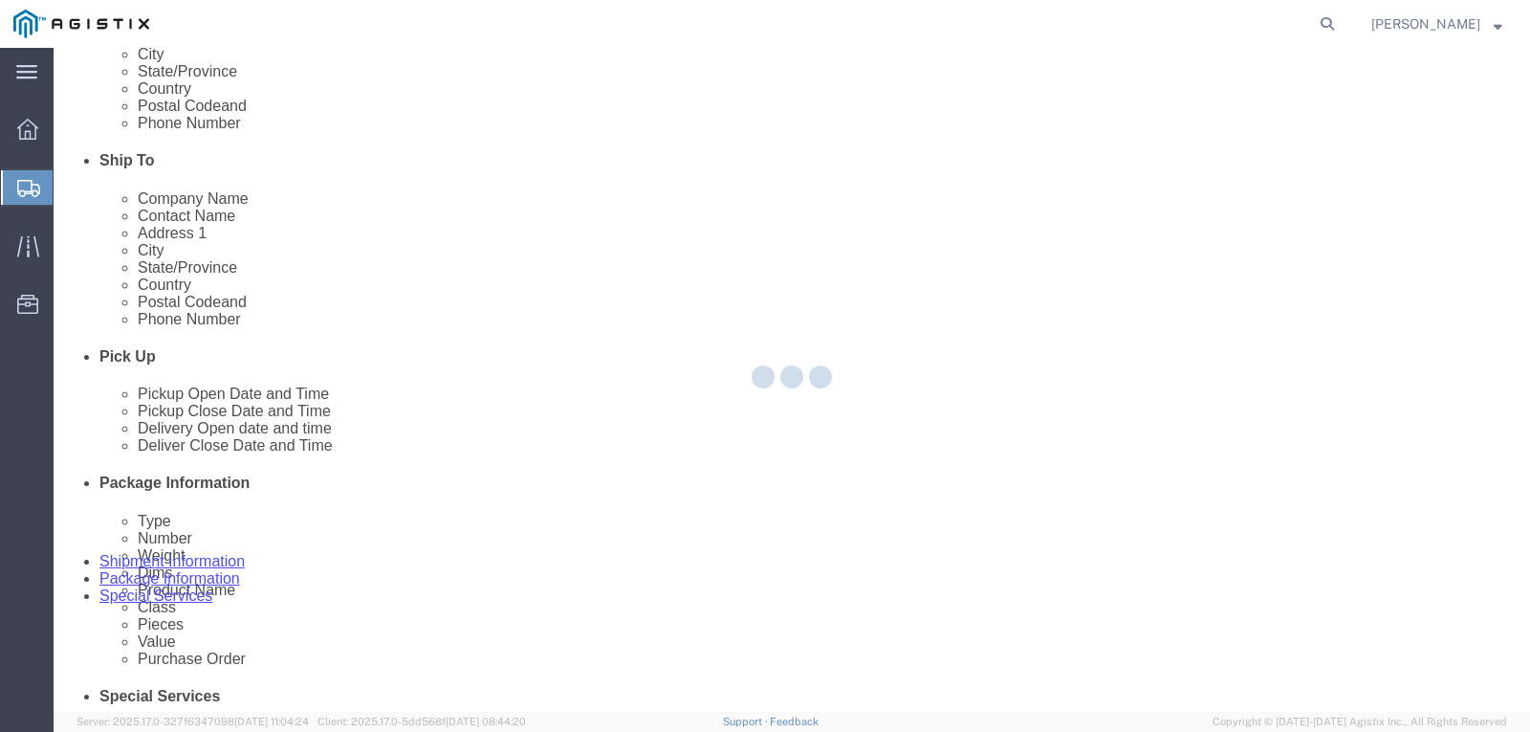
type input "[PERSON_NAME]"
type input "[STREET_ADDRESS]"
select select "US"
type input "[PERSON_NAME]"
type input "[GEOGRAPHIC_DATA]"
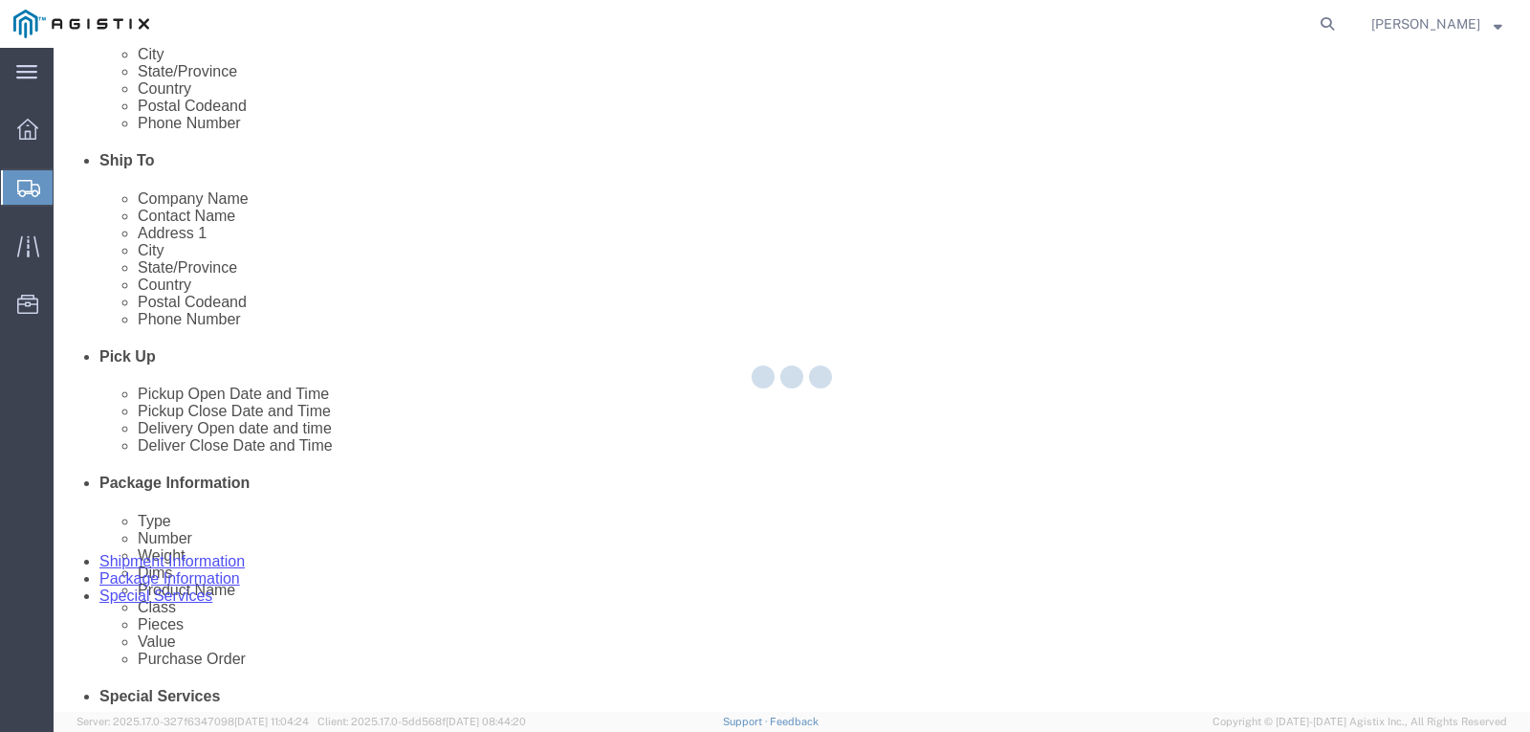
type input "77040"
select select "[GEOGRAPHIC_DATA]"
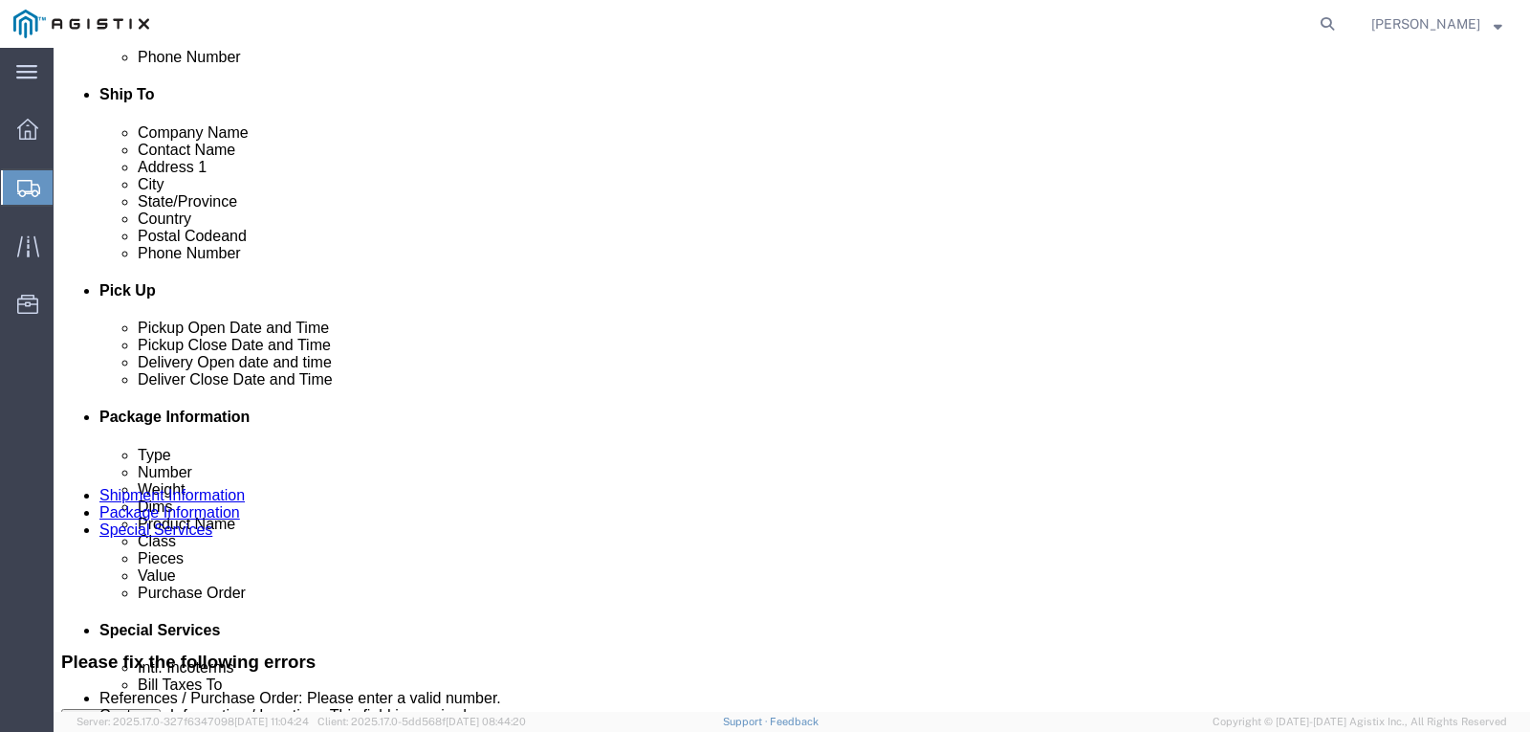
scroll to position [636, 0]
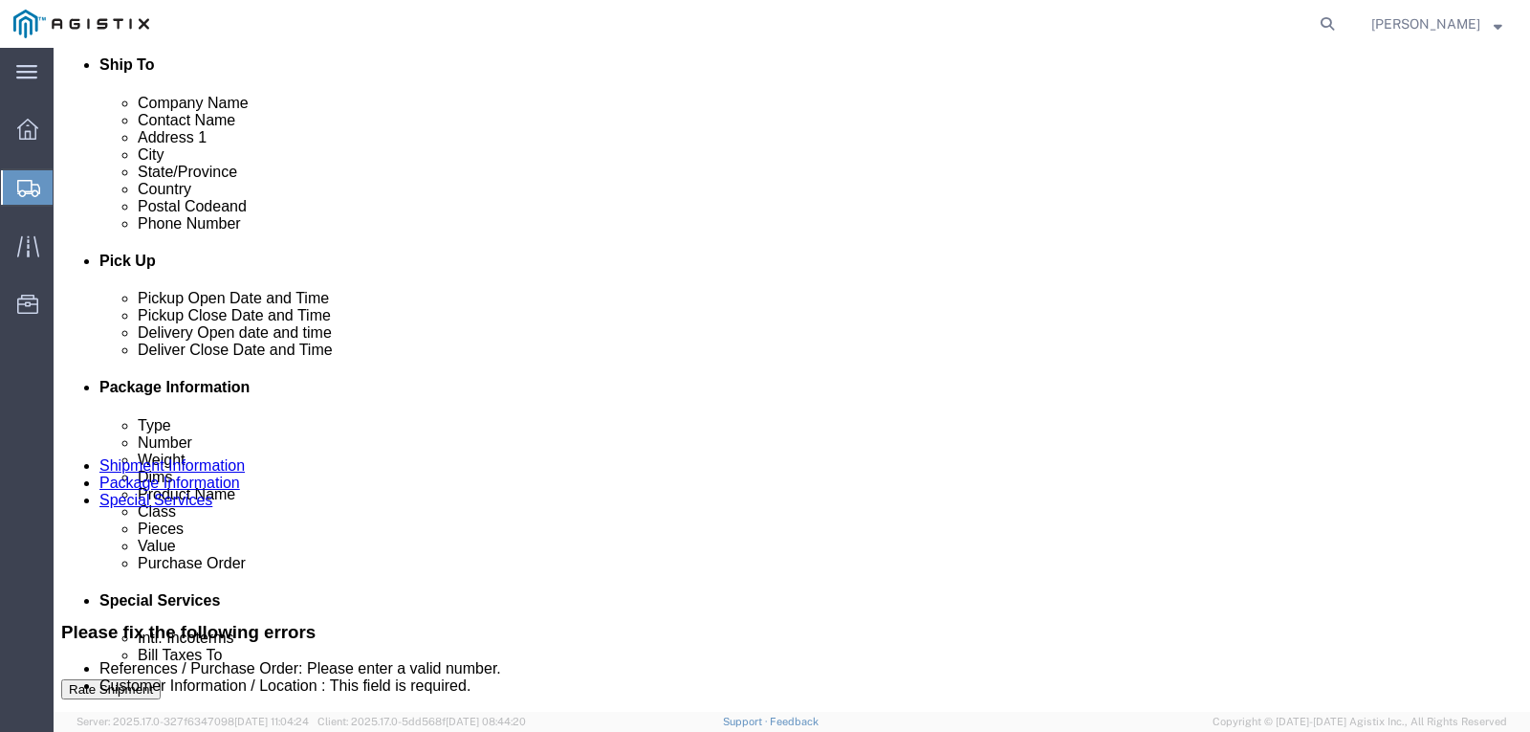
click button "Rate Shipment"
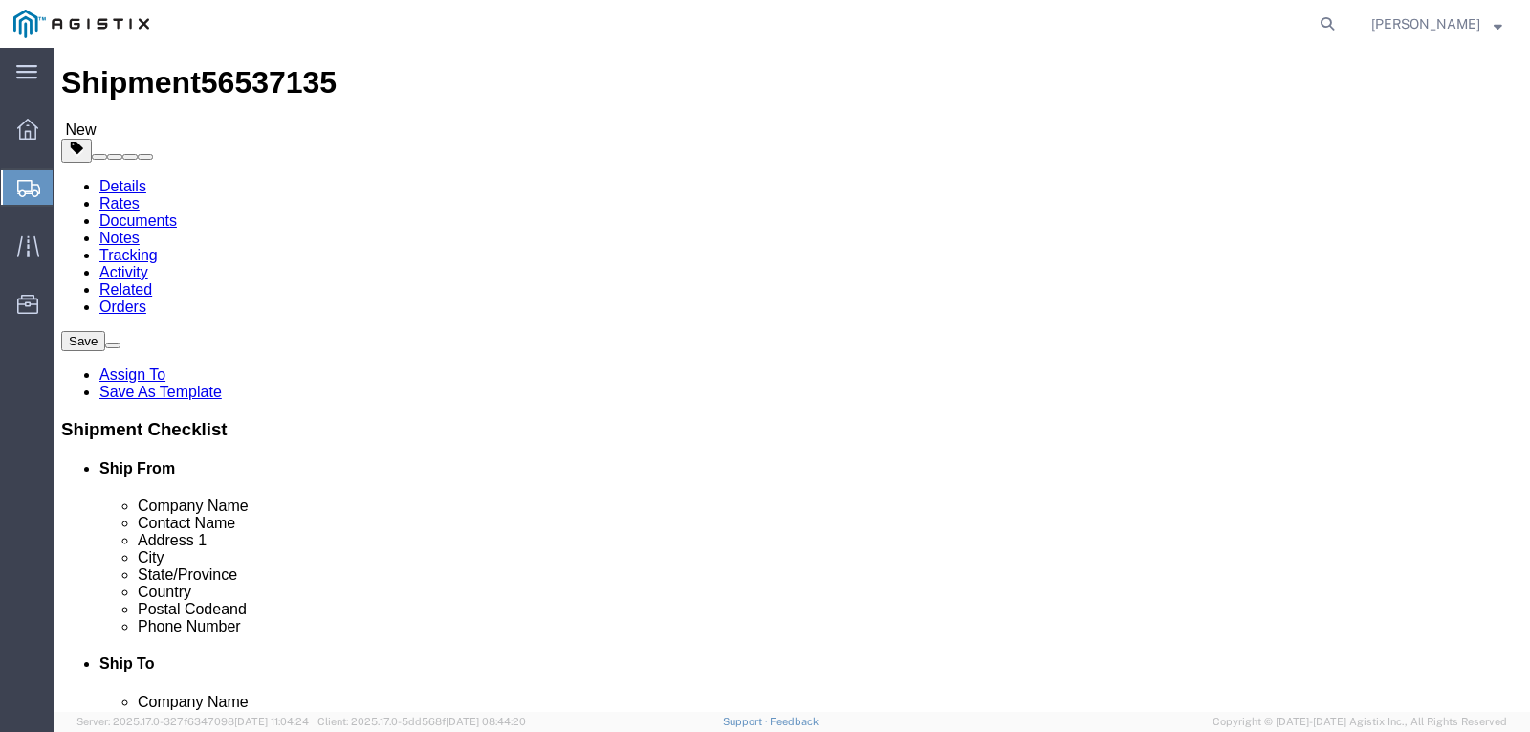
scroll to position [0, 0]
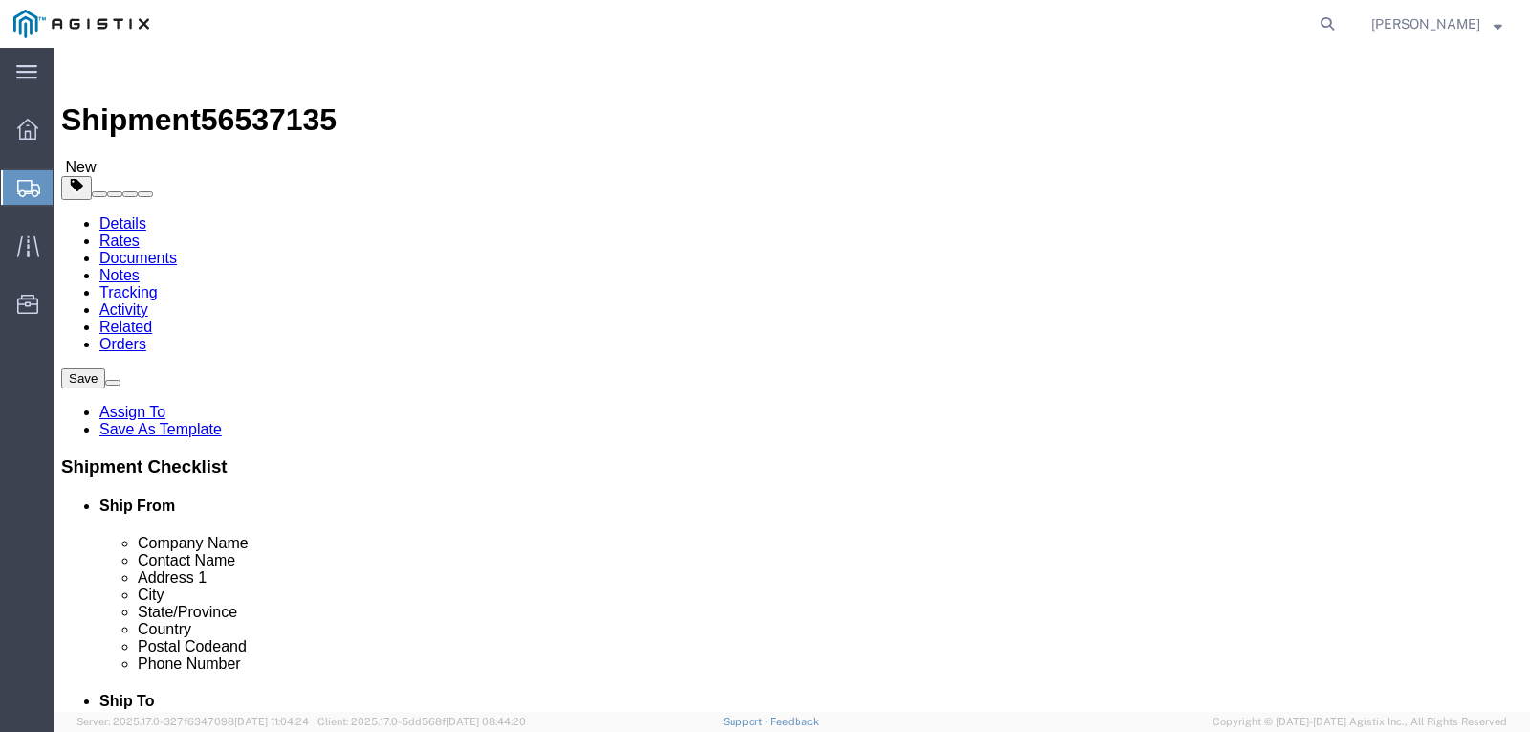
click div "Please fix the following errors References / Purchase Order: Please enter a val…"
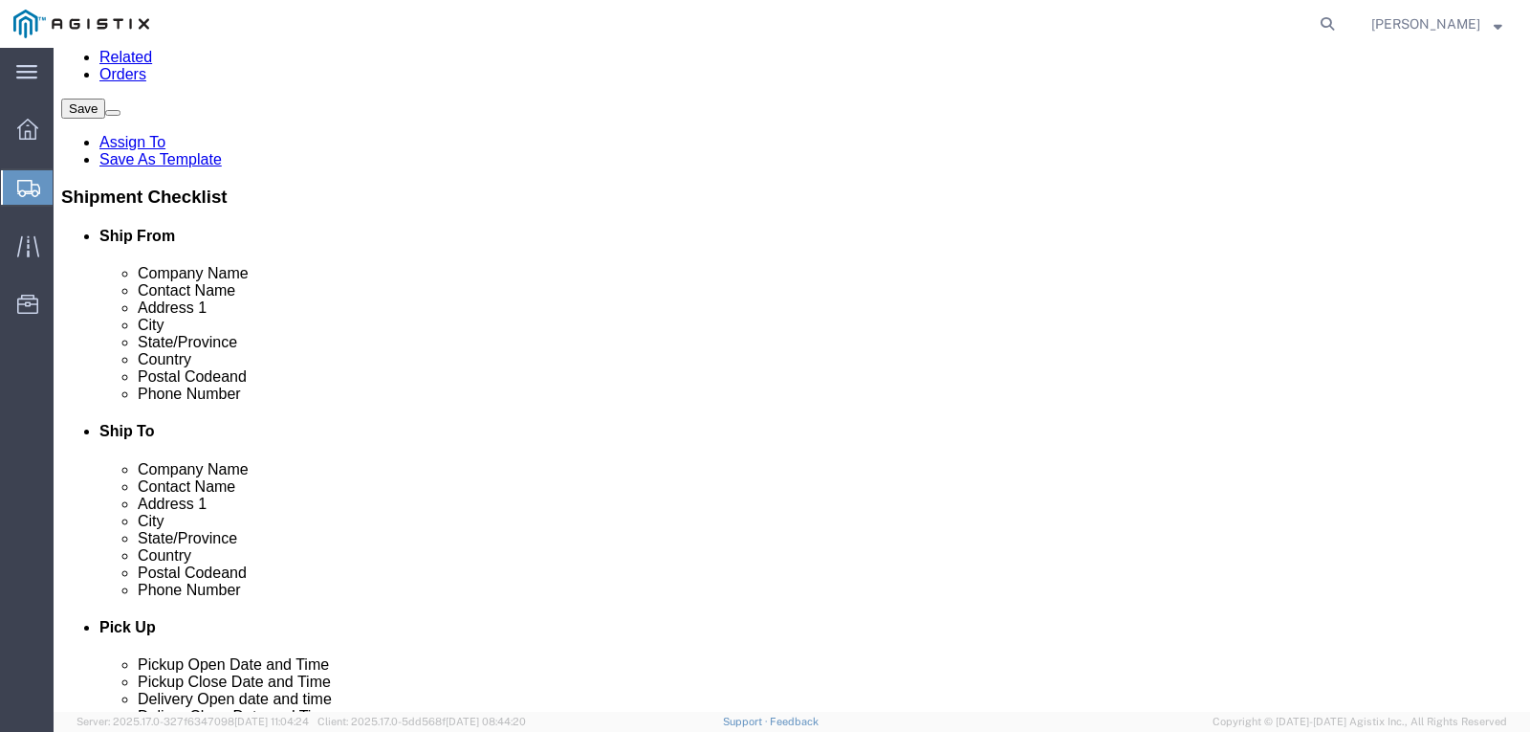
scroll to position [96, 0]
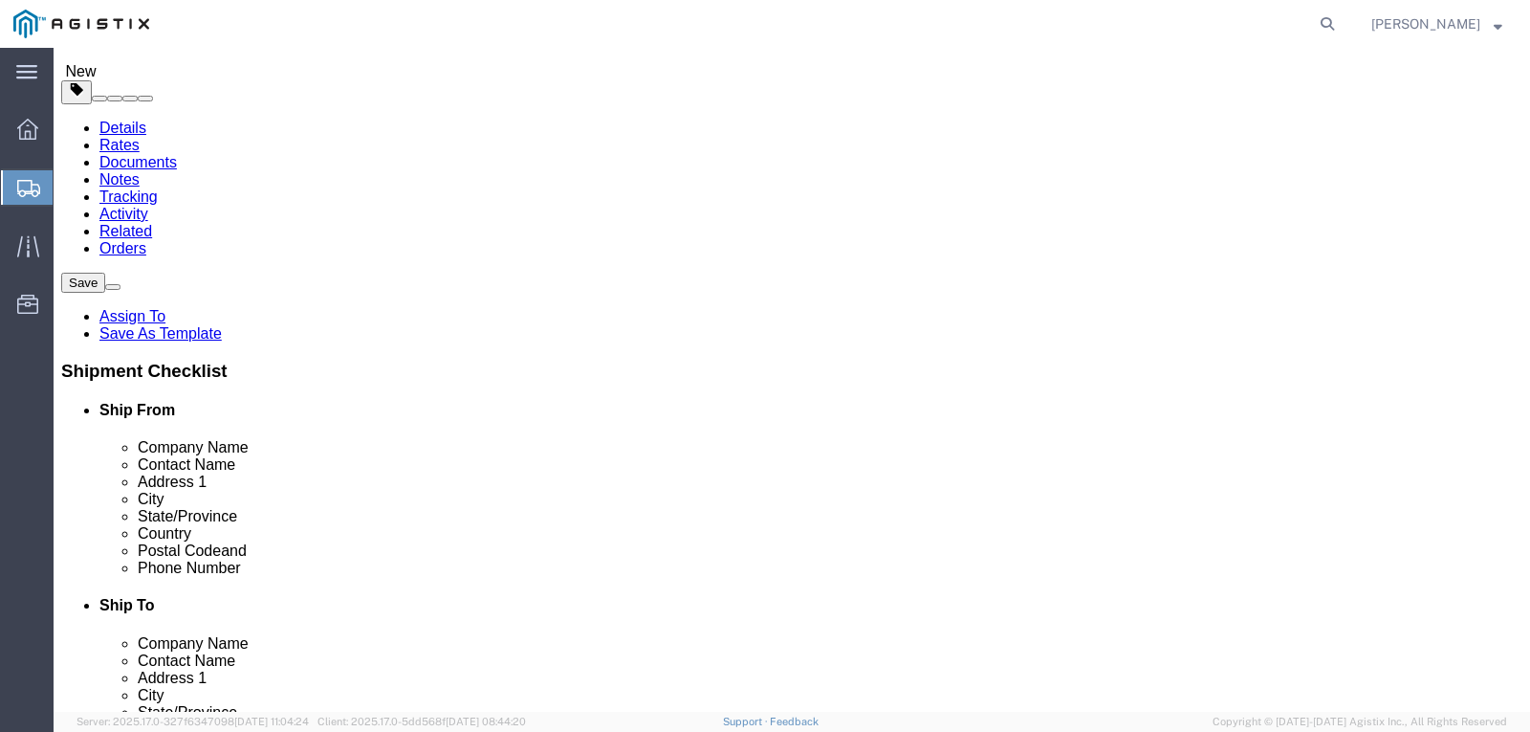
click ul "Type Number Weight Dims Product Name Class Pieces Value Purchase Order"
click span "Purchase Order"
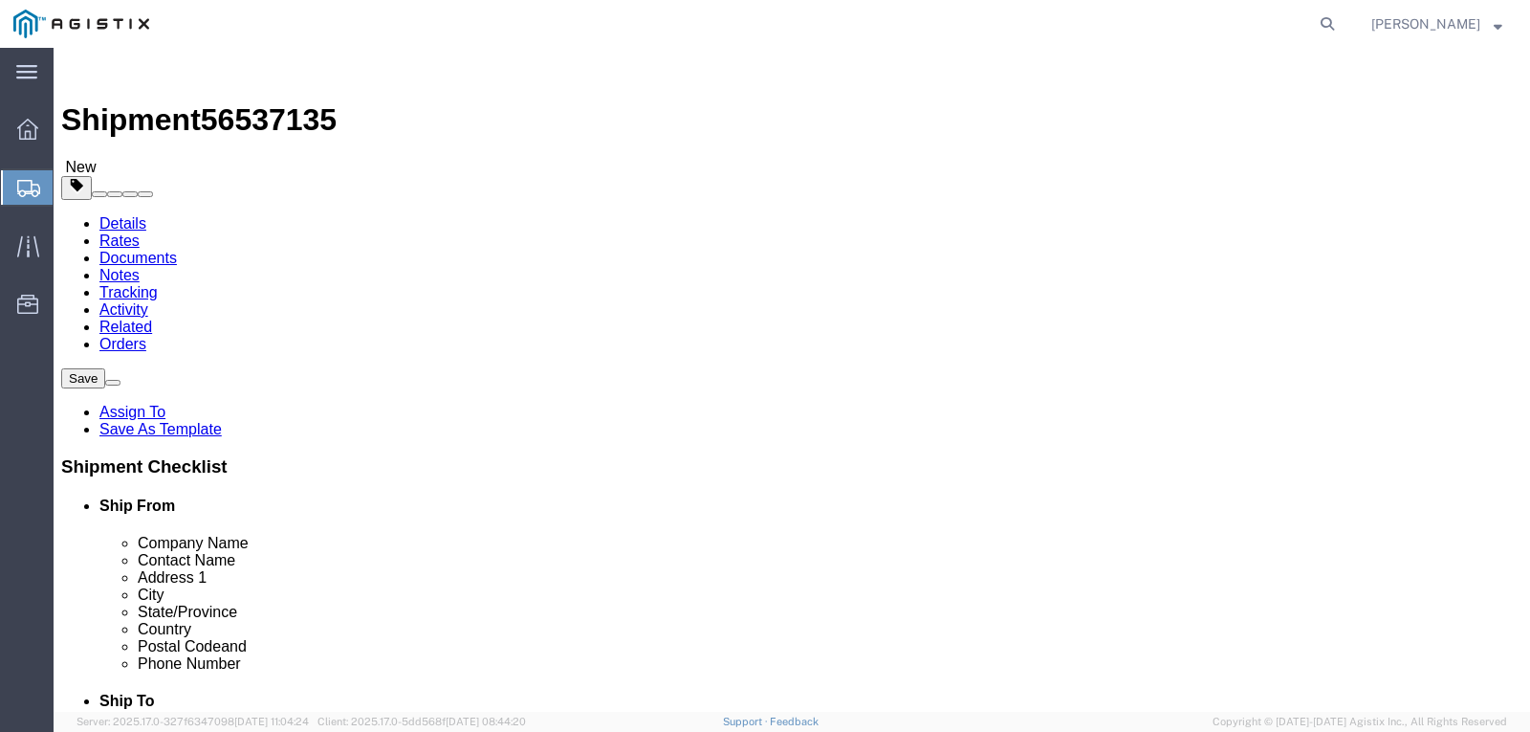
click h3 "Please fix the following errors"
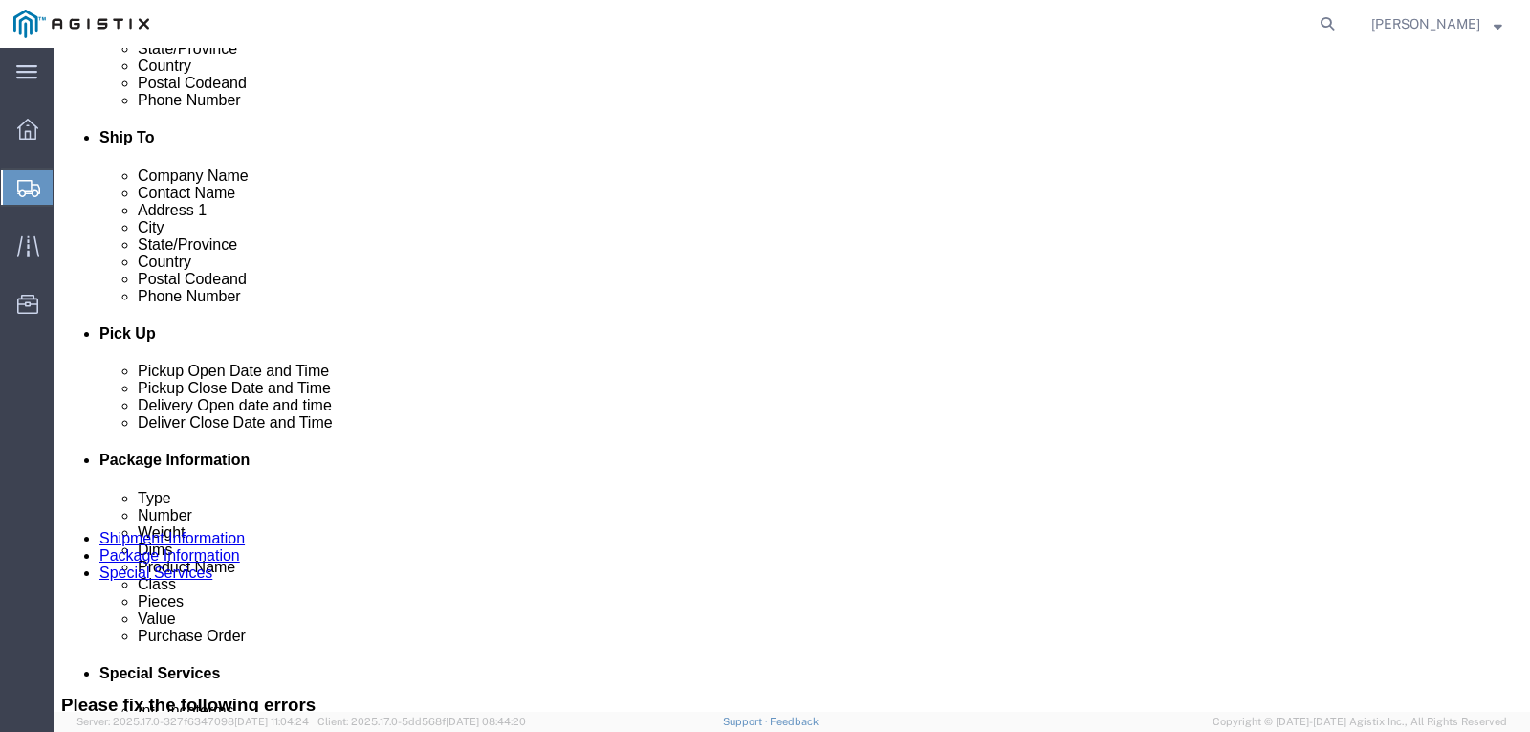
scroll to position [636, 0]
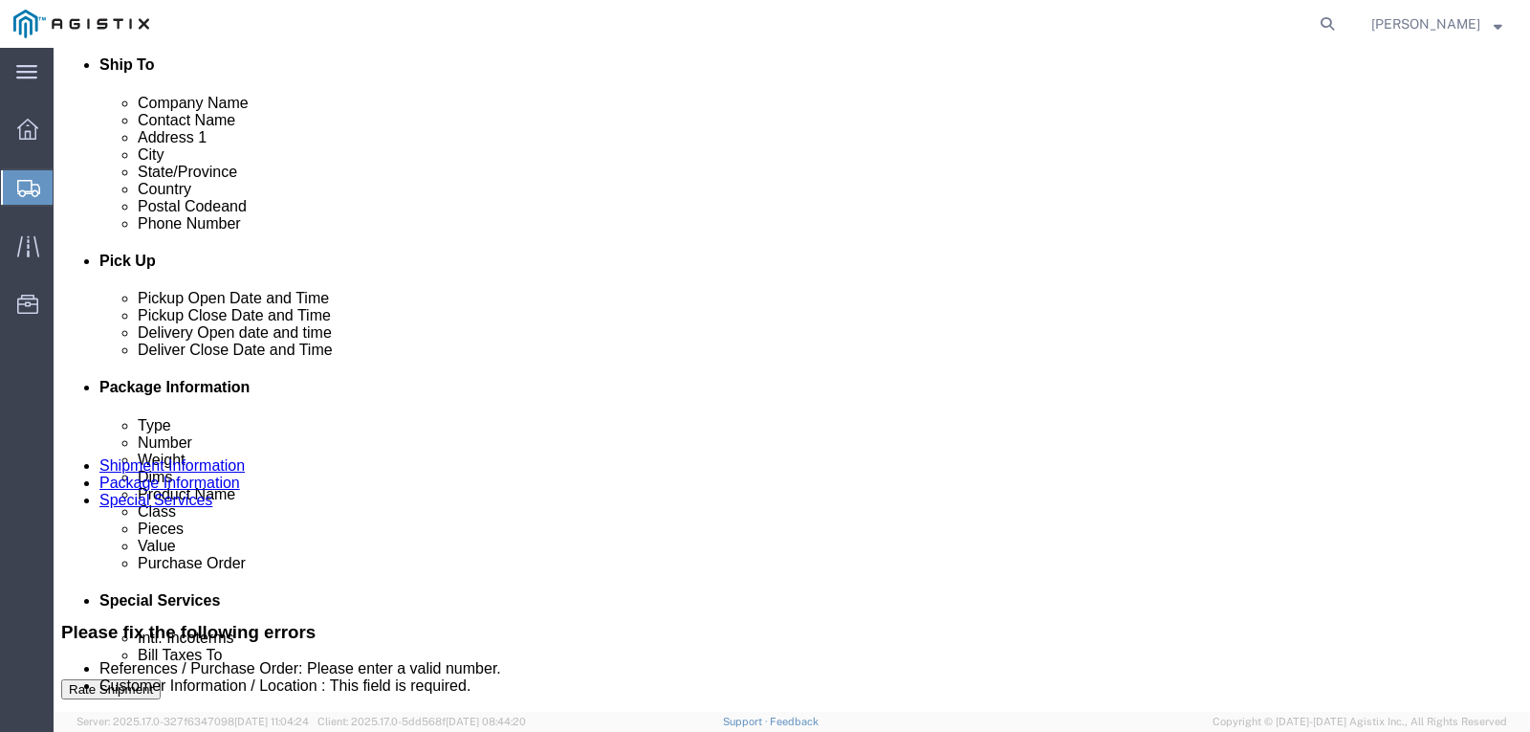
click button "Previous"
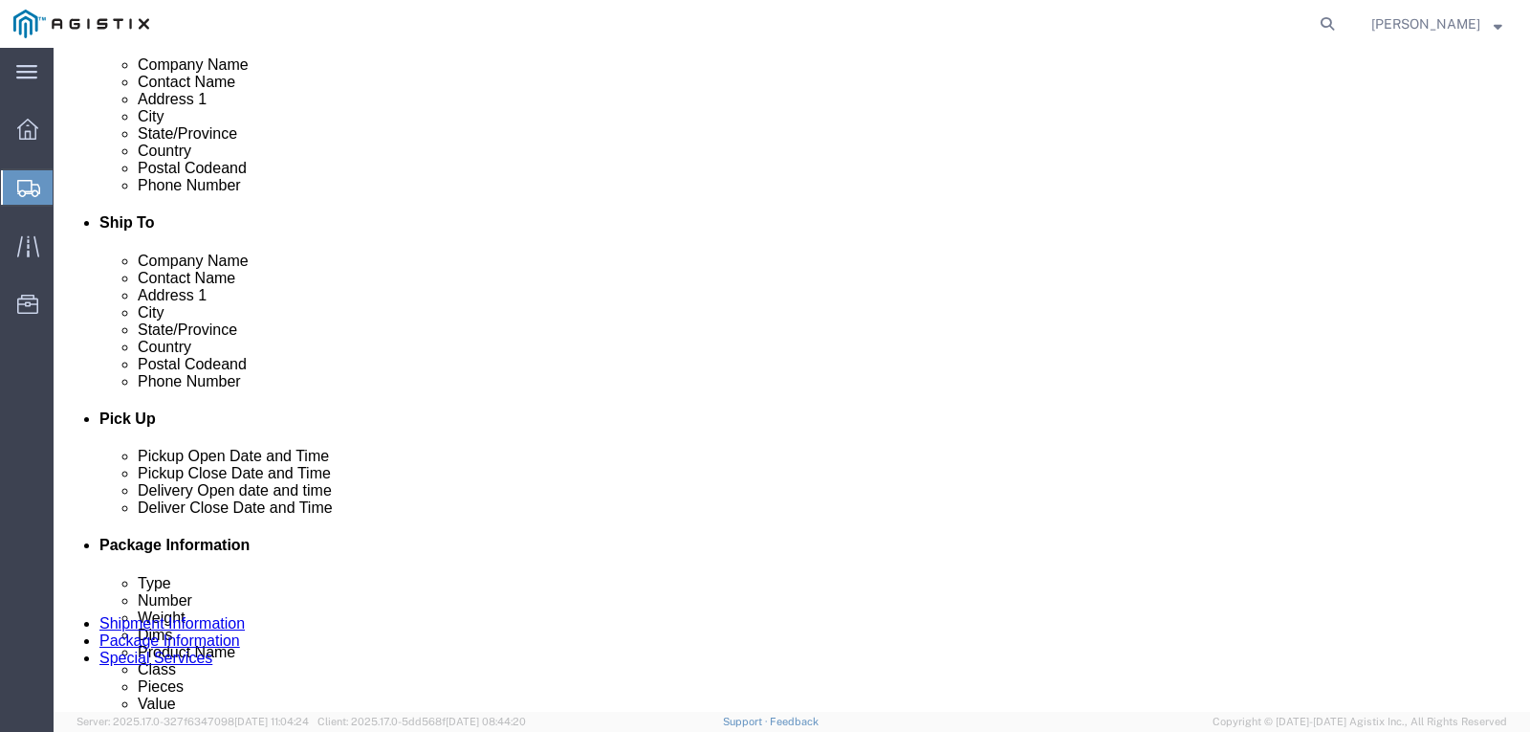
click button "Previous"
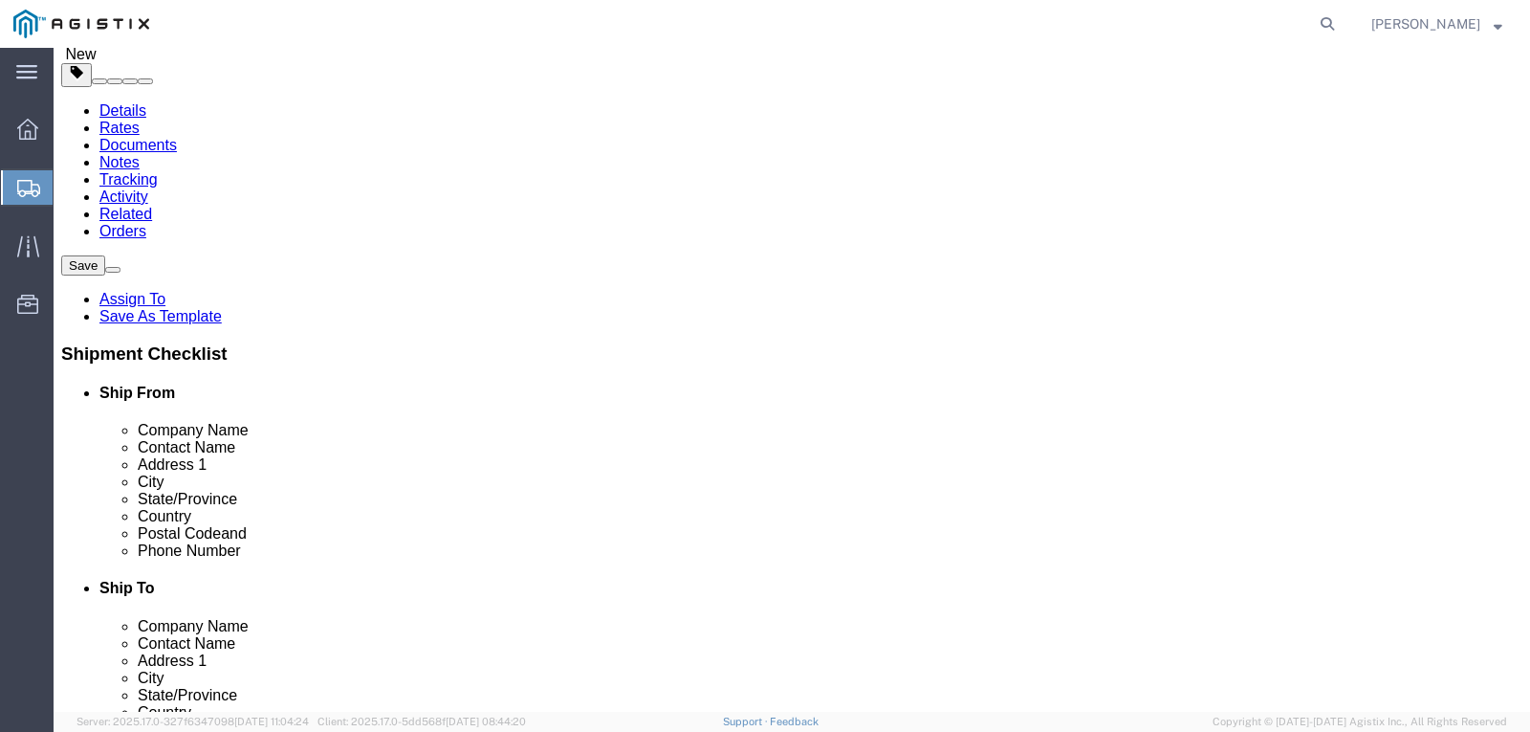
scroll to position [105, 0]
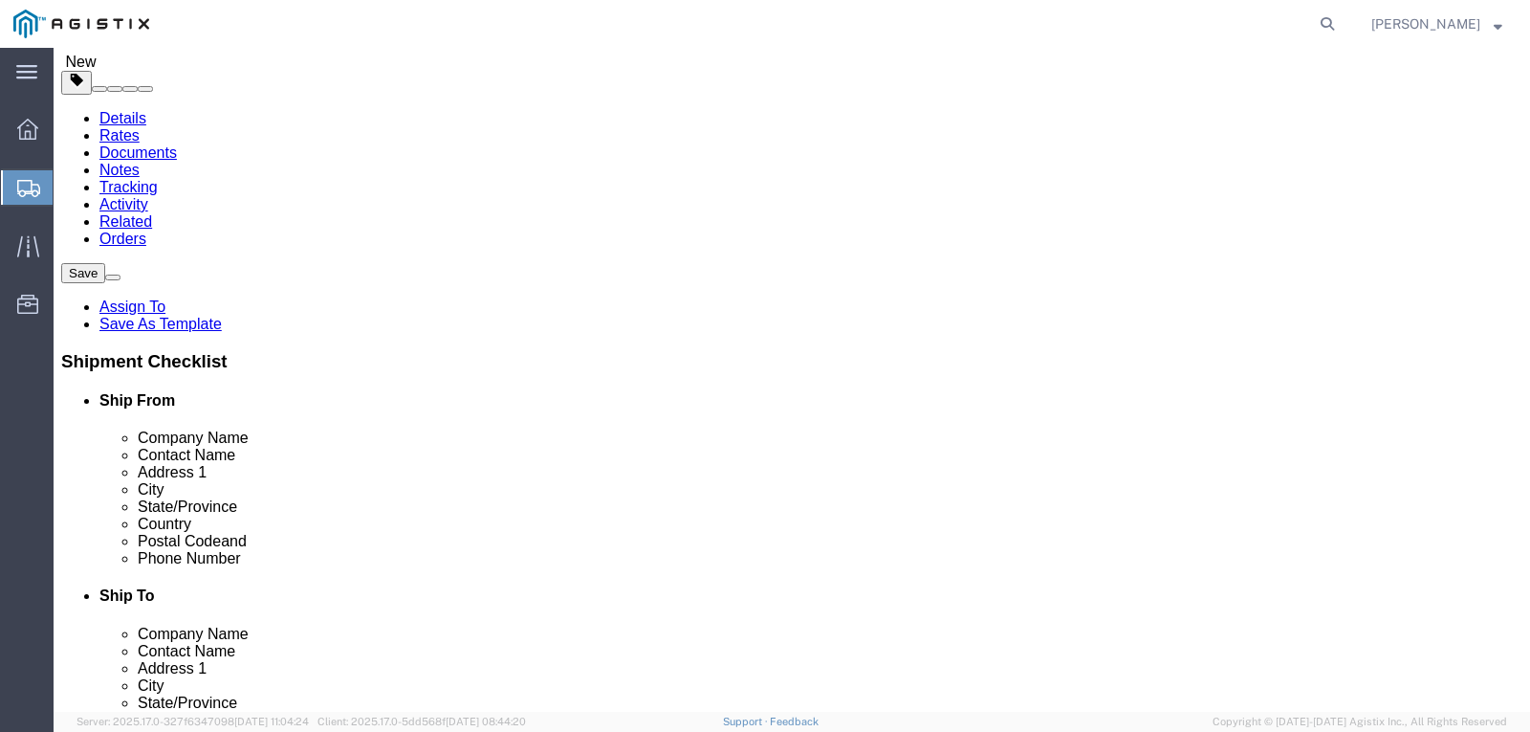
click select "Select All Others [GEOGRAPHIC_DATA] [GEOGRAPHIC_DATA] [GEOGRAPHIC_DATA] [GEOGRA…"
select select "23082"
click select "Select All Others [GEOGRAPHIC_DATA] [GEOGRAPHIC_DATA] [GEOGRAPHIC_DATA] [GEOGRA…"
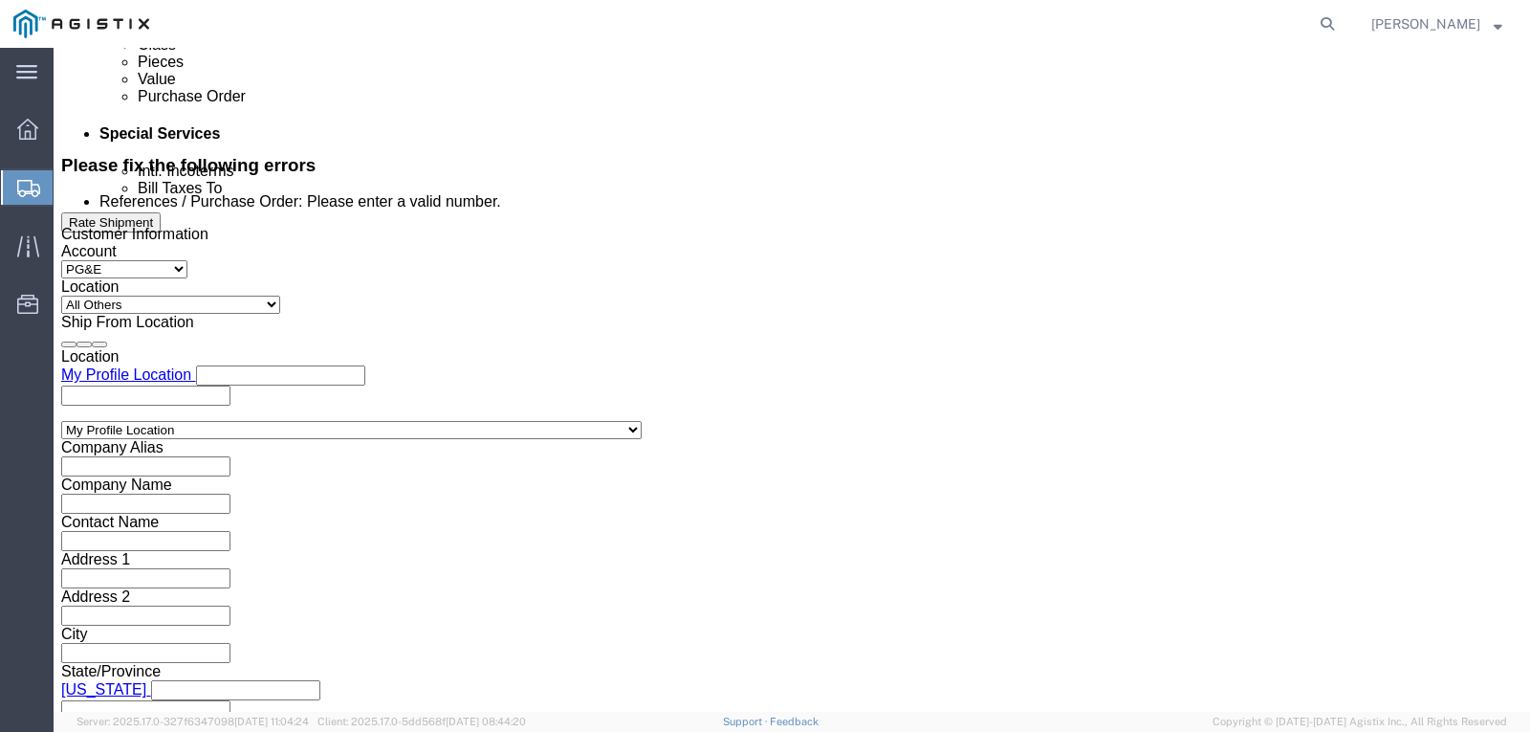
scroll to position [1157, 0]
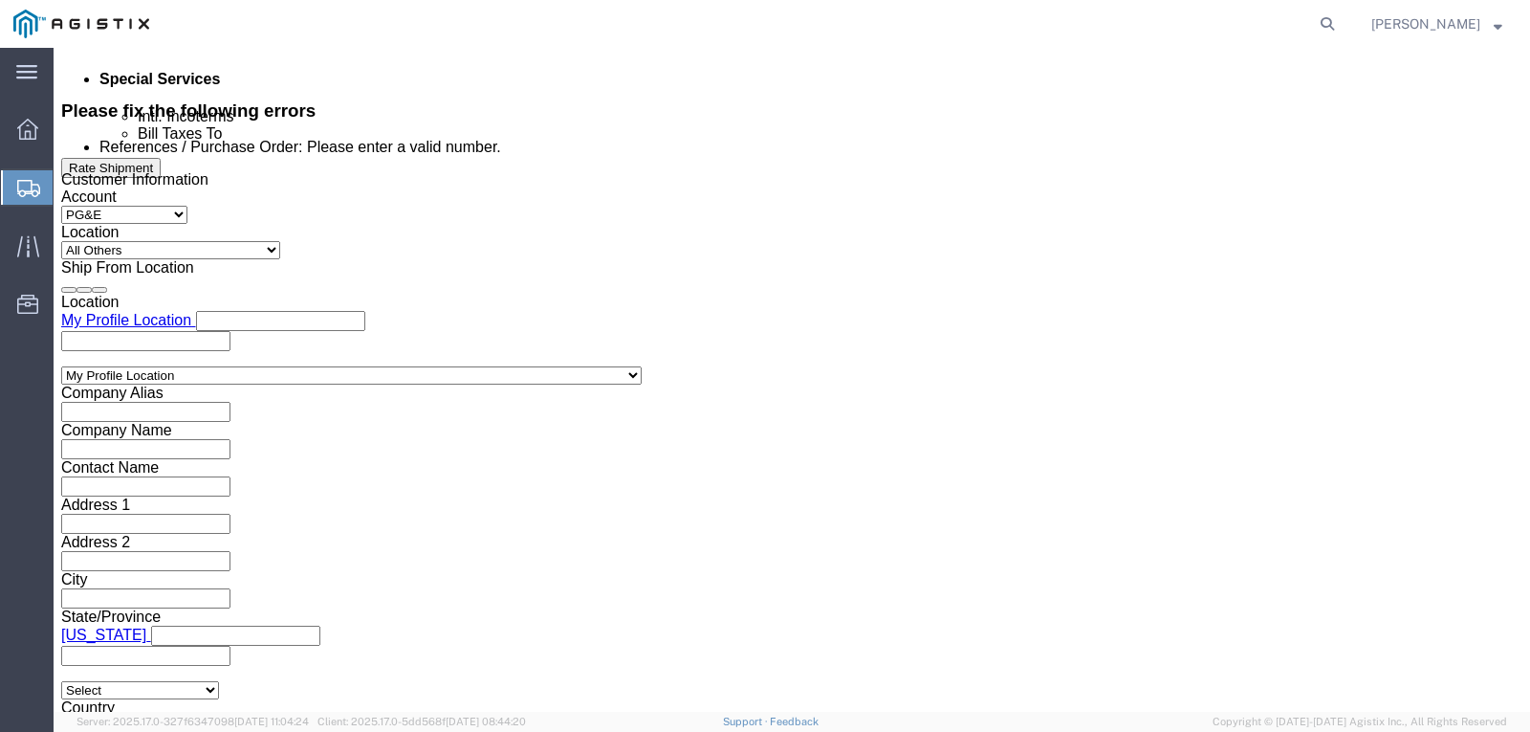
click select "Select Account Type Activity ID Airline Appointment Number ASN Batch Request # …"
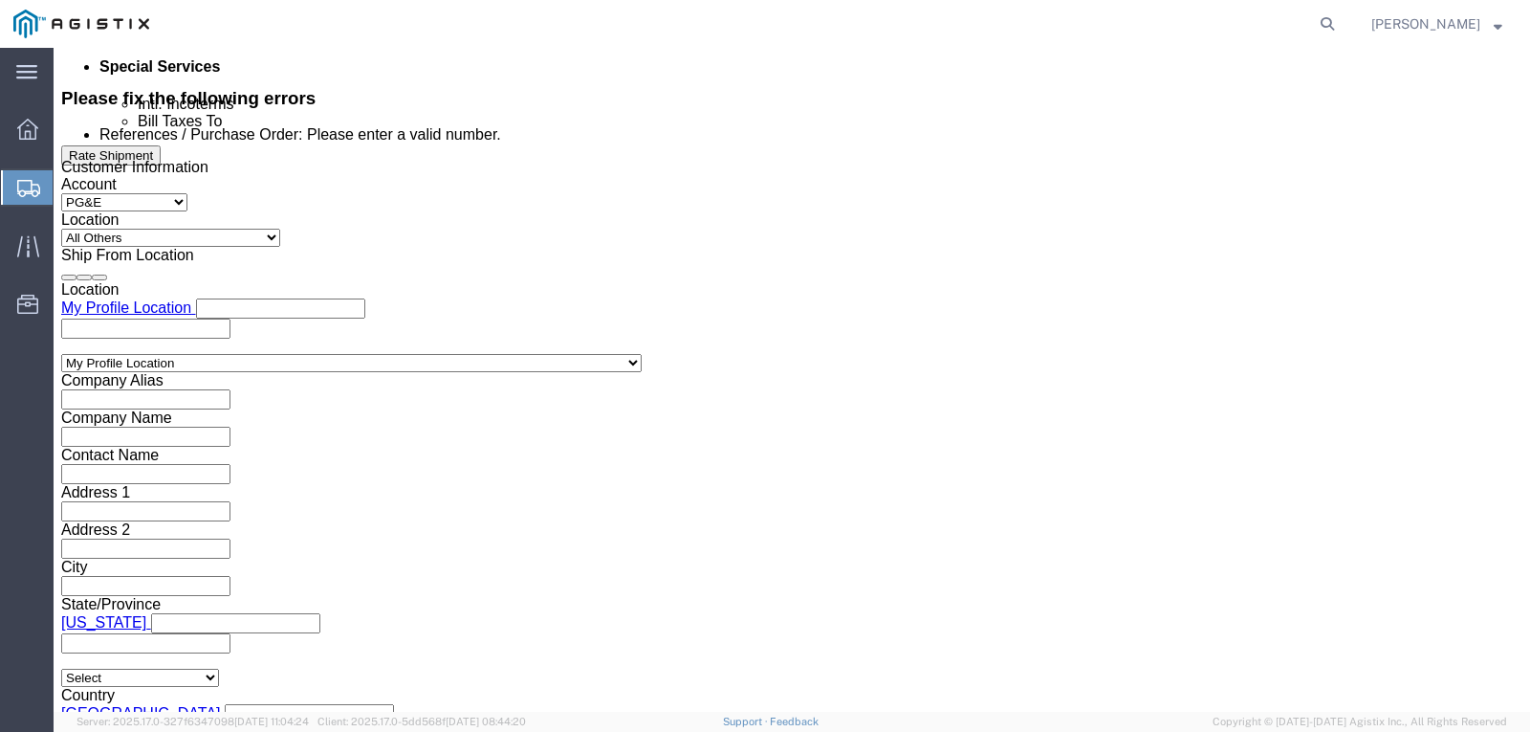
scroll to position [1136, 0]
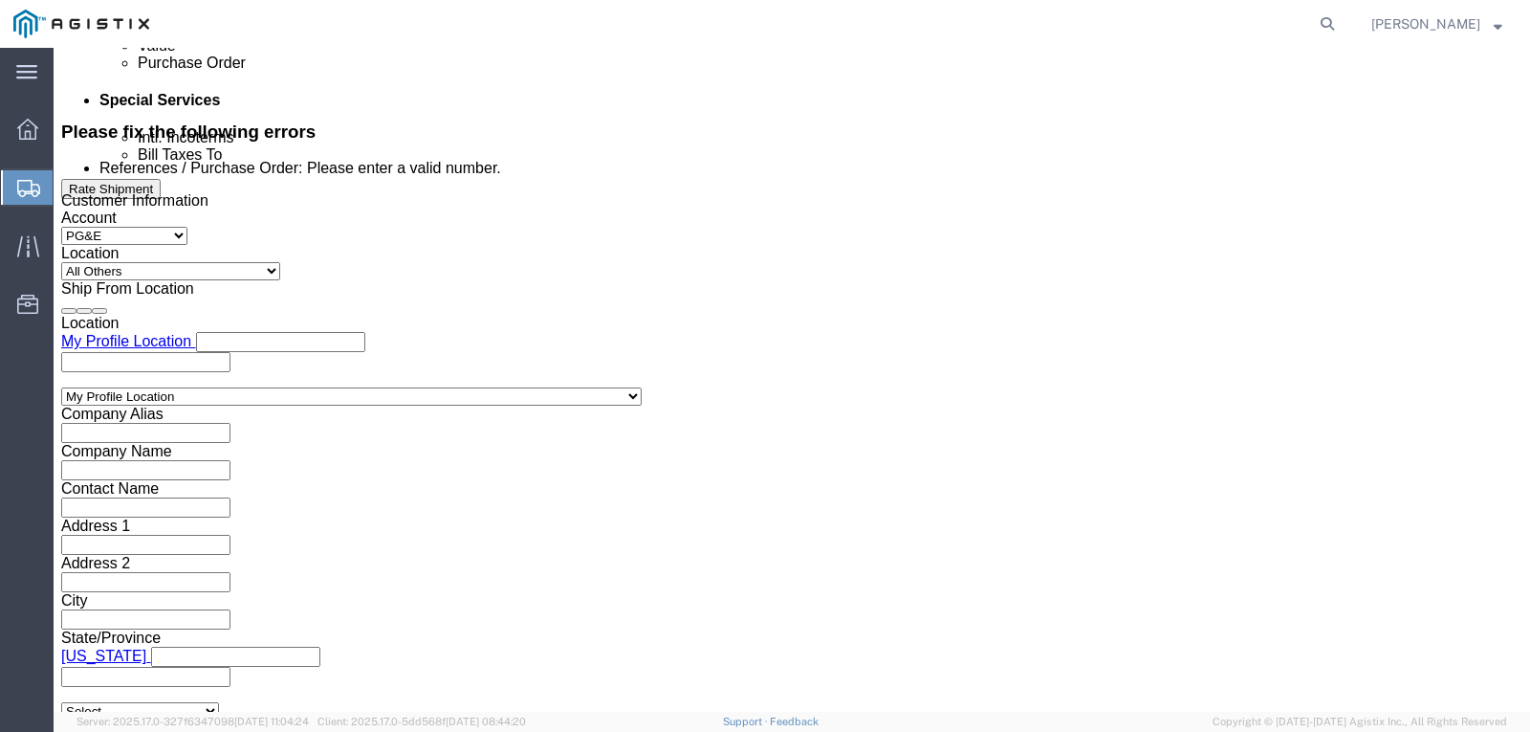
drag, startPoint x: 269, startPoint y: 298, endPoint x: 6, endPoint y: 267, distance: 264.9
click div "Select Account Type Activity ID Airline Appointment Number ASN Batch Request # …"
type input "5329"
drag, startPoint x: 941, startPoint y: 295, endPoint x: 807, endPoint y: 268, distance: 136.6
click div "Select Account Type Activity ID Airline Appointment Number ASN Batch Request # …"
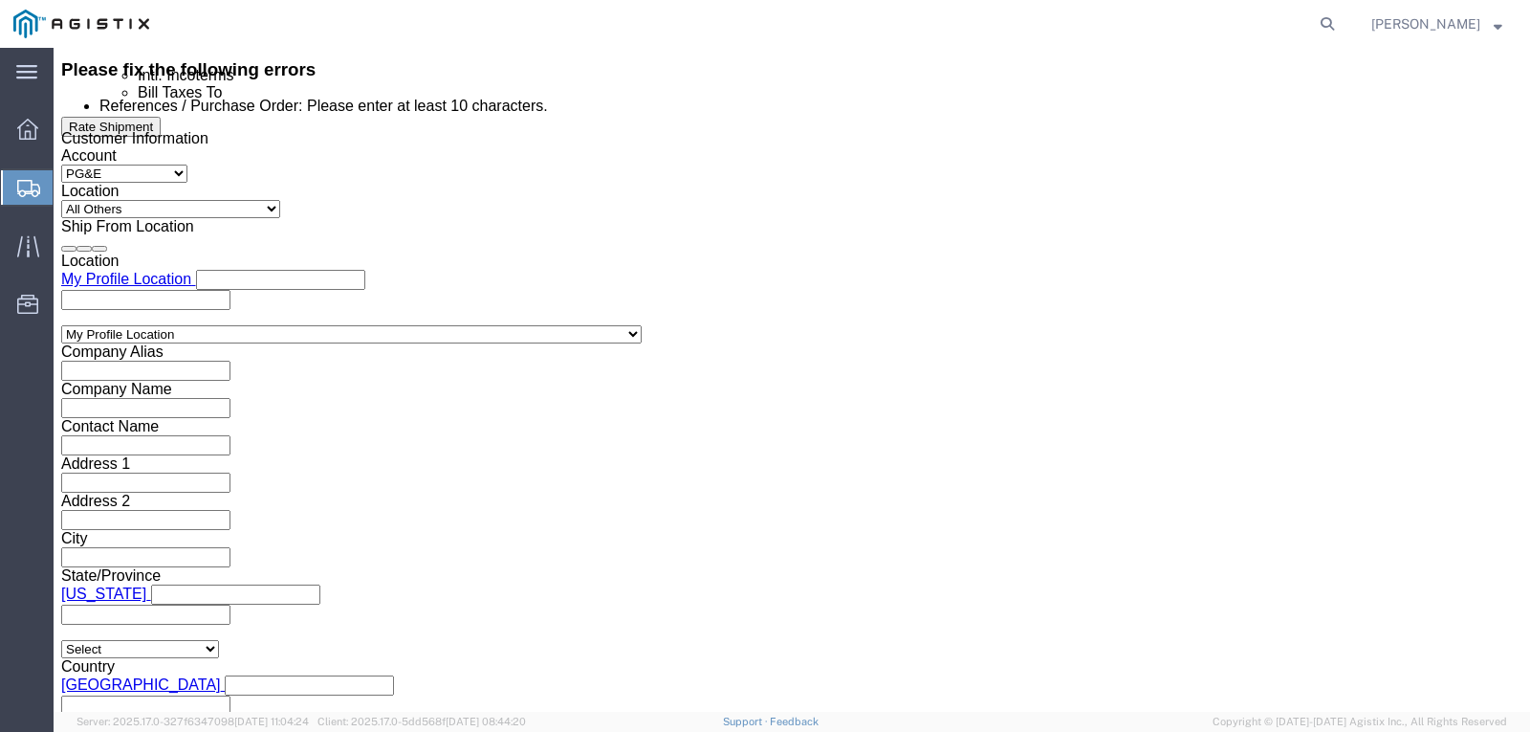
scroll to position [1232, 0]
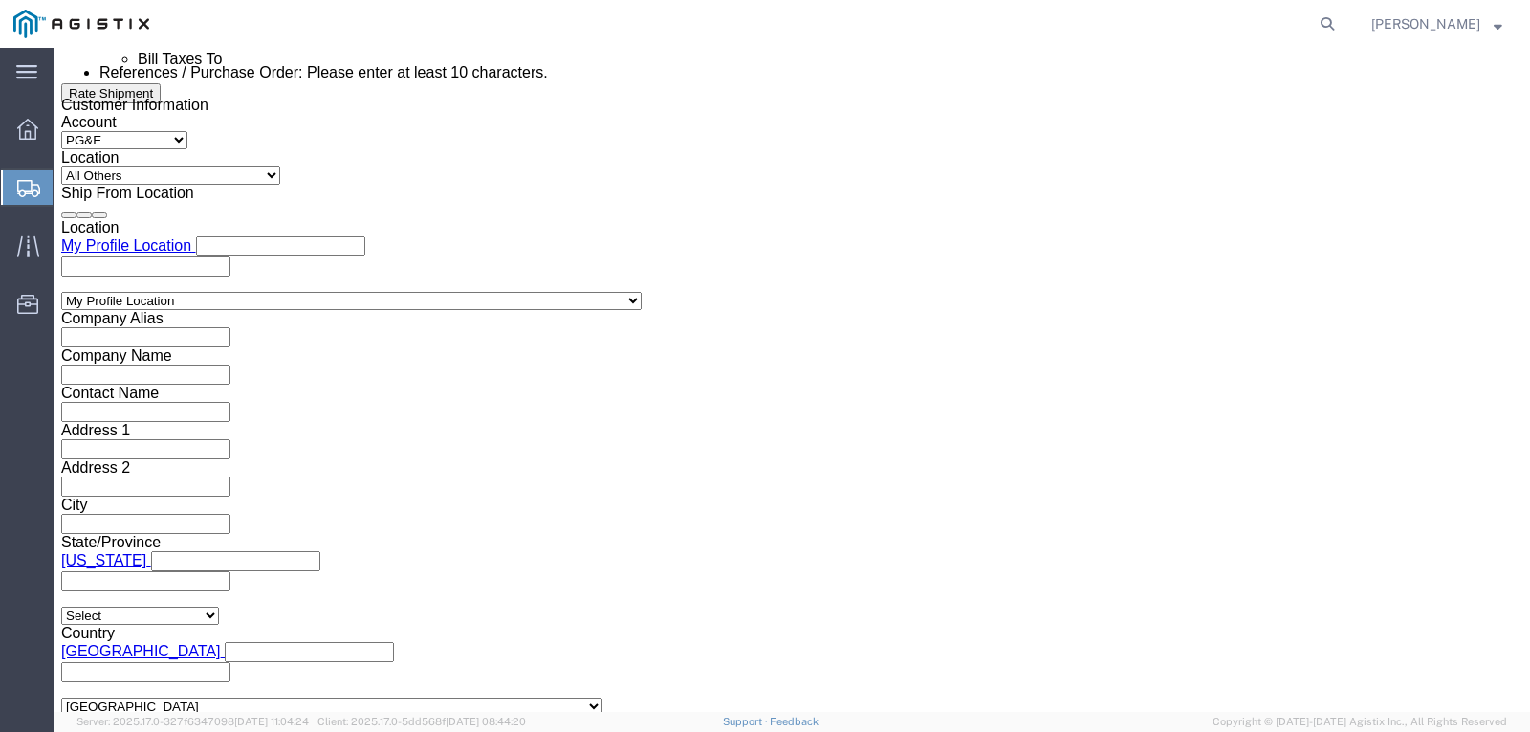
click button "Continue"
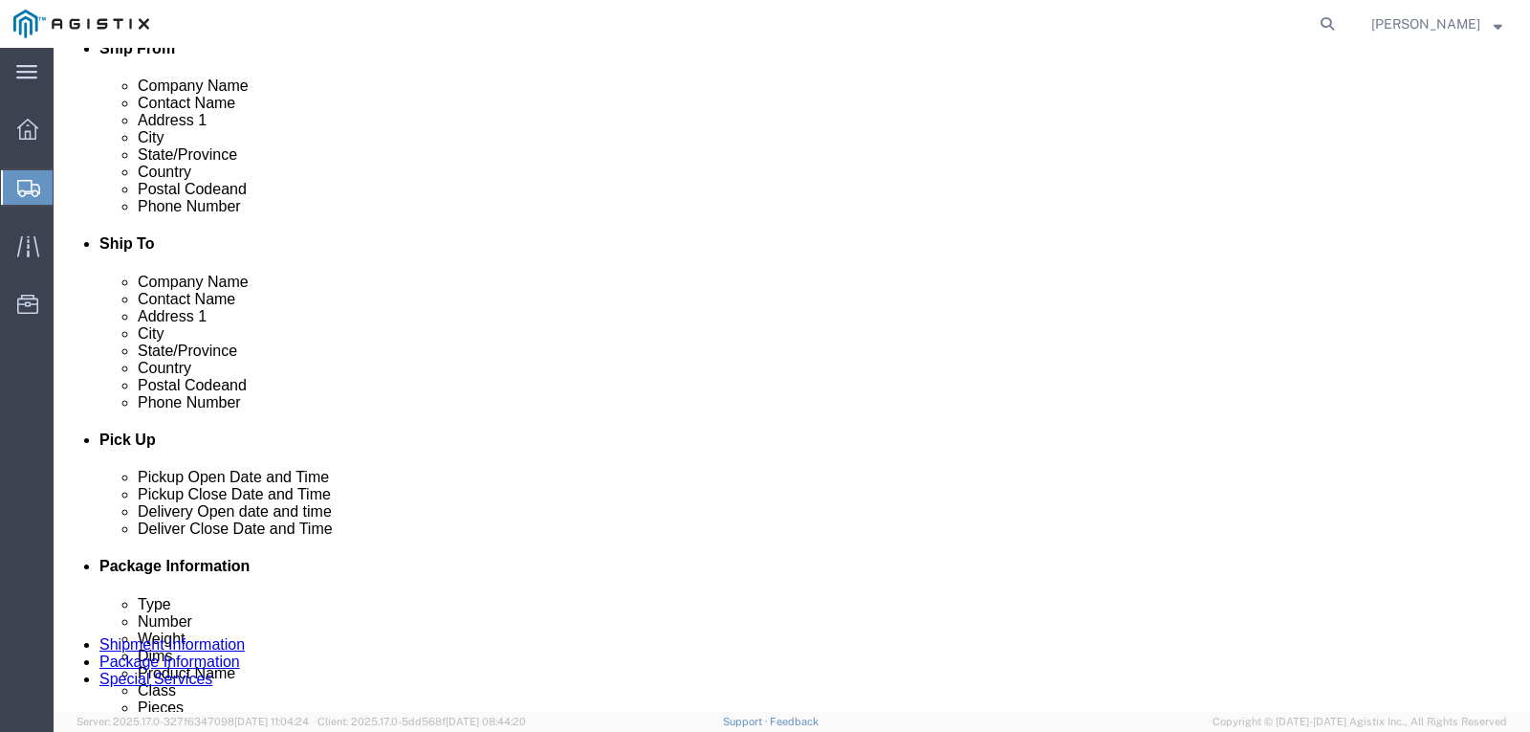
click button "Continue"
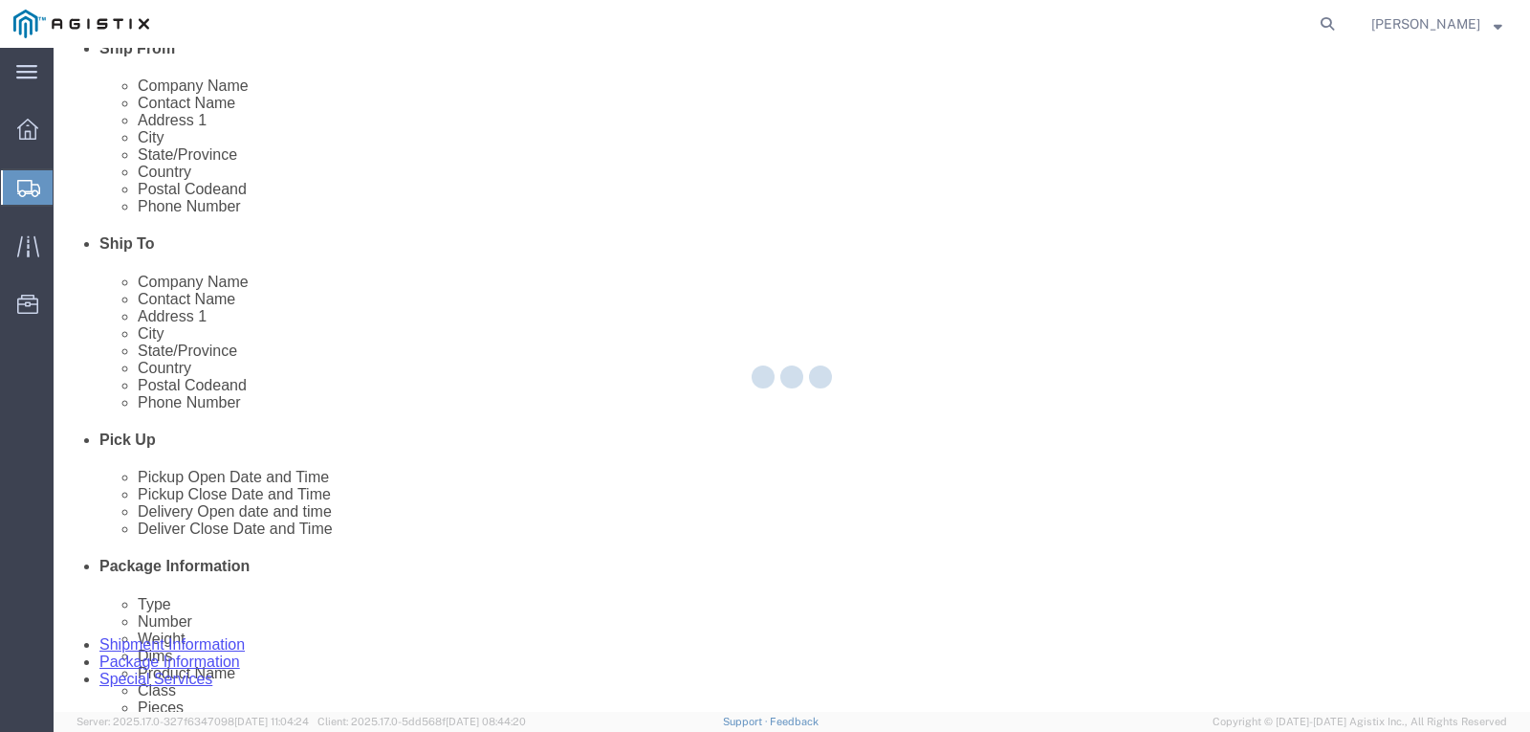
scroll to position [0, 0]
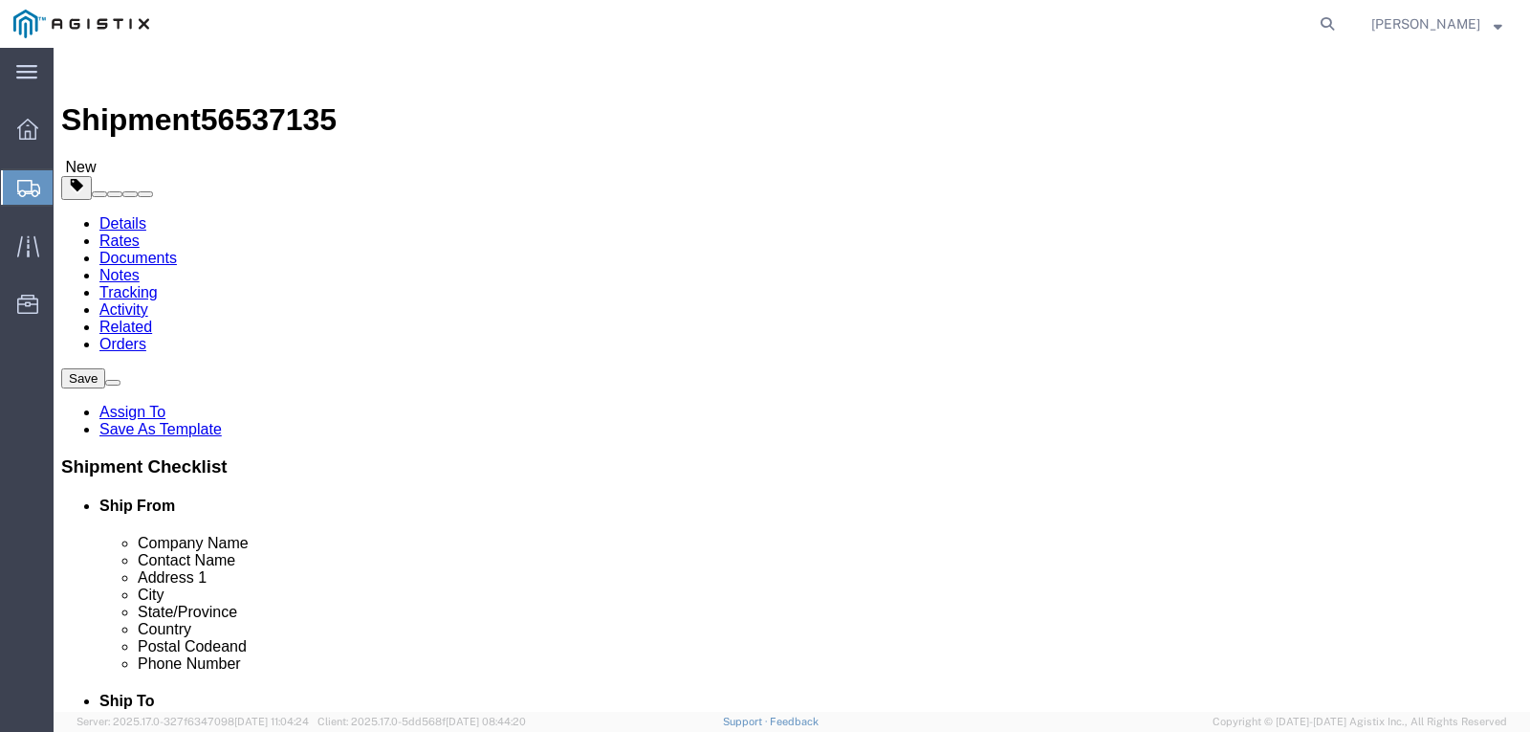
click button "Rate Shipment"
click label "References / Purchase Order: Please enter at least 10 characters."
click input "5329"
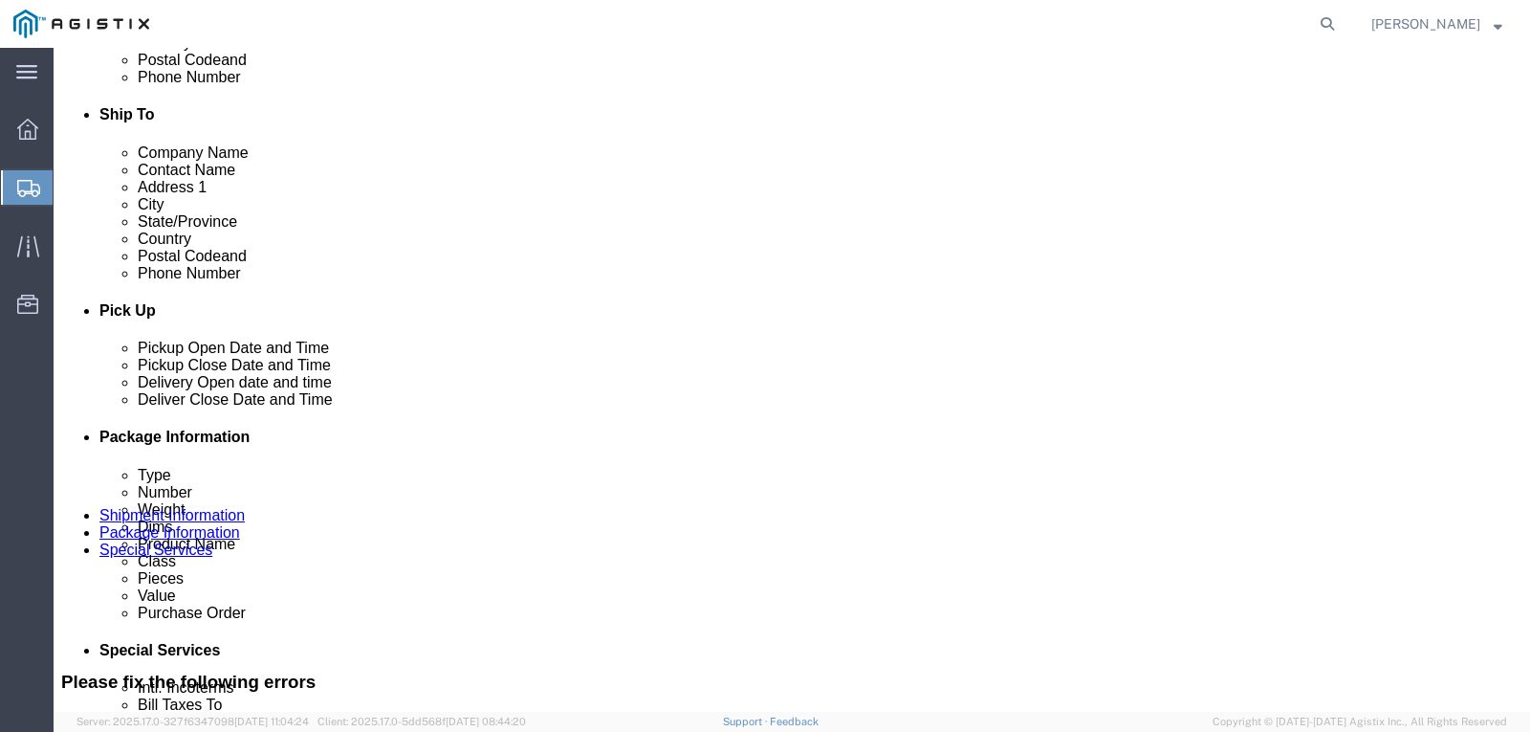
scroll to position [603, 0]
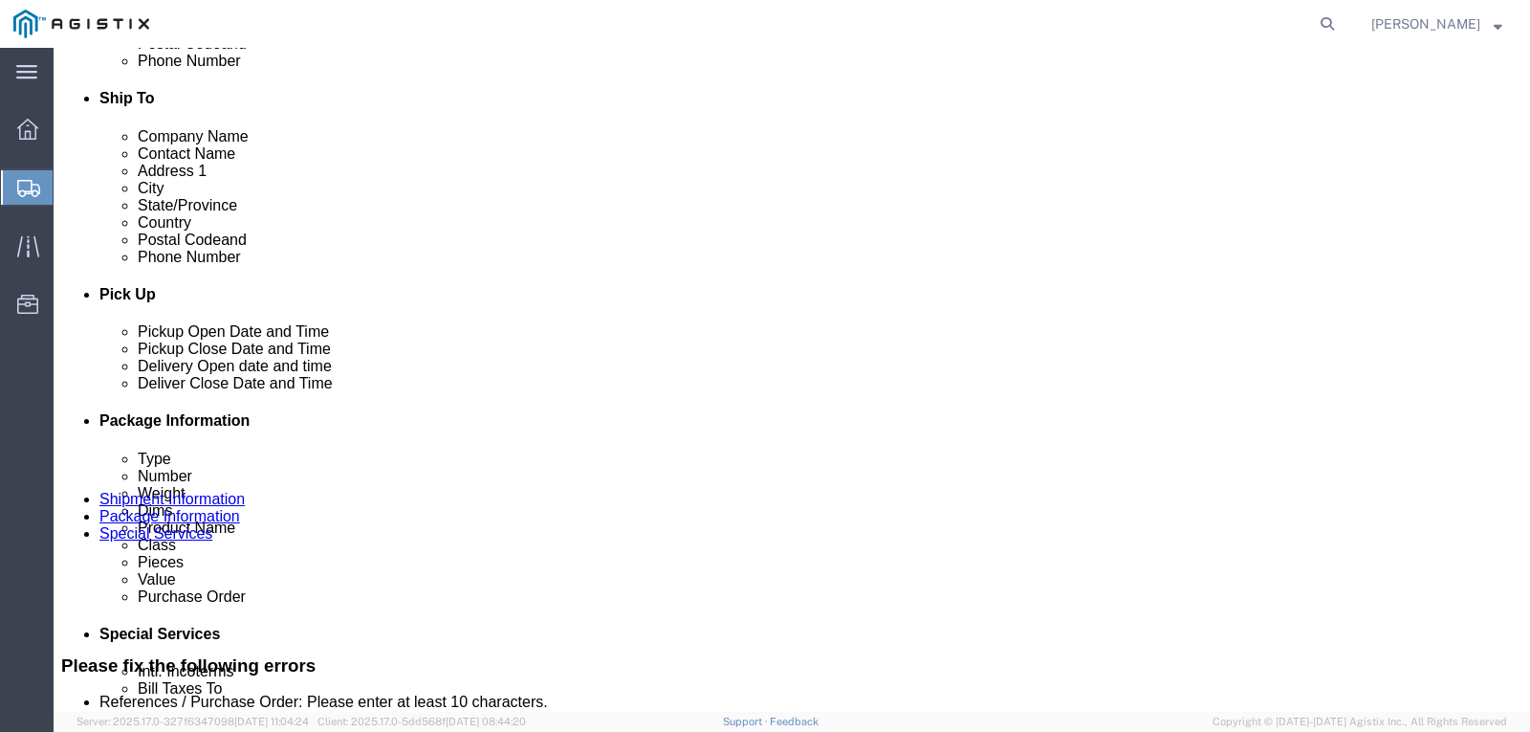
click button "Previous"
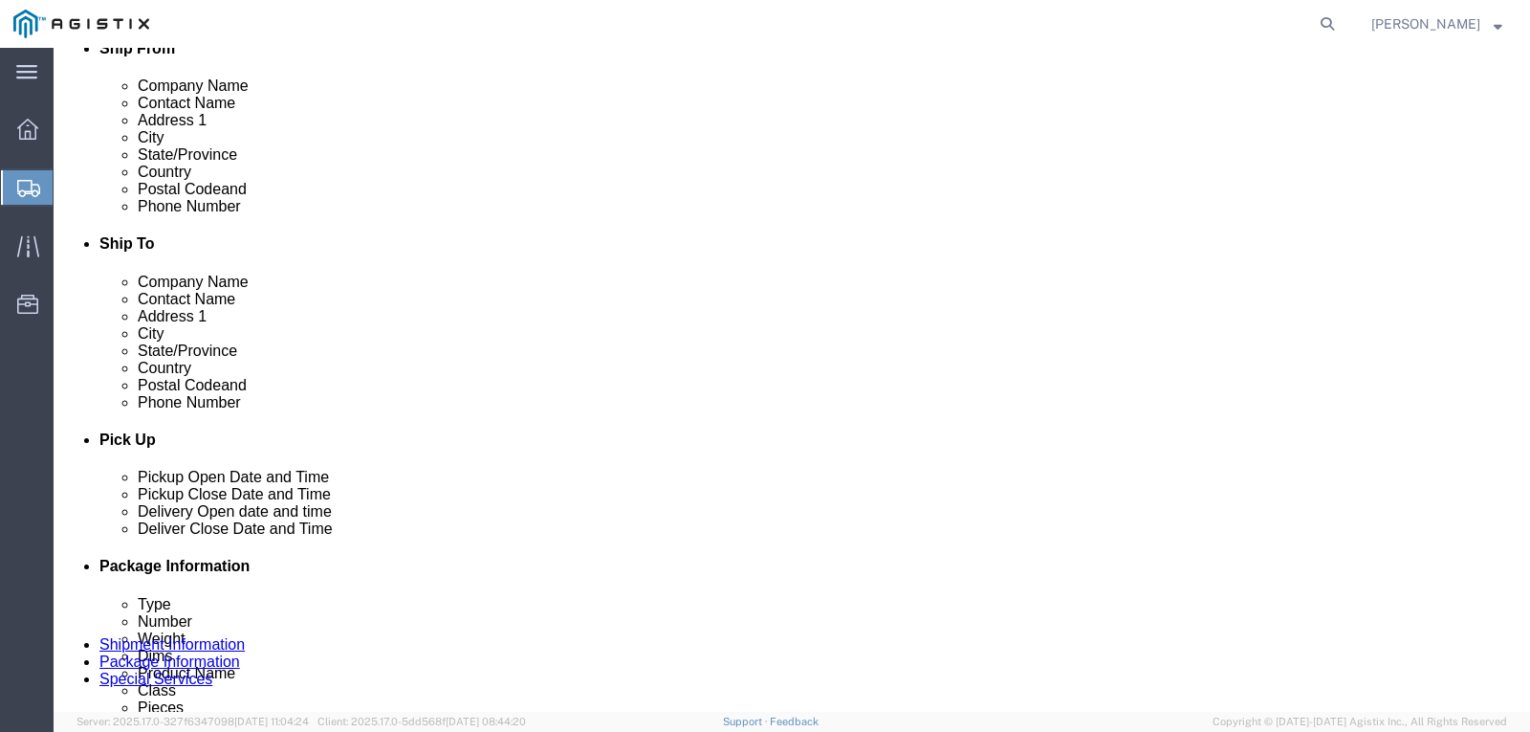
click button "Previous"
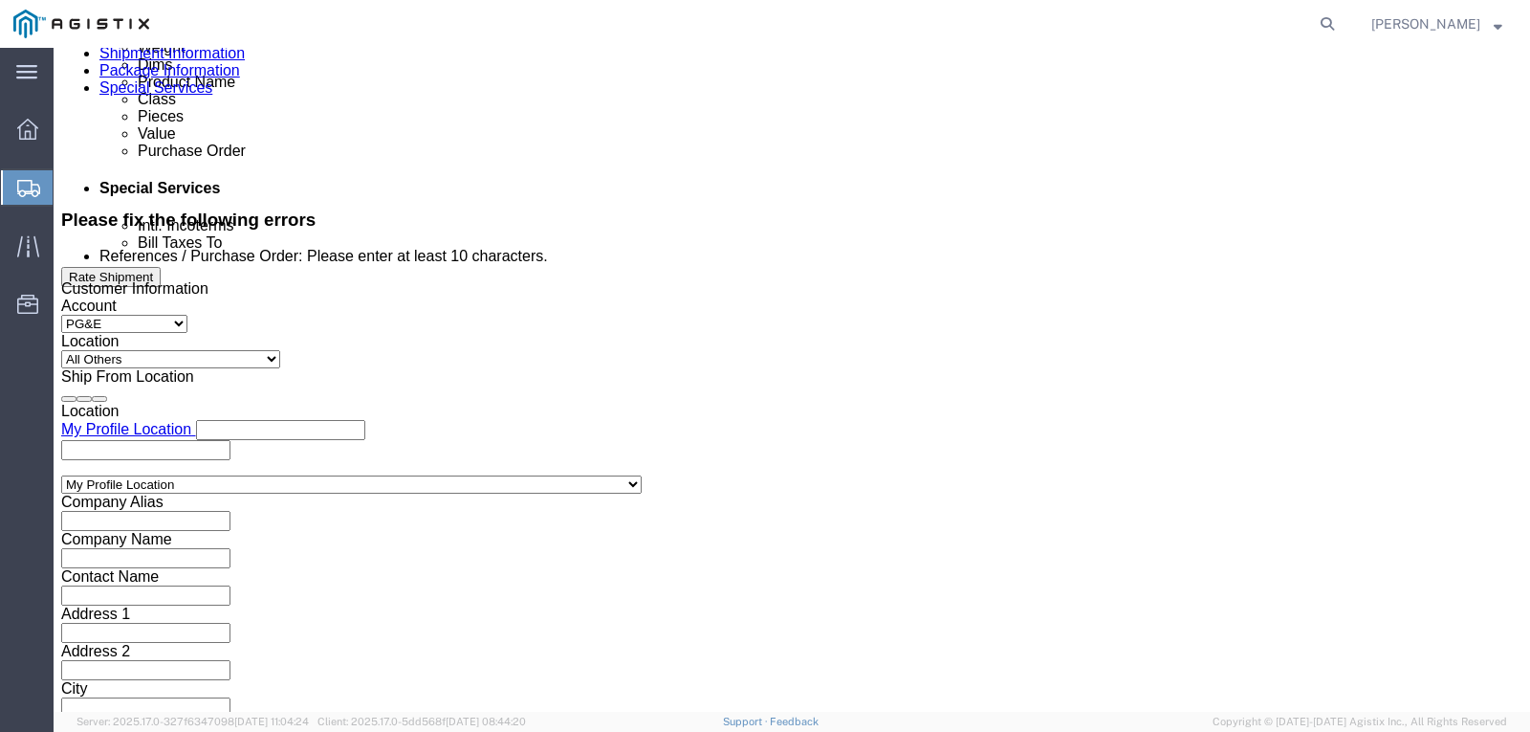
scroll to position [1041, 0]
